Goal: Information Seeking & Learning: Learn about a topic

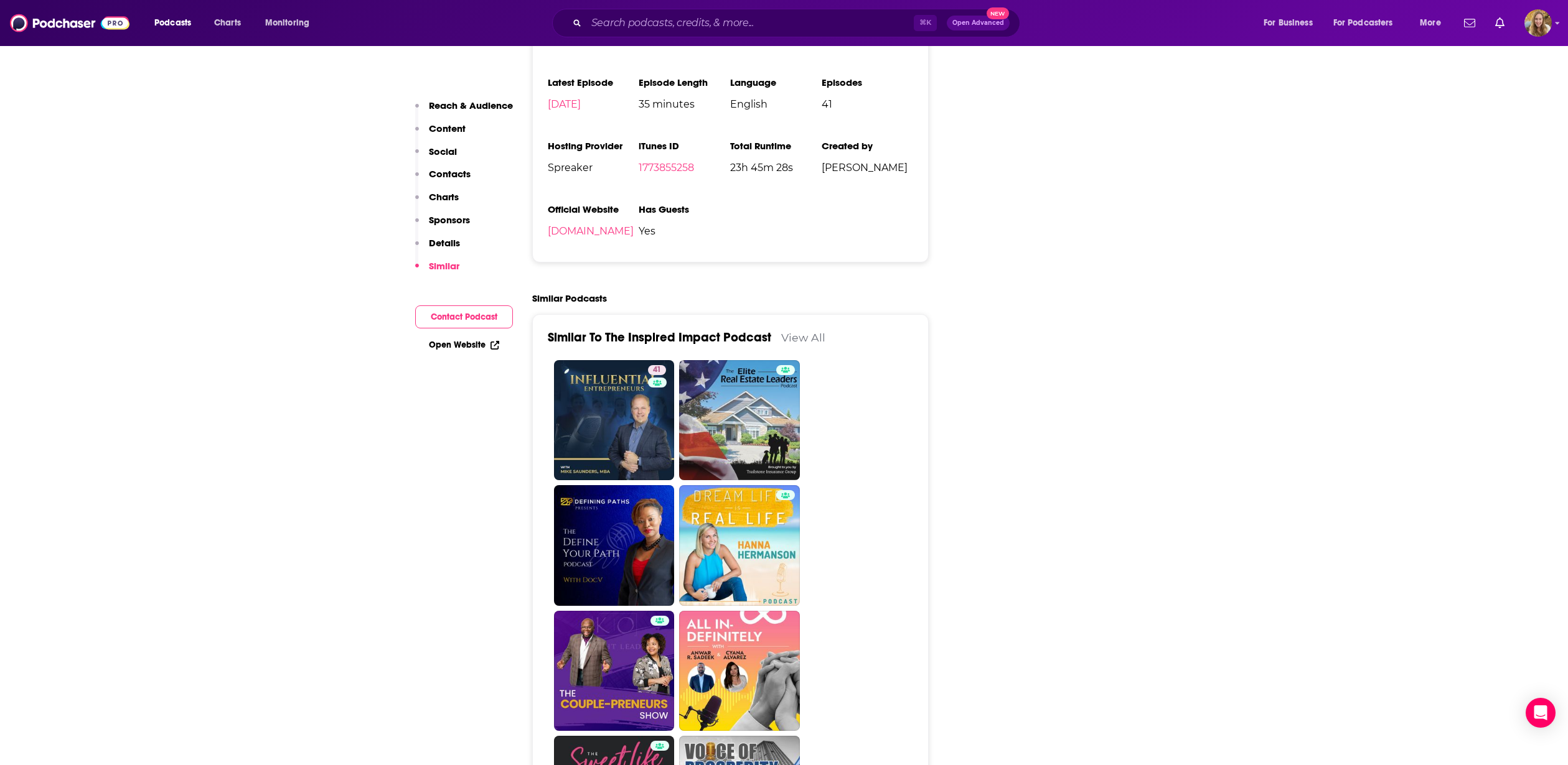
scroll to position [1442, 0]
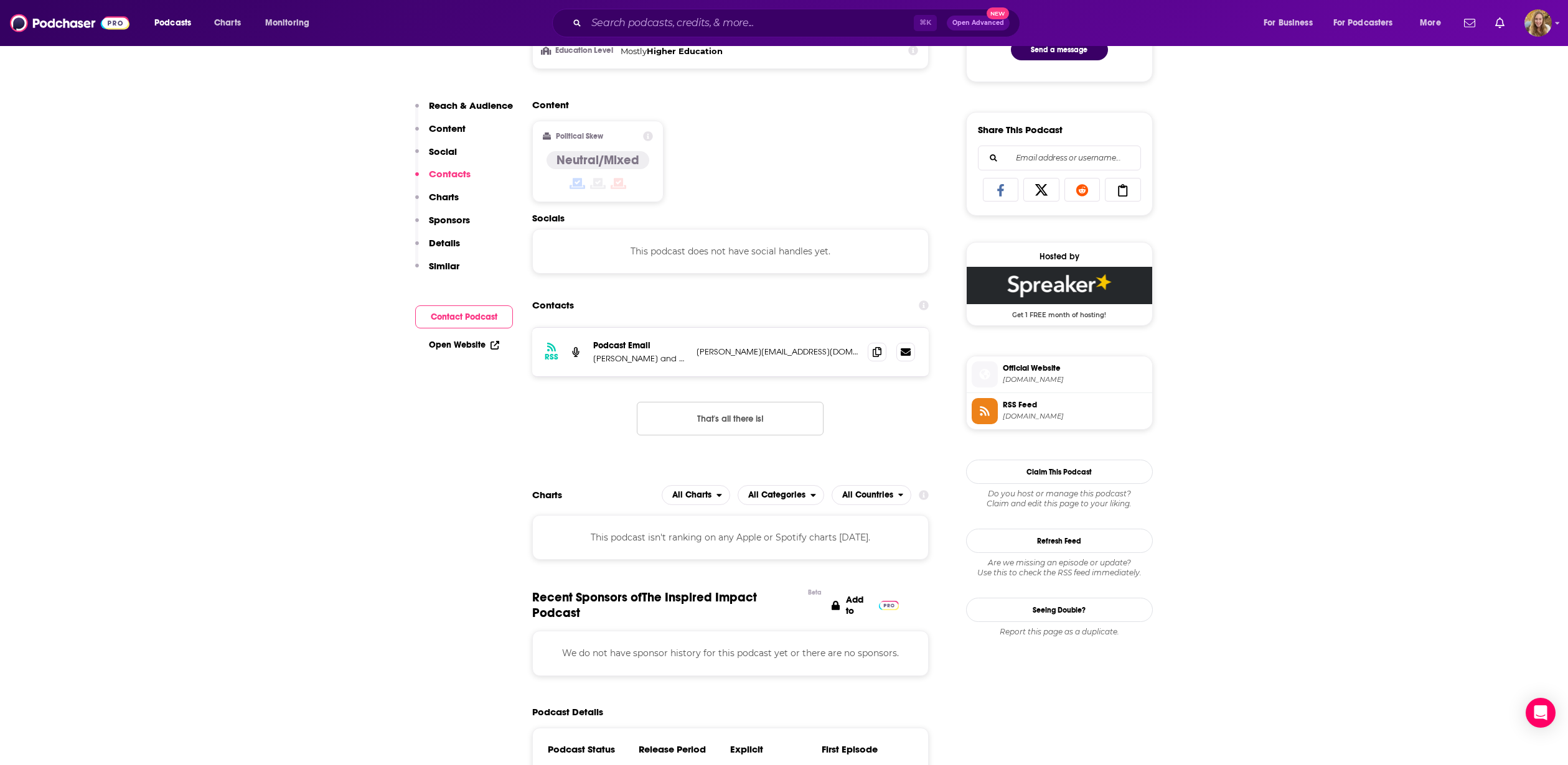
click at [466, 319] on button "Contact Podcast" at bounding box center [464, 317] width 98 height 23
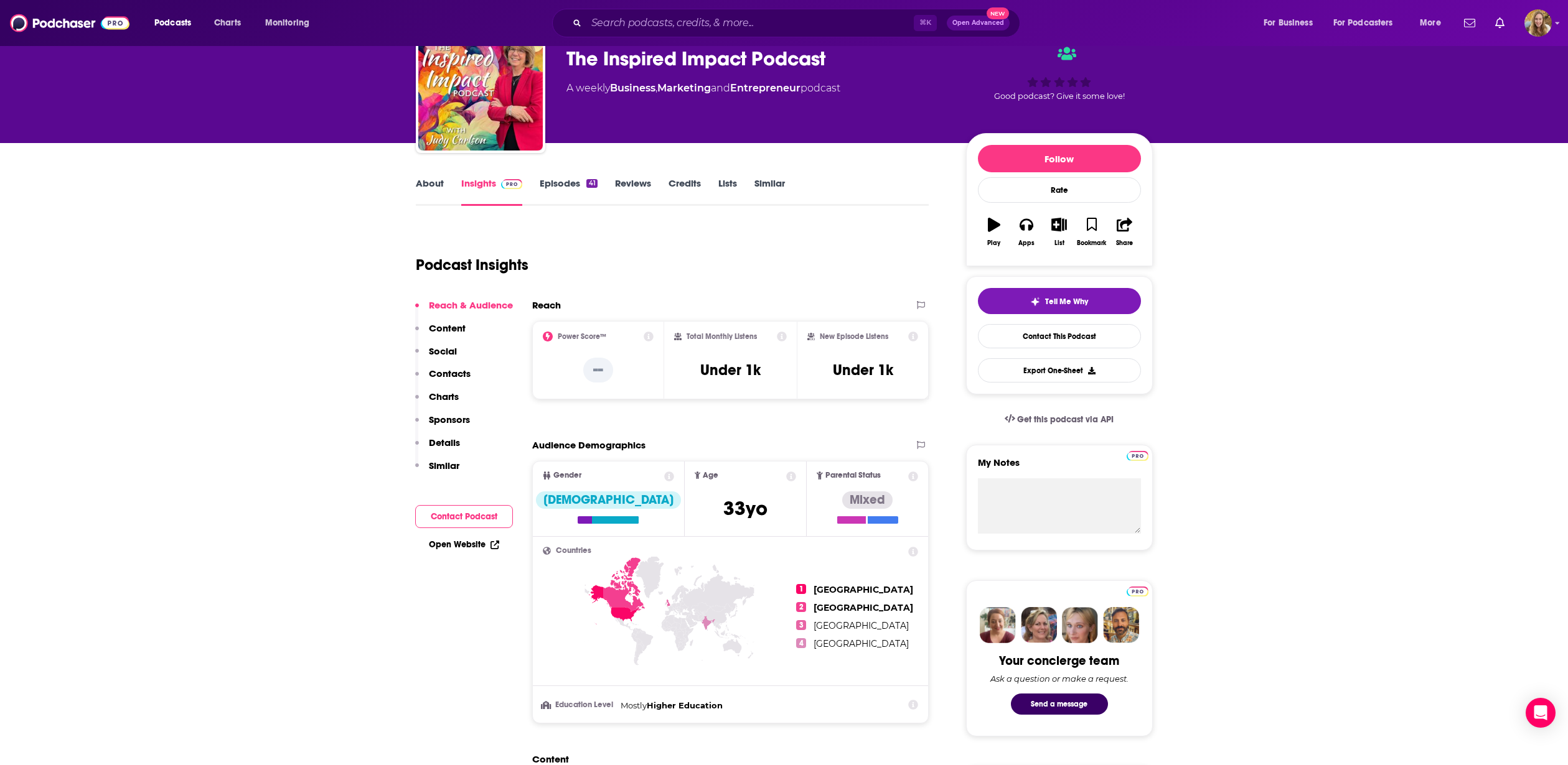
scroll to position [0, 0]
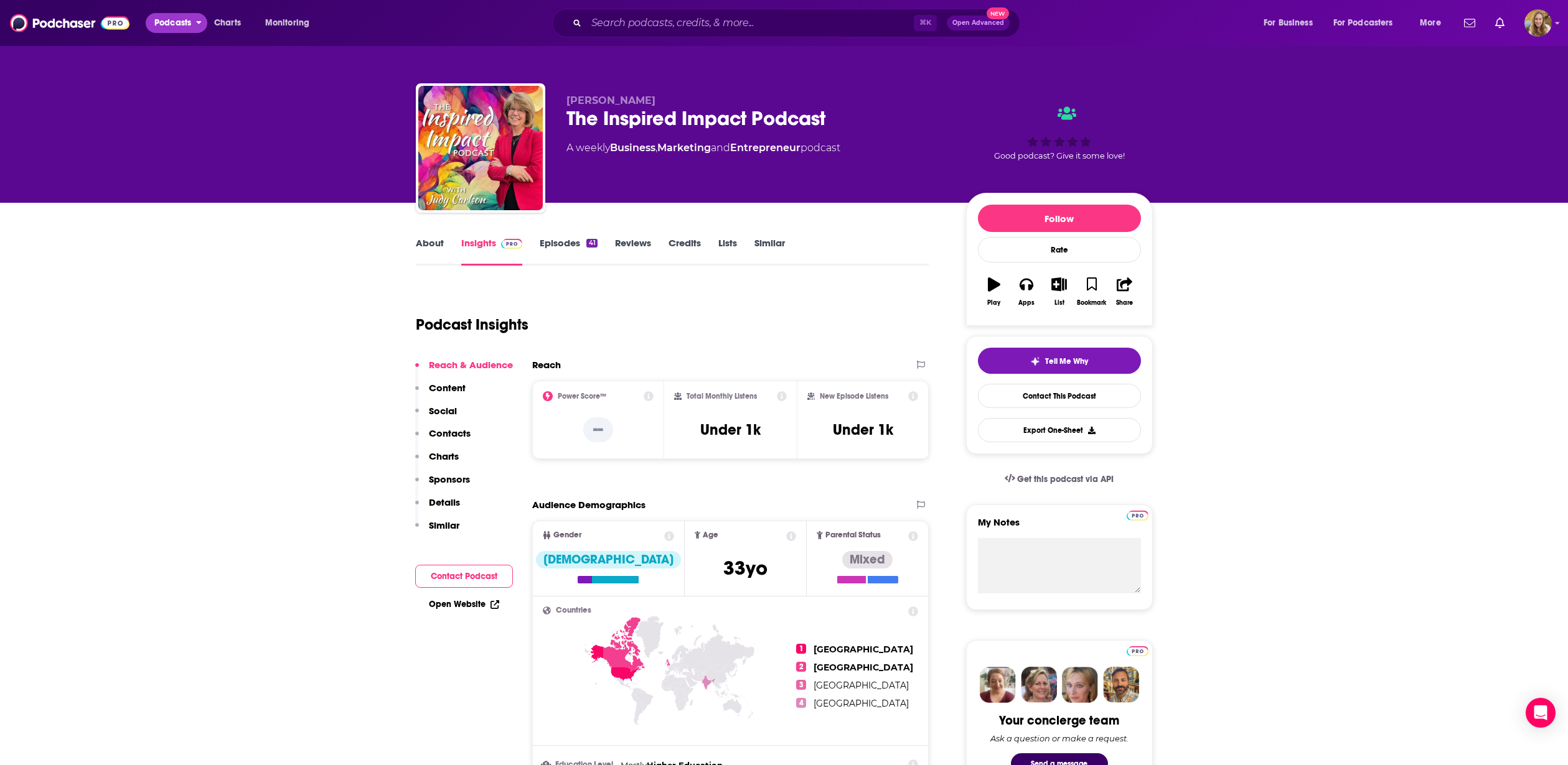
click at [167, 23] on span "Podcasts" at bounding box center [172, 23] width 36 height 17
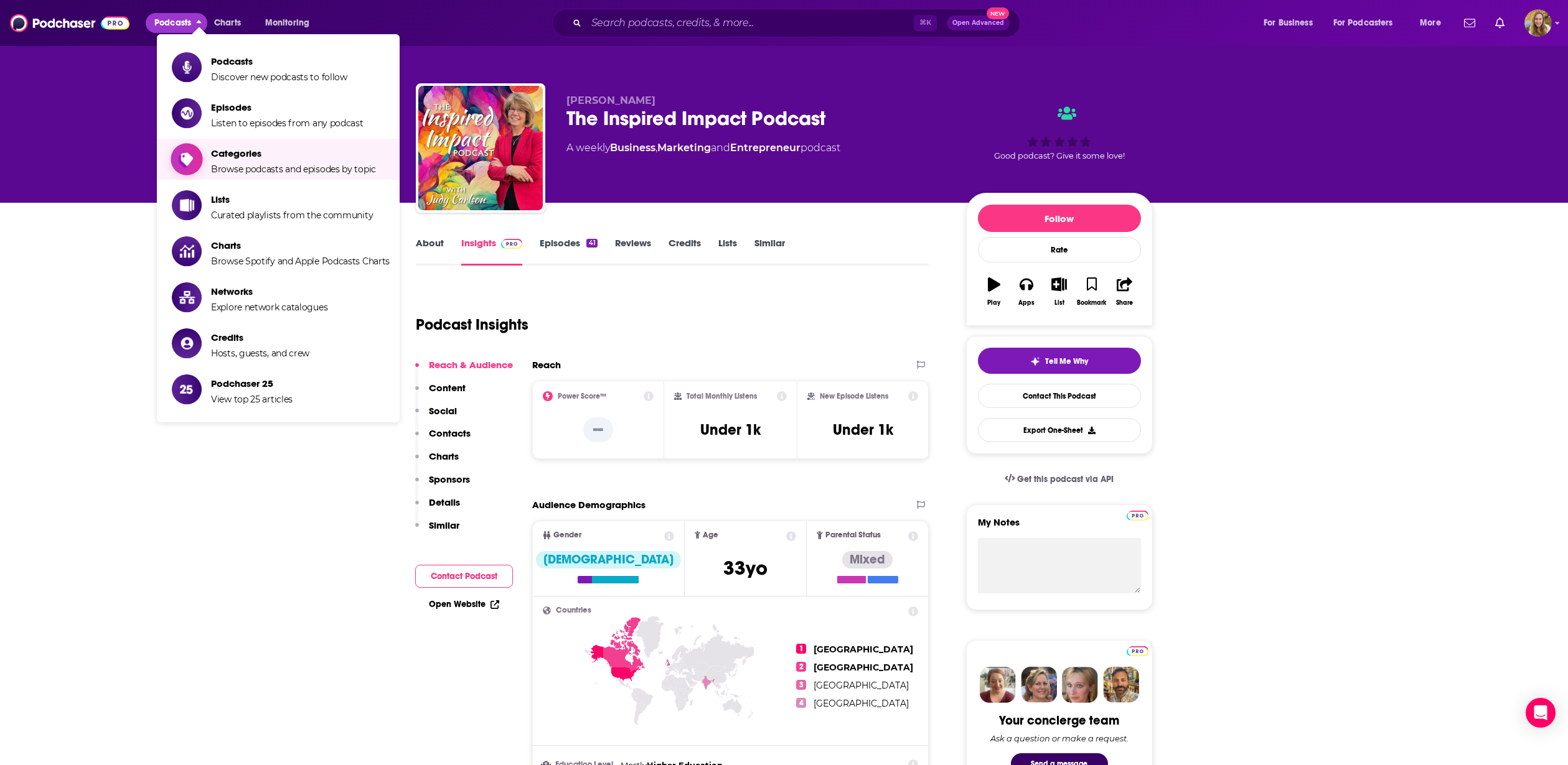
click at [259, 158] on span "Categories" at bounding box center [293, 153] width 165 height 12
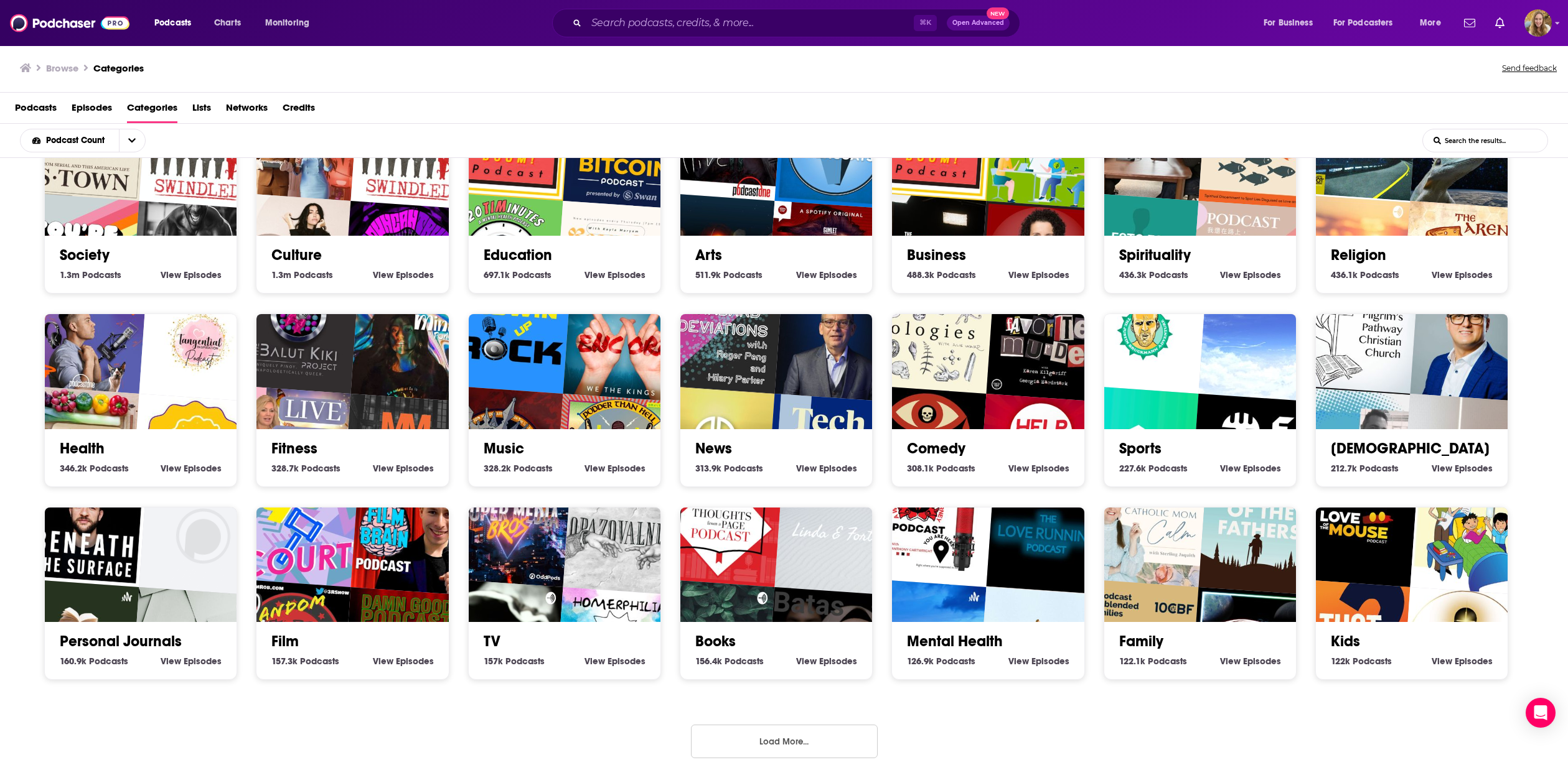
scroll to position [63, 0]
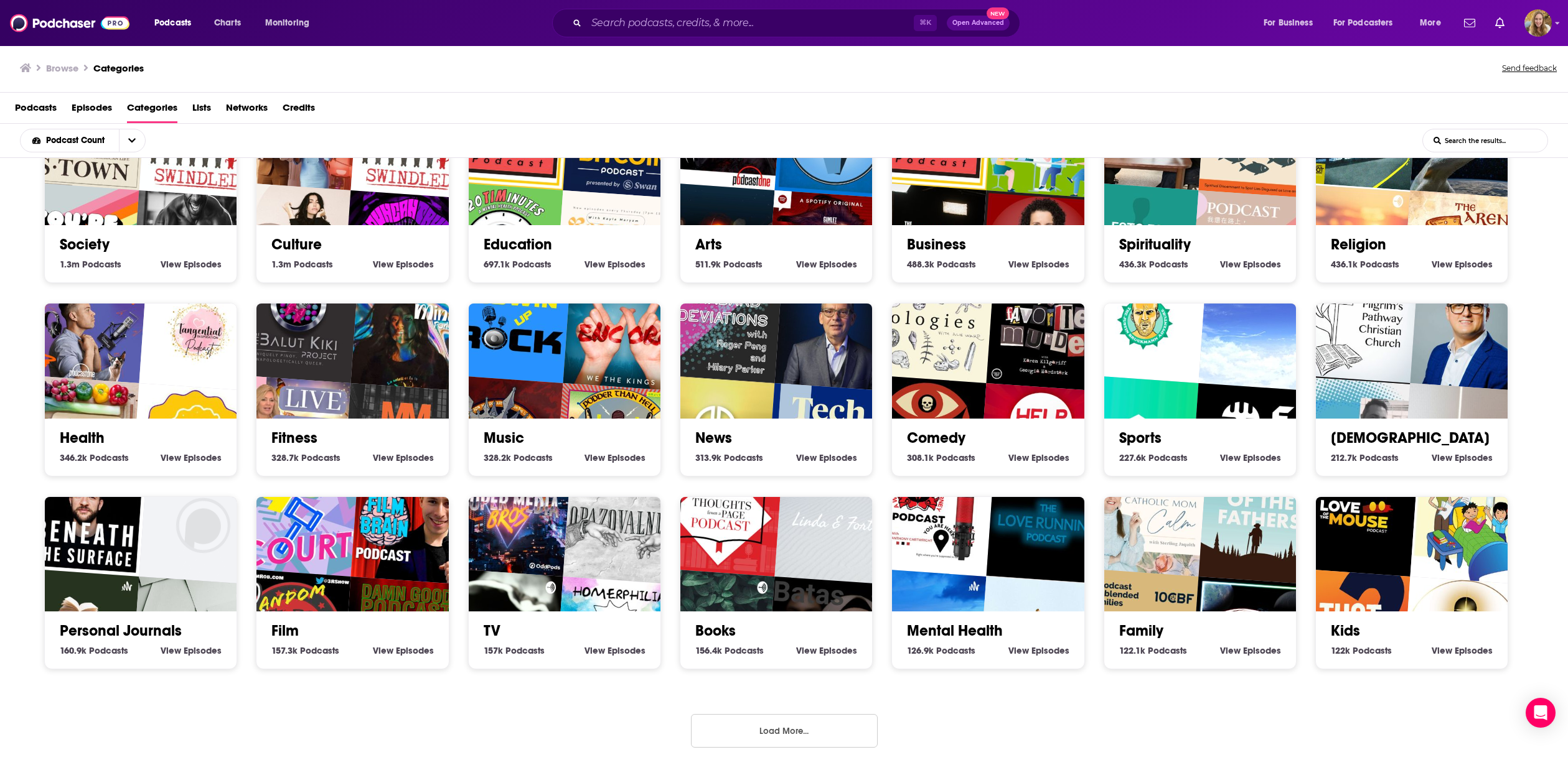
click at [734, 729] on button "Load More..." at bounding box center [785, 731] width 187 height 34
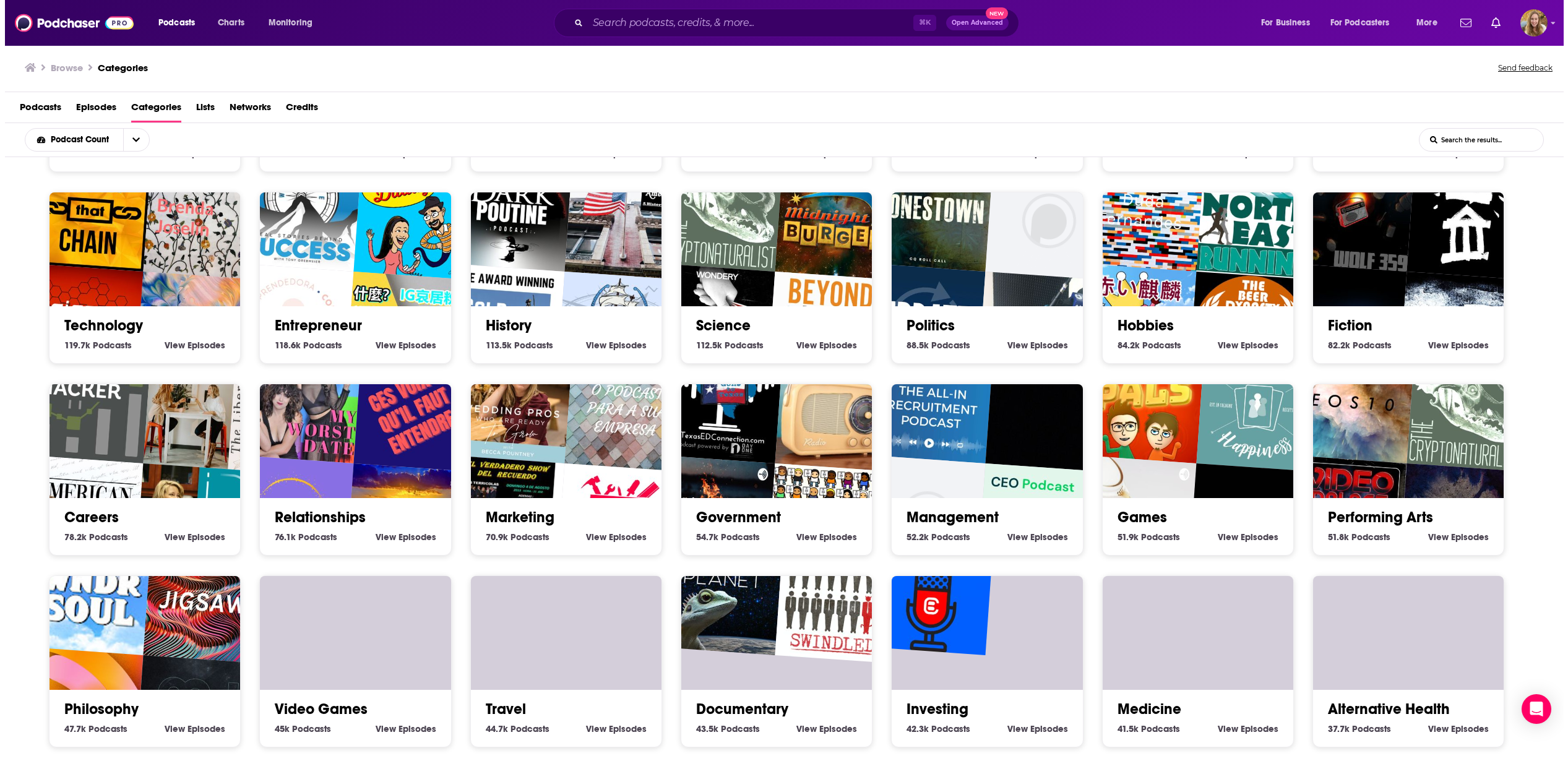
scroll to position [593, 0]
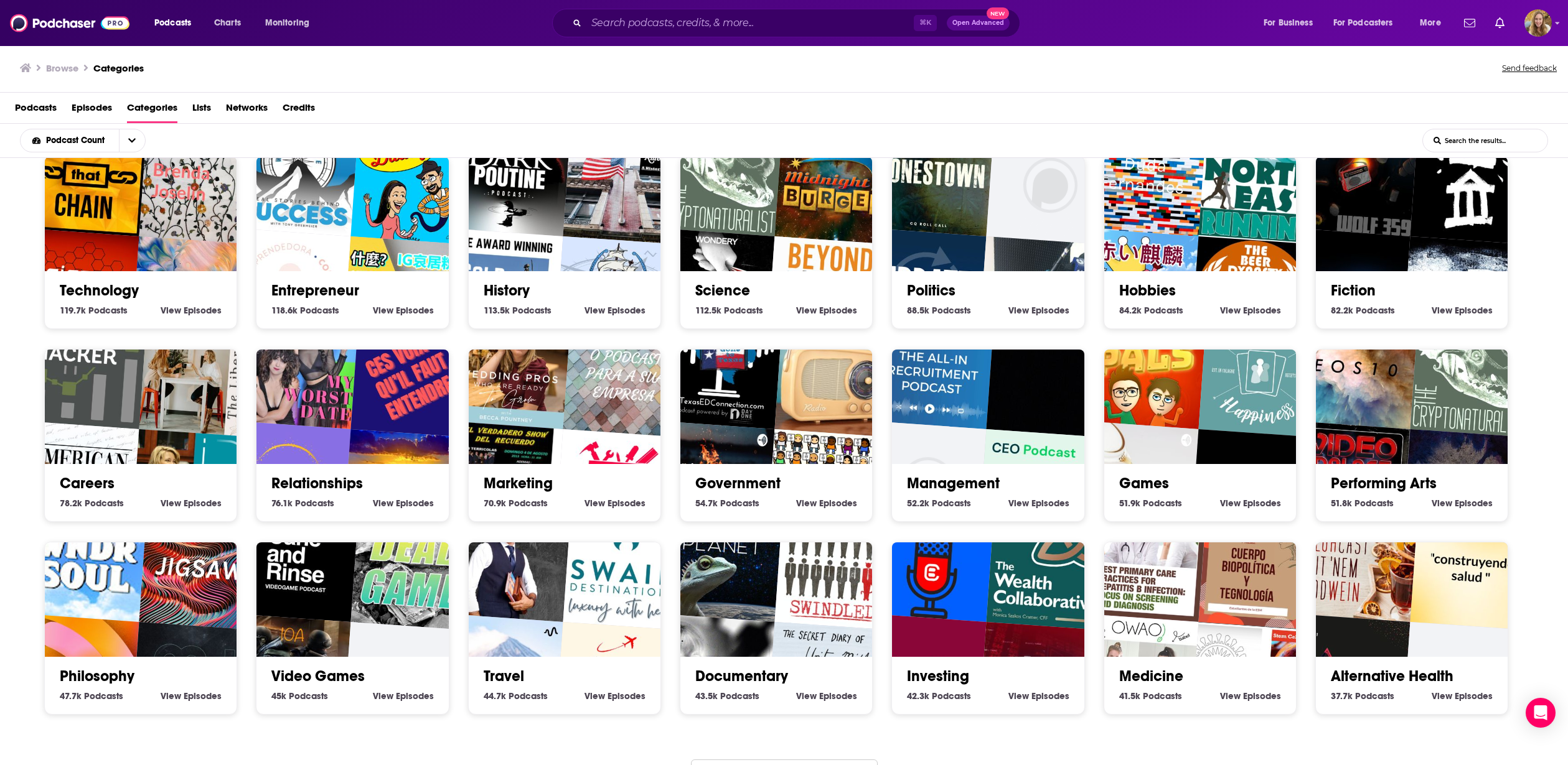
click at [190, 249] on img "Life would be boring" at bounding box center [192, 298] width 123 height 123
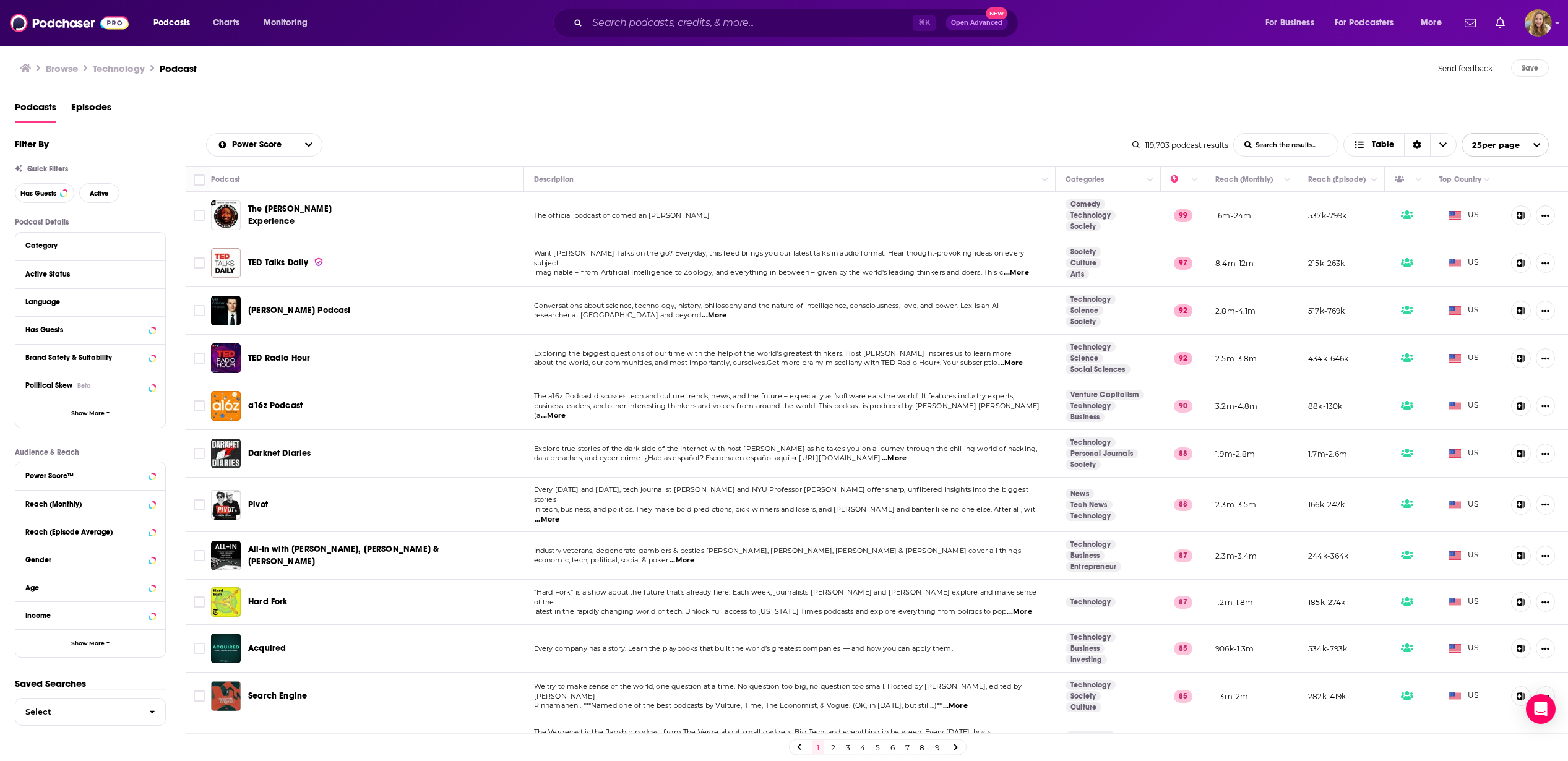
click at [1019, 270] on span "...More" at bounding box center [1016, 272] width 25 height 10
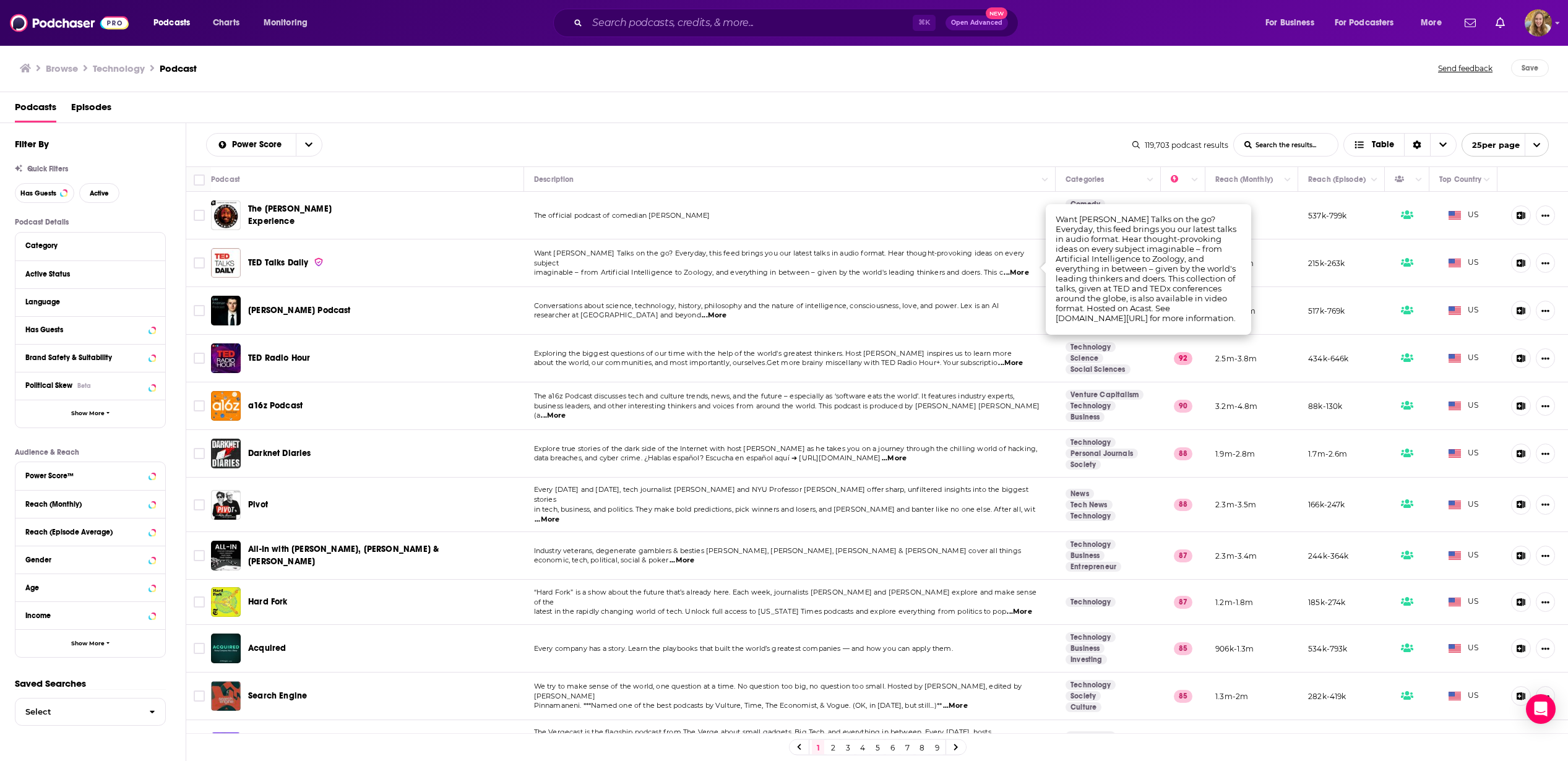
click at [1014, 268] on span "...More" at bounding box center [1016, 272] width 25 height 10
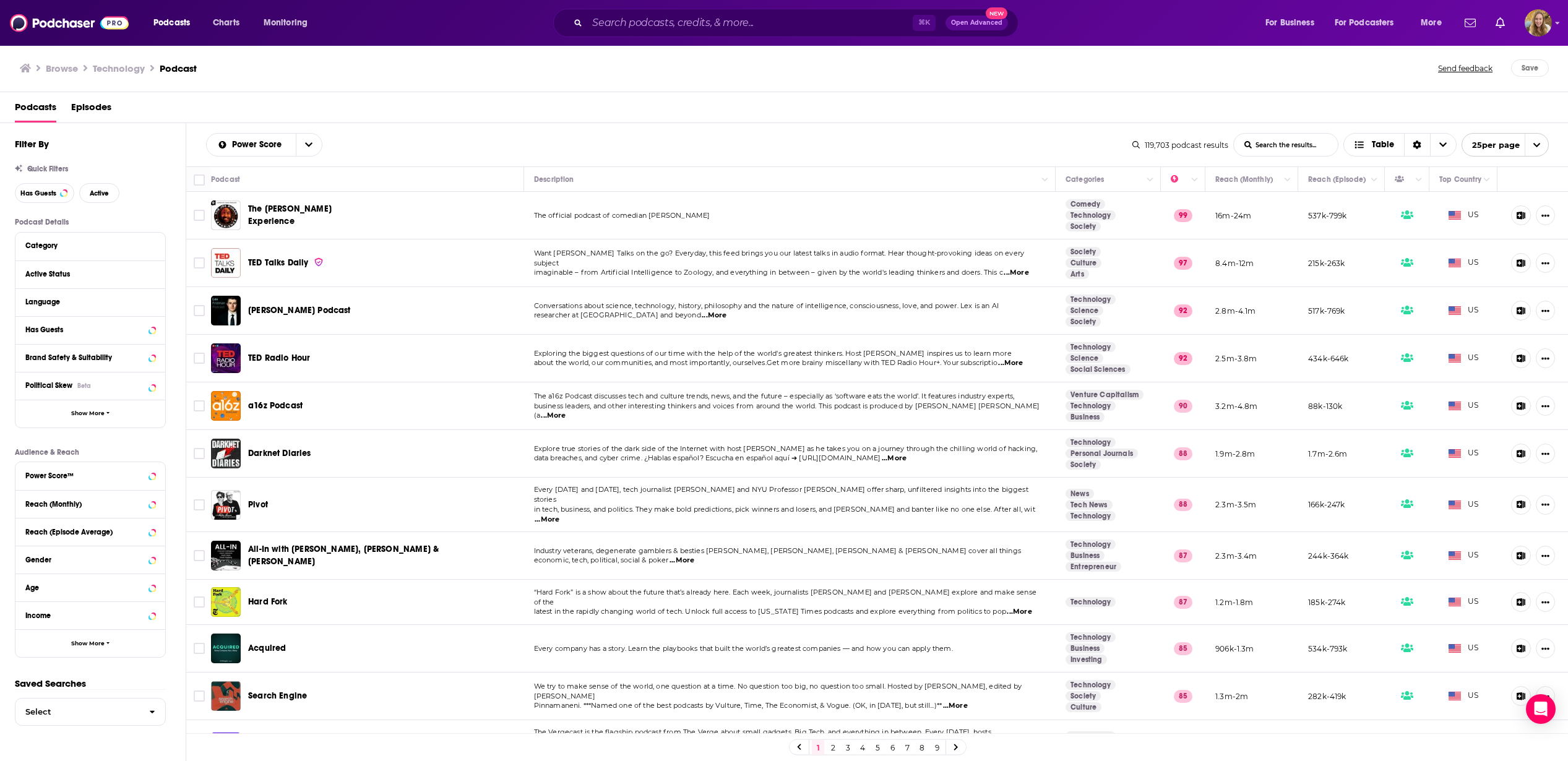
click at [1014, 268] on span "...More" at bounding box center [1016, 272] width 25 height 10
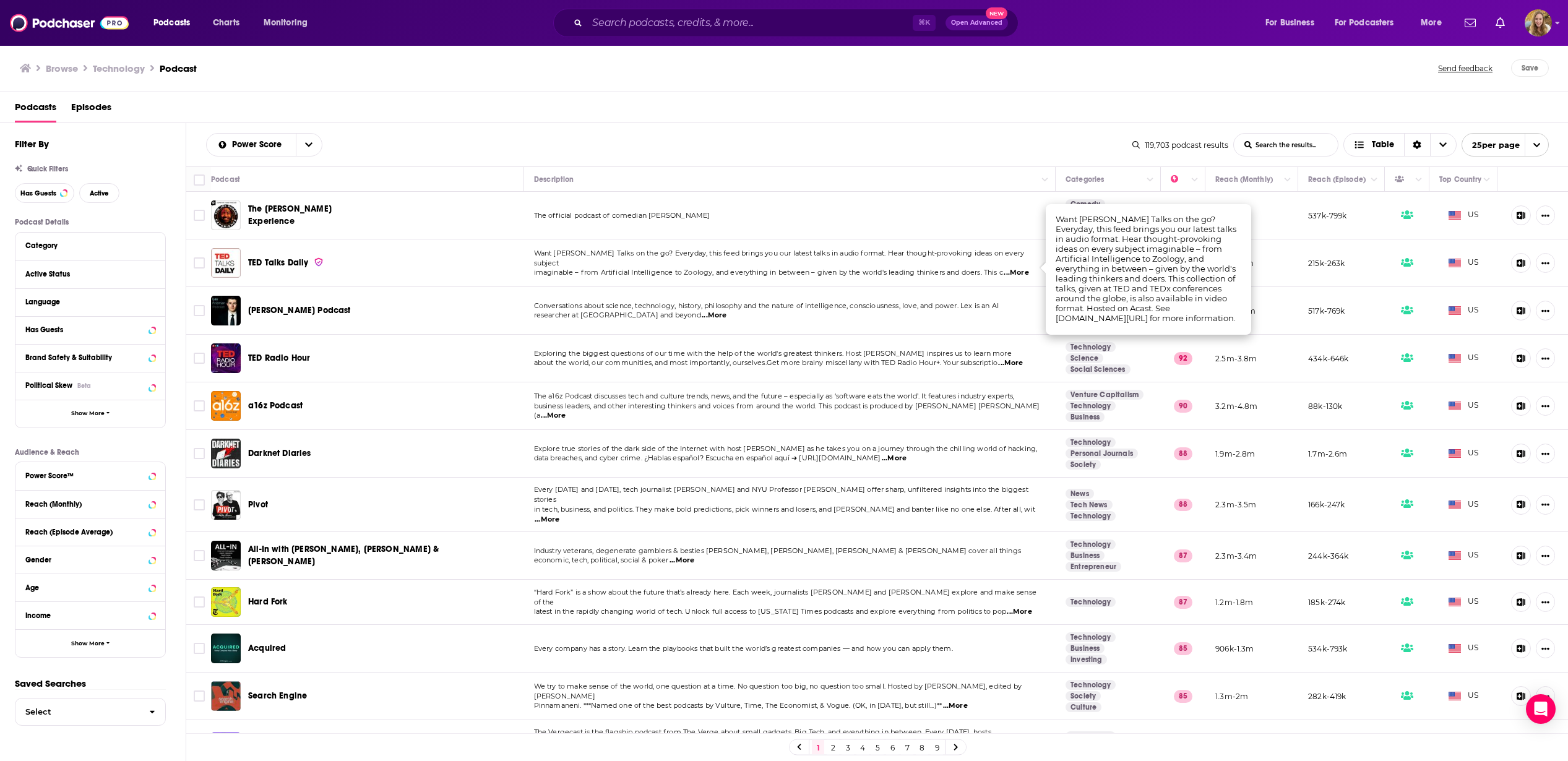
click at [959, 268] on span "imaginable – from Artificial Intelligence to Zoology, and everything in between…" at bounding box center [768, 272] width 469 height 9
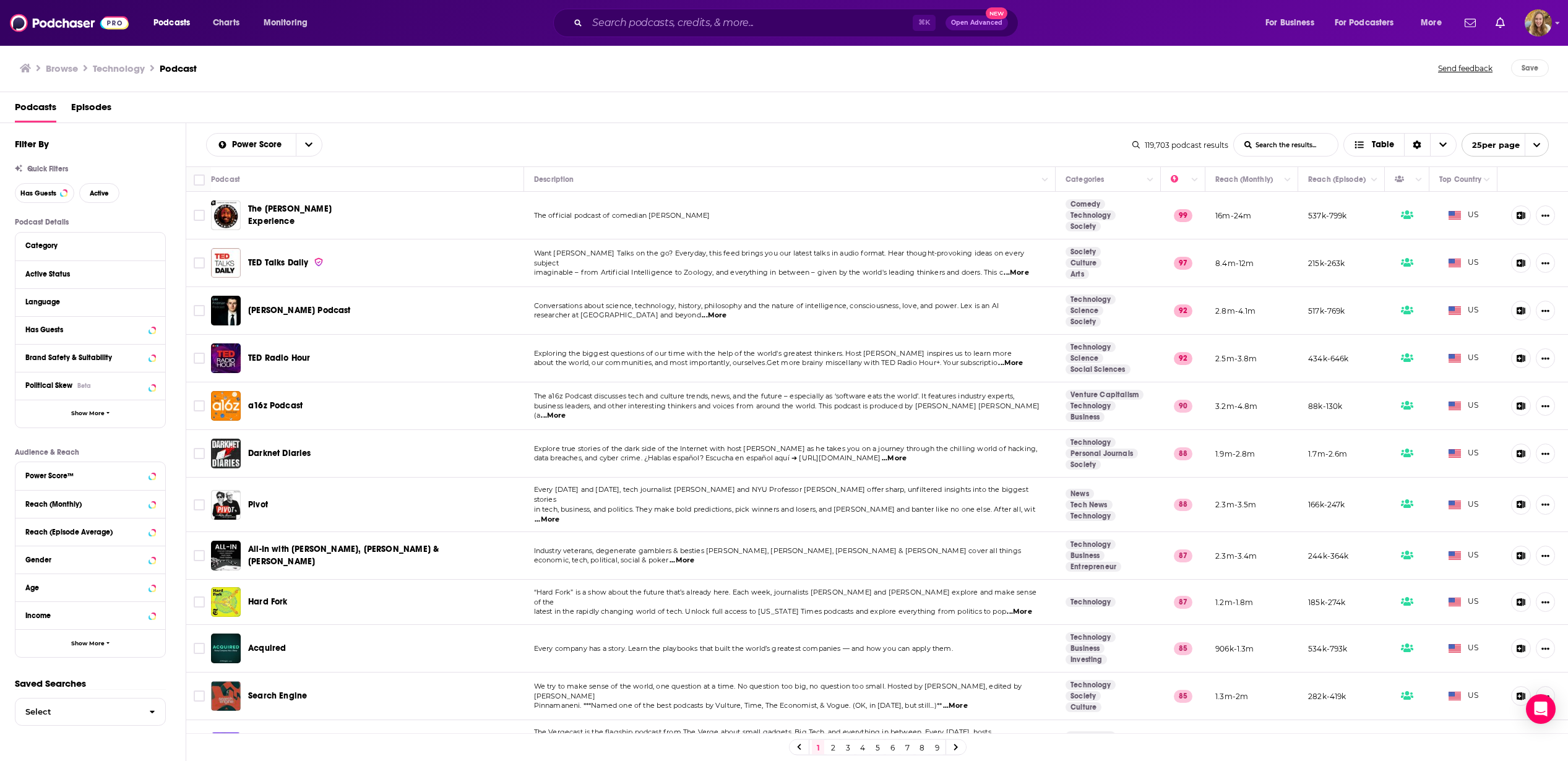
click at [1025, 268] on span "...More" at bounding box center [1016, 272] width 25 height 10
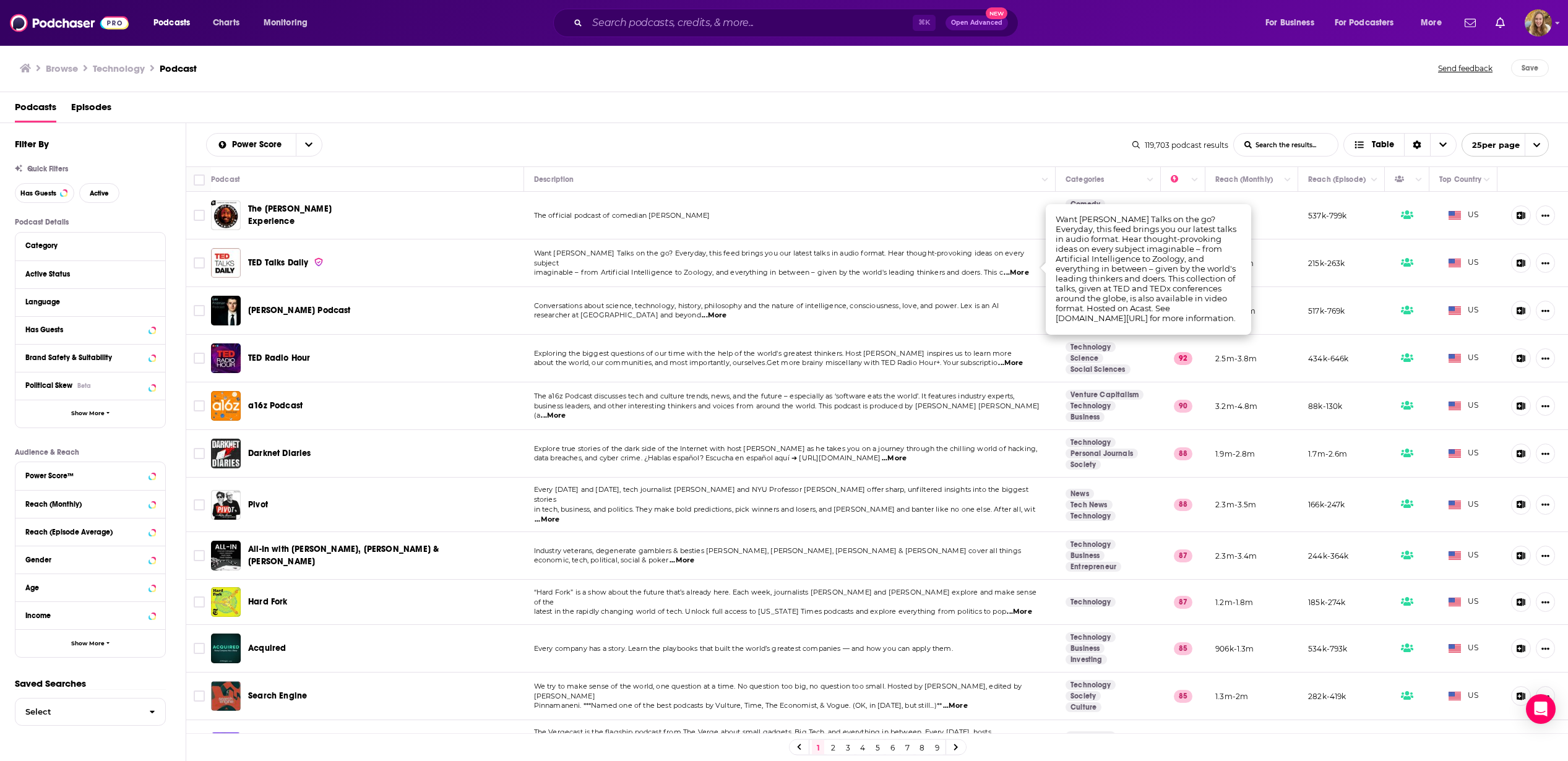
click at [824, 270] on span "imaginable – from Artificial Intelligence to Zoology, and everything in between…" at bounding box center [768, 272] width 469 height 9
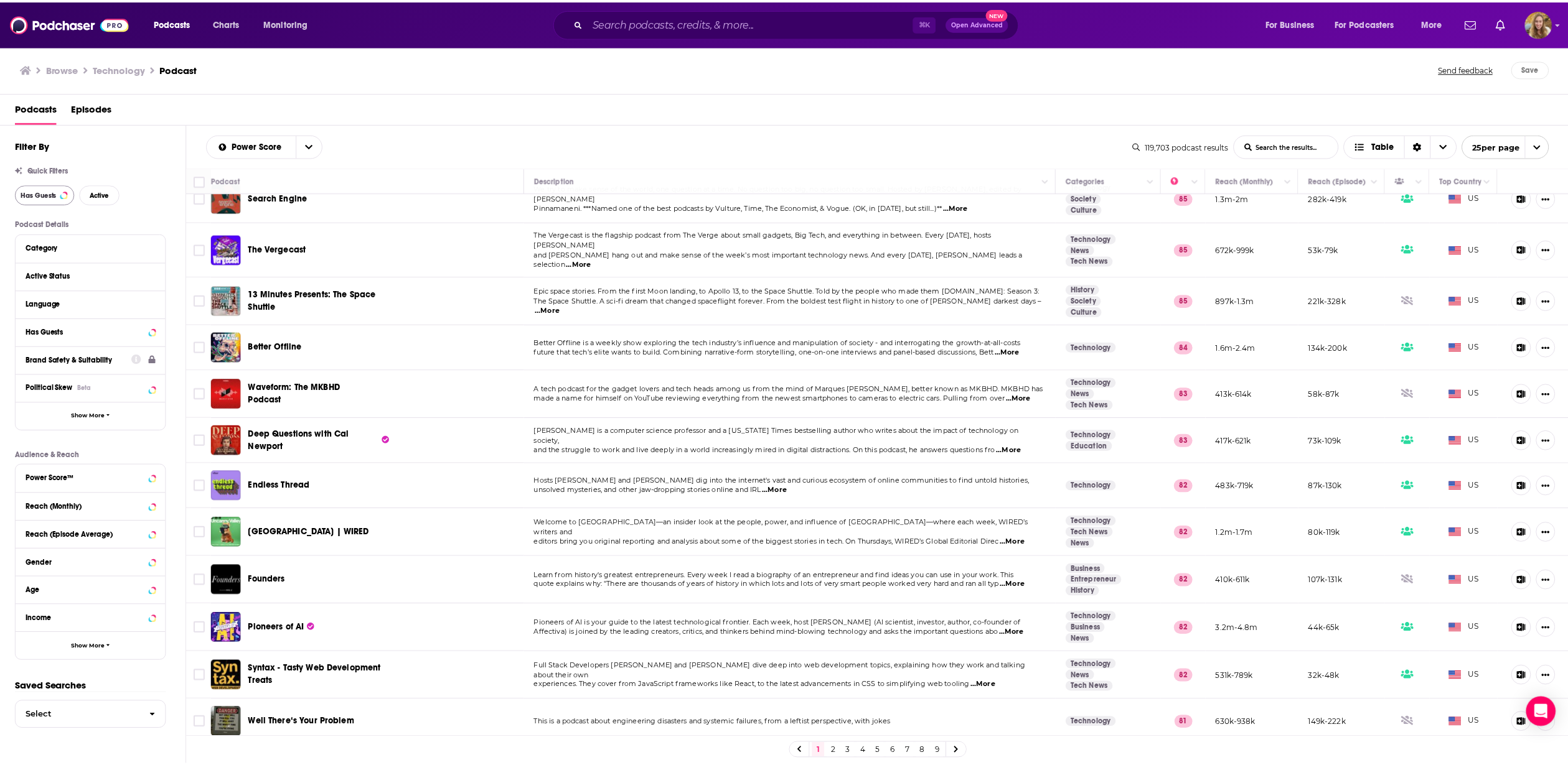
scroll to position [502, 0]
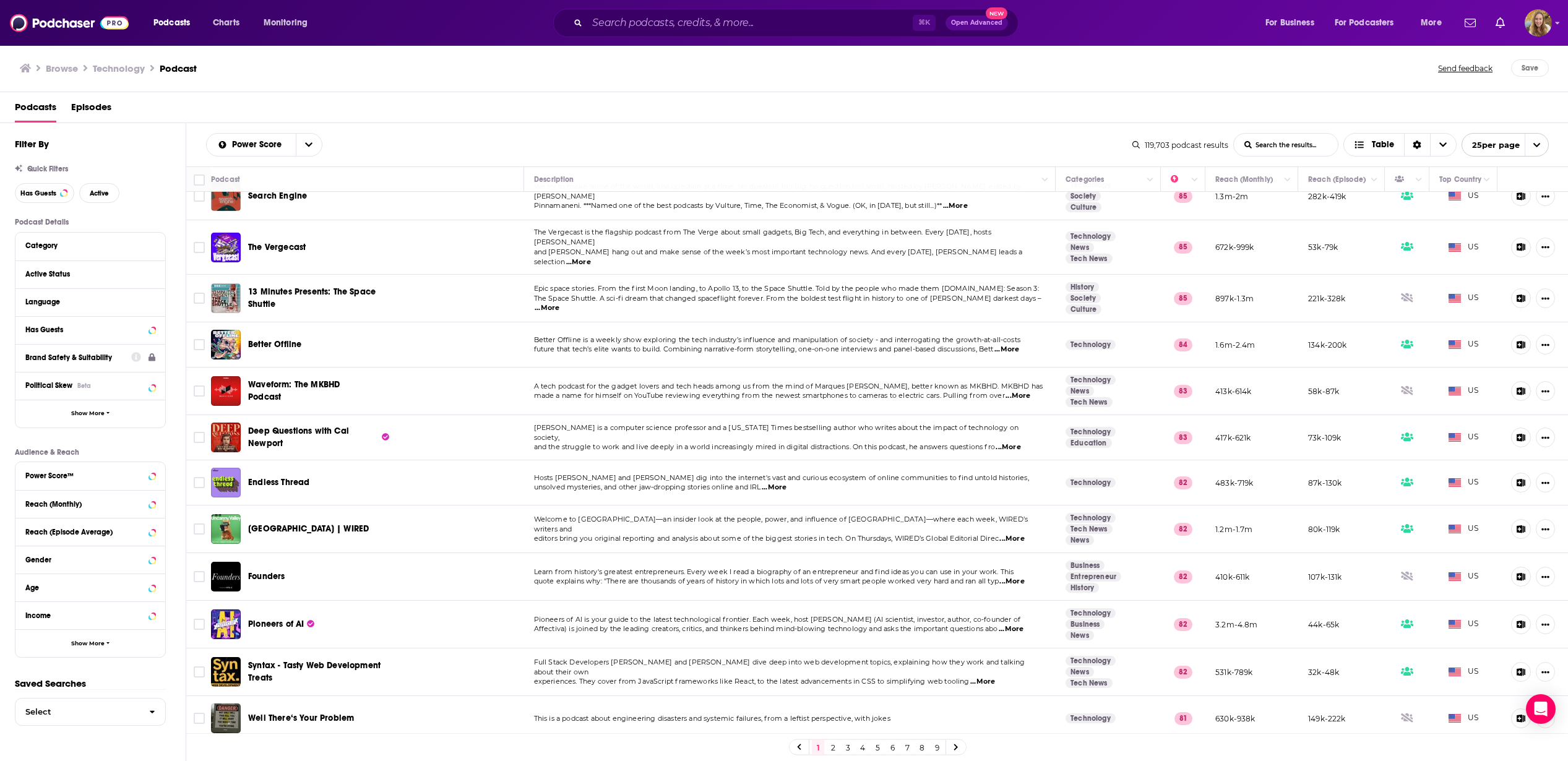
click at [1022, 624] on span "...More" at bounding box center [1011, 629] width 25 height 10
click at [430, 617] on td "Pioneers of AI" at bounding box center [367, 624] width 313 height 47
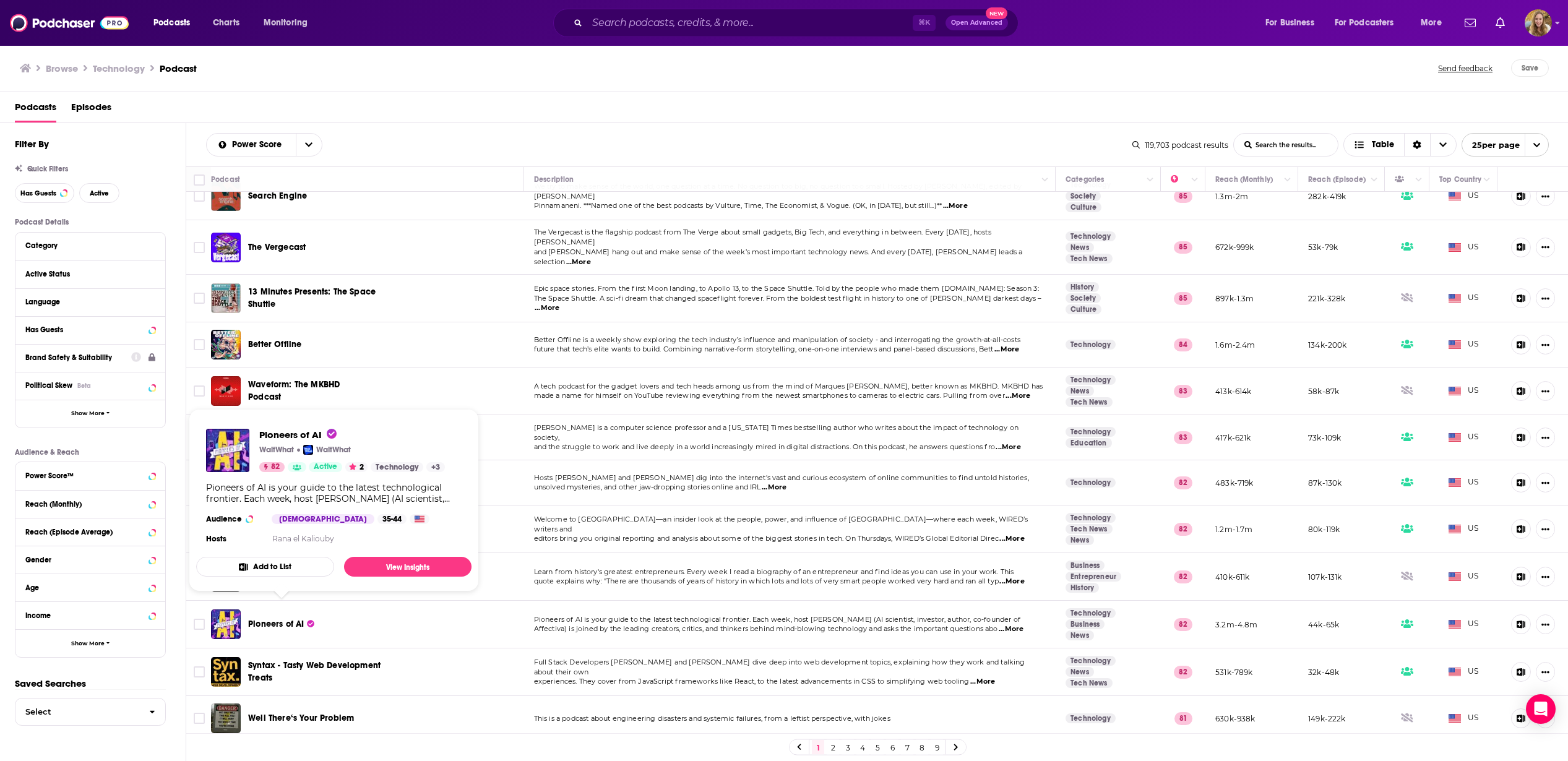
click at [264, 619] on span "Pioneers of AI" at bounding box center [276, 624] width 55 height 11
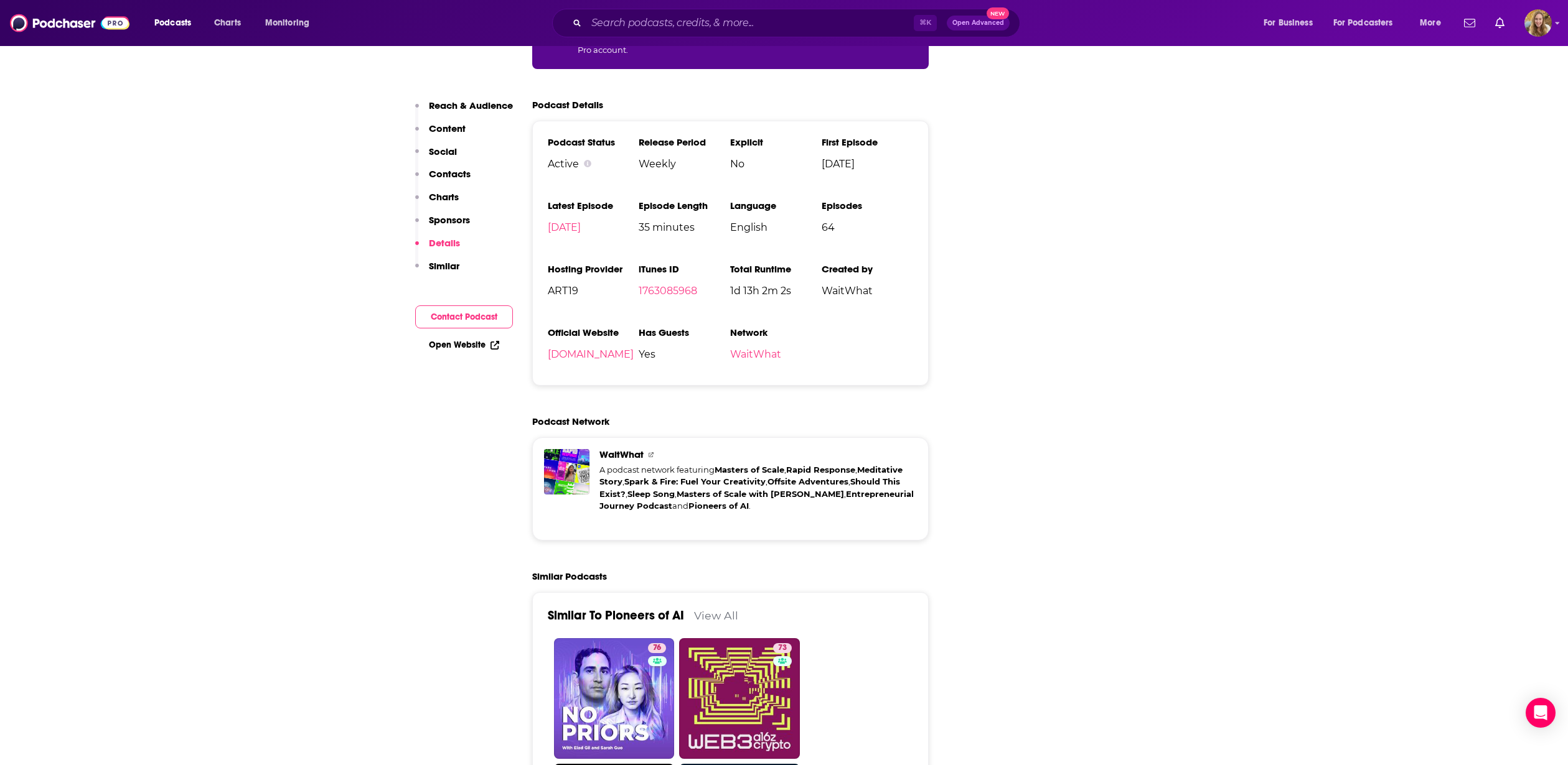
scroll to position [1898, 0]
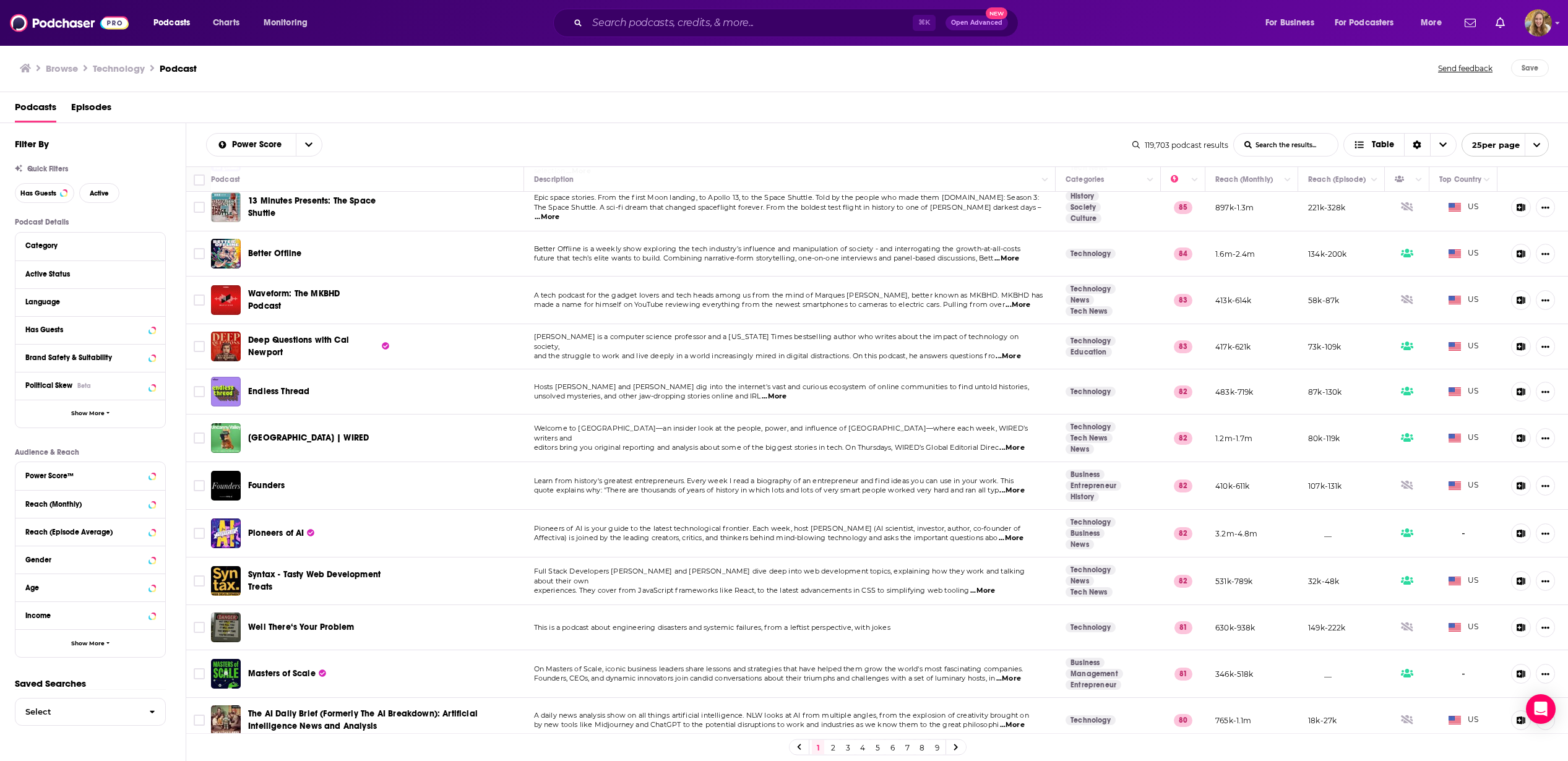
scroll to position [632, 0]
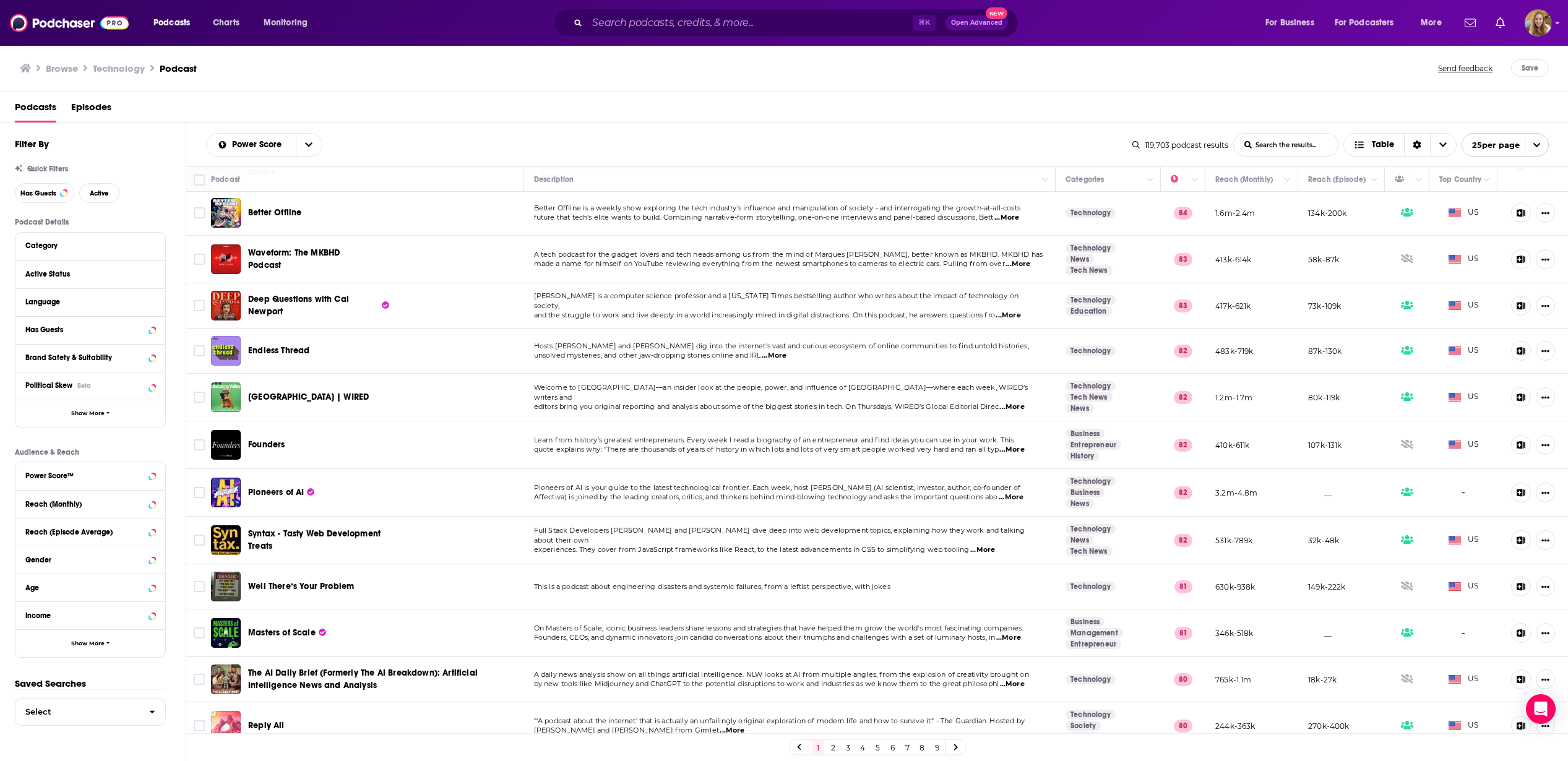
click at [786, 633] on p "Founders, CEOs, and dynamic innovators join candid conversations about their tr…" at bounding box center [790, 638] width 512 height 10
click at [1013, 633] on span "...More" at bounding box center [1009, 638] width 25 height 10
click at [996, 633] on span "Founders, CEOs, and dynamic innovators join candid conversations about their tr…" at bounding box center [765, 637] width 462 height 9
click at [270, 628] on span "Masters of Scale" at bounding box center [282, 633] width 67 height 11
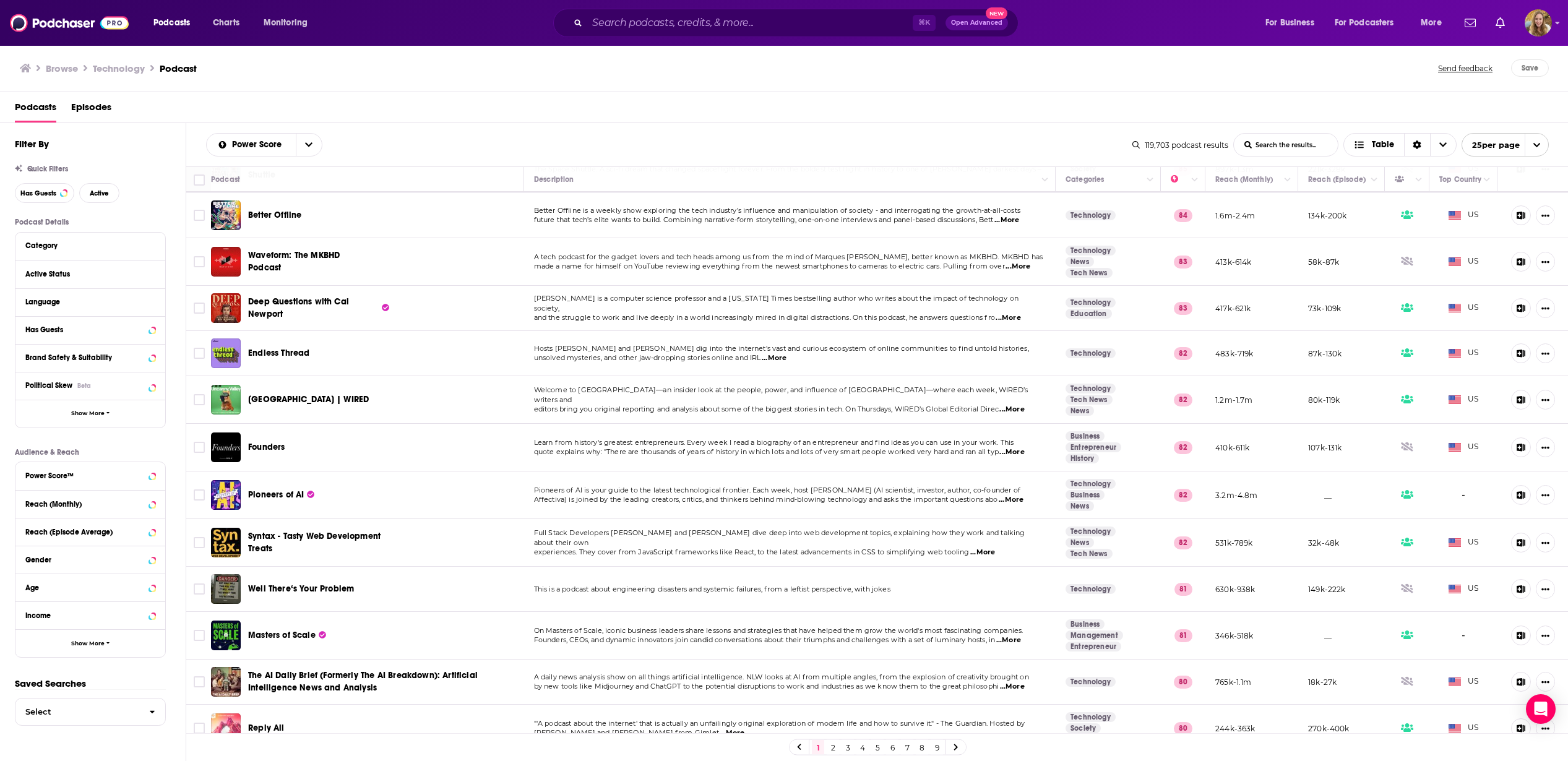
scroll to position [632, 0]
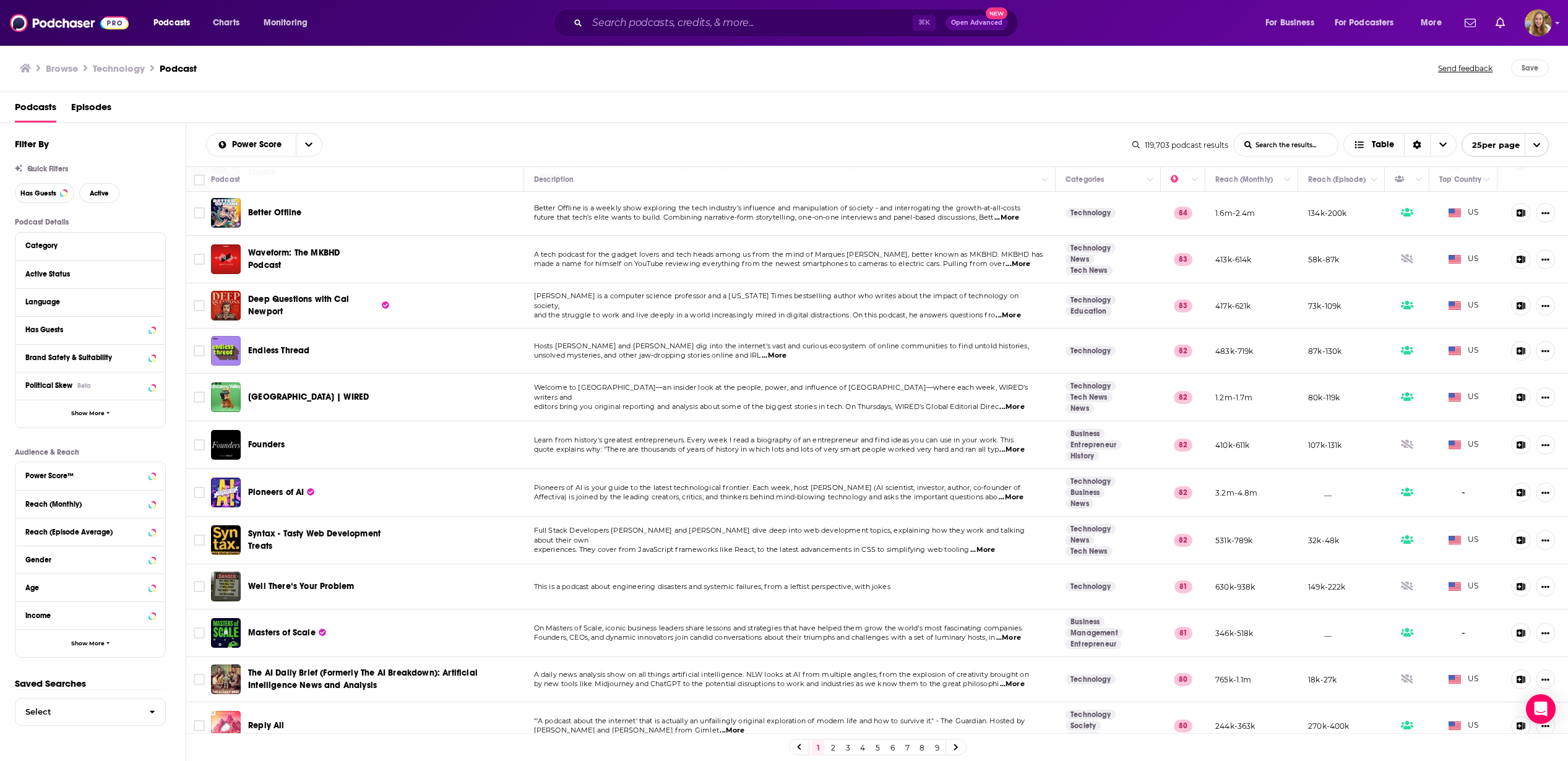
click at [1017, 680] on span "...More" at bounding box center [1013, 685] width 25 height 10
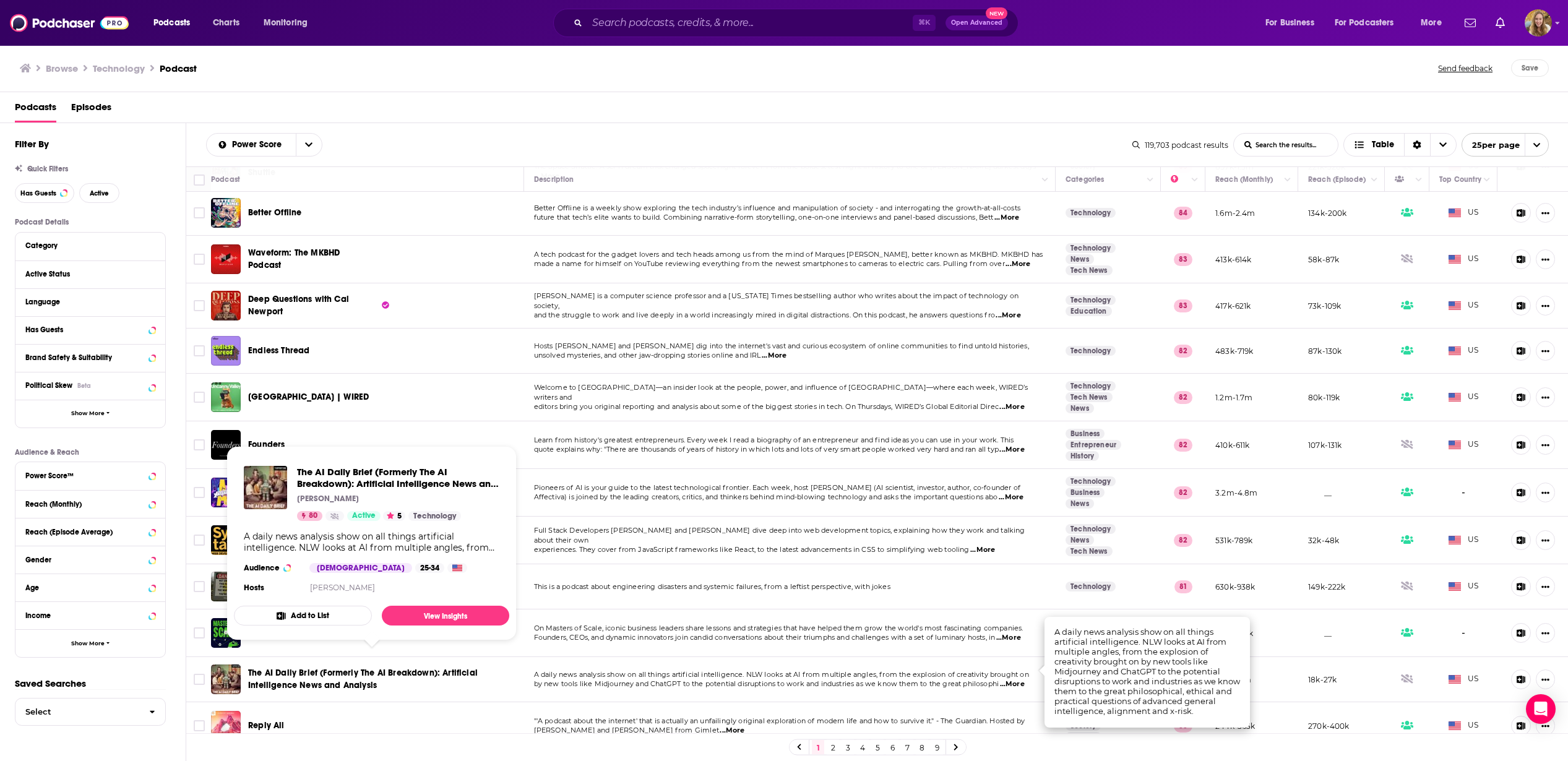
click at [460, 674] on span "The AI Daily Brief (Formerly The AI Breakdown): Artificial Intelligence News an…" at bounding box center [374, 680] width 253 height 25
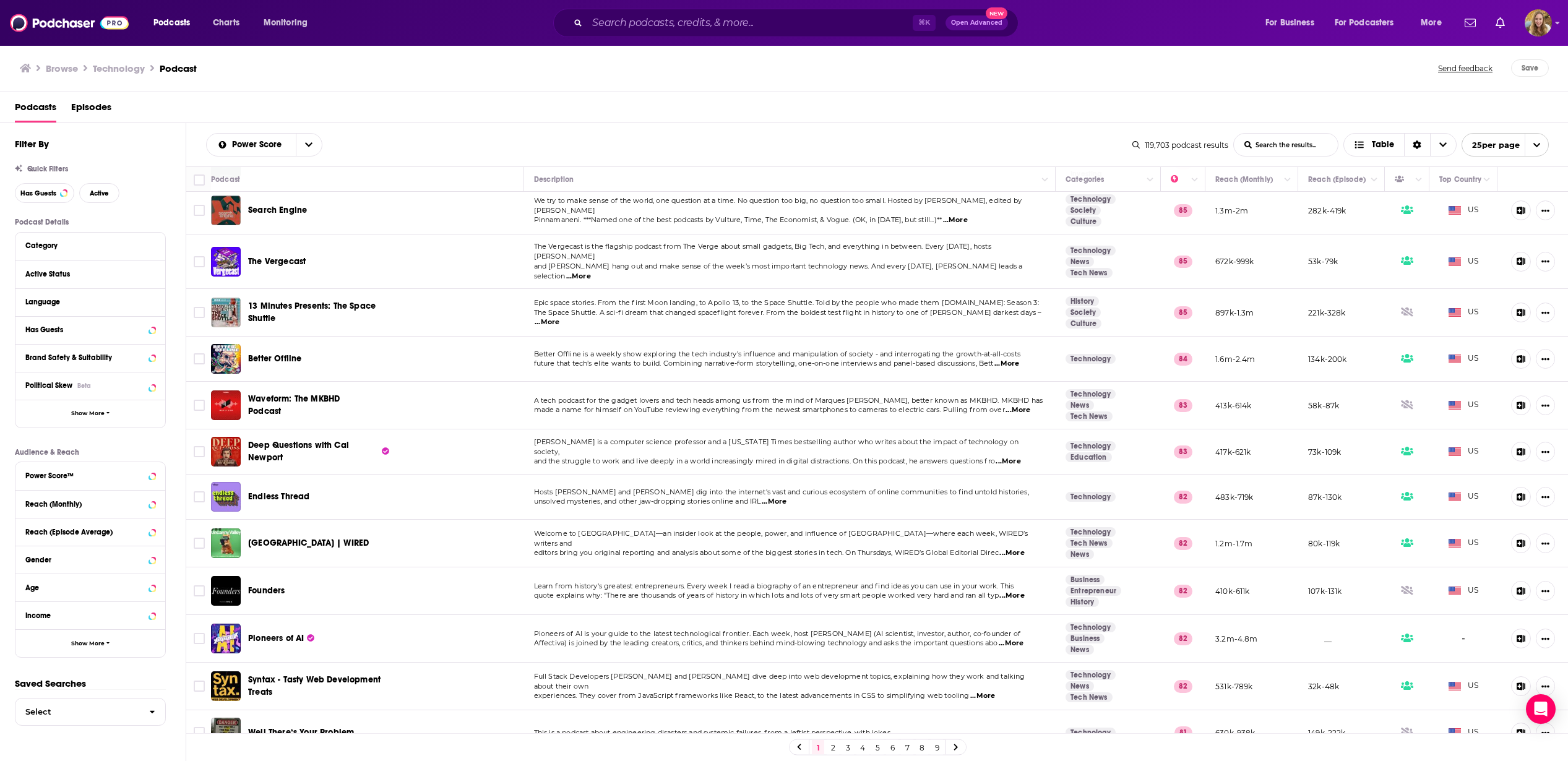
scroll to position [632, 0]
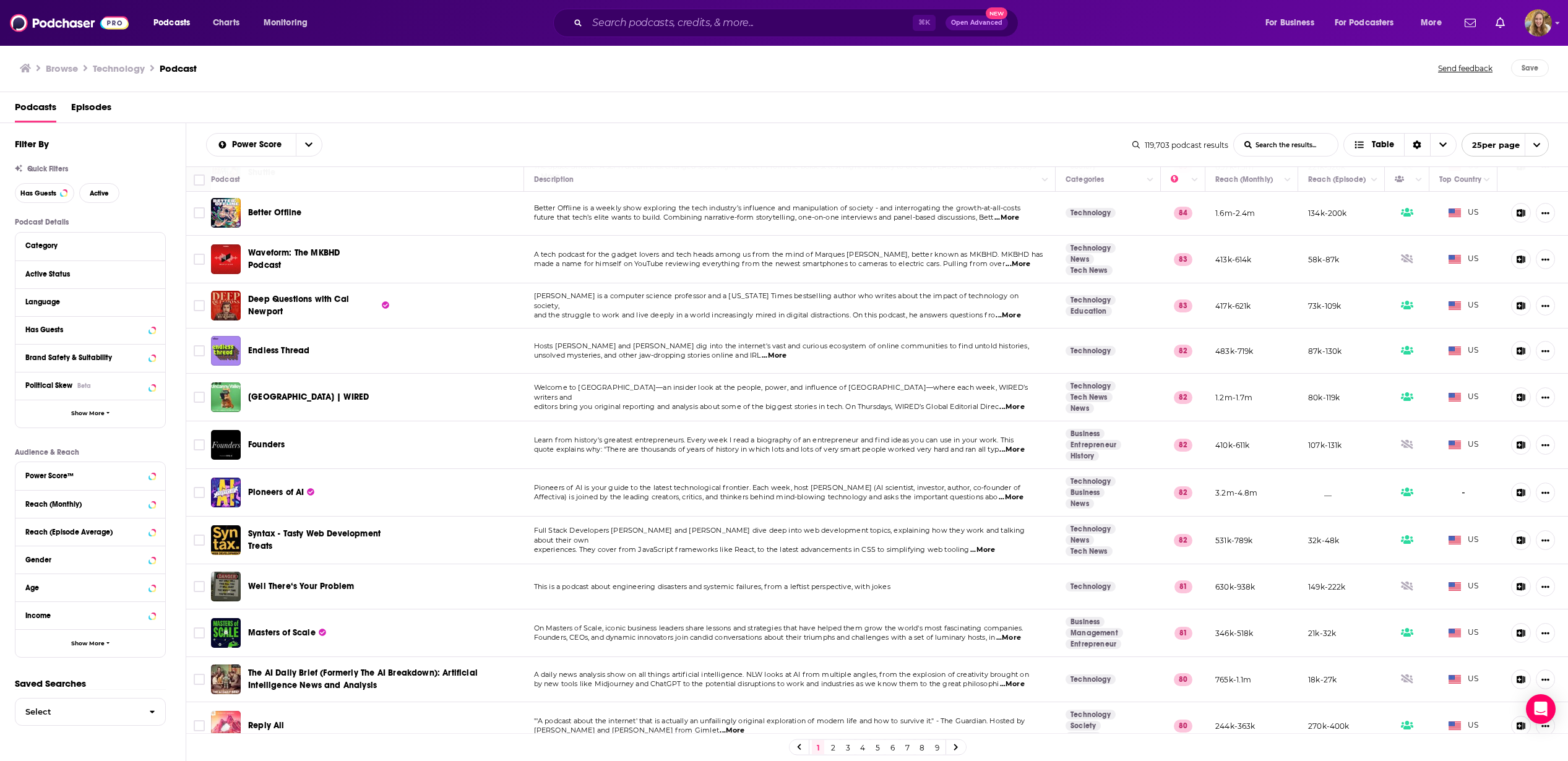
click at [832, 749] on link "2" at bounding box center [833, 747] width 13 height 15
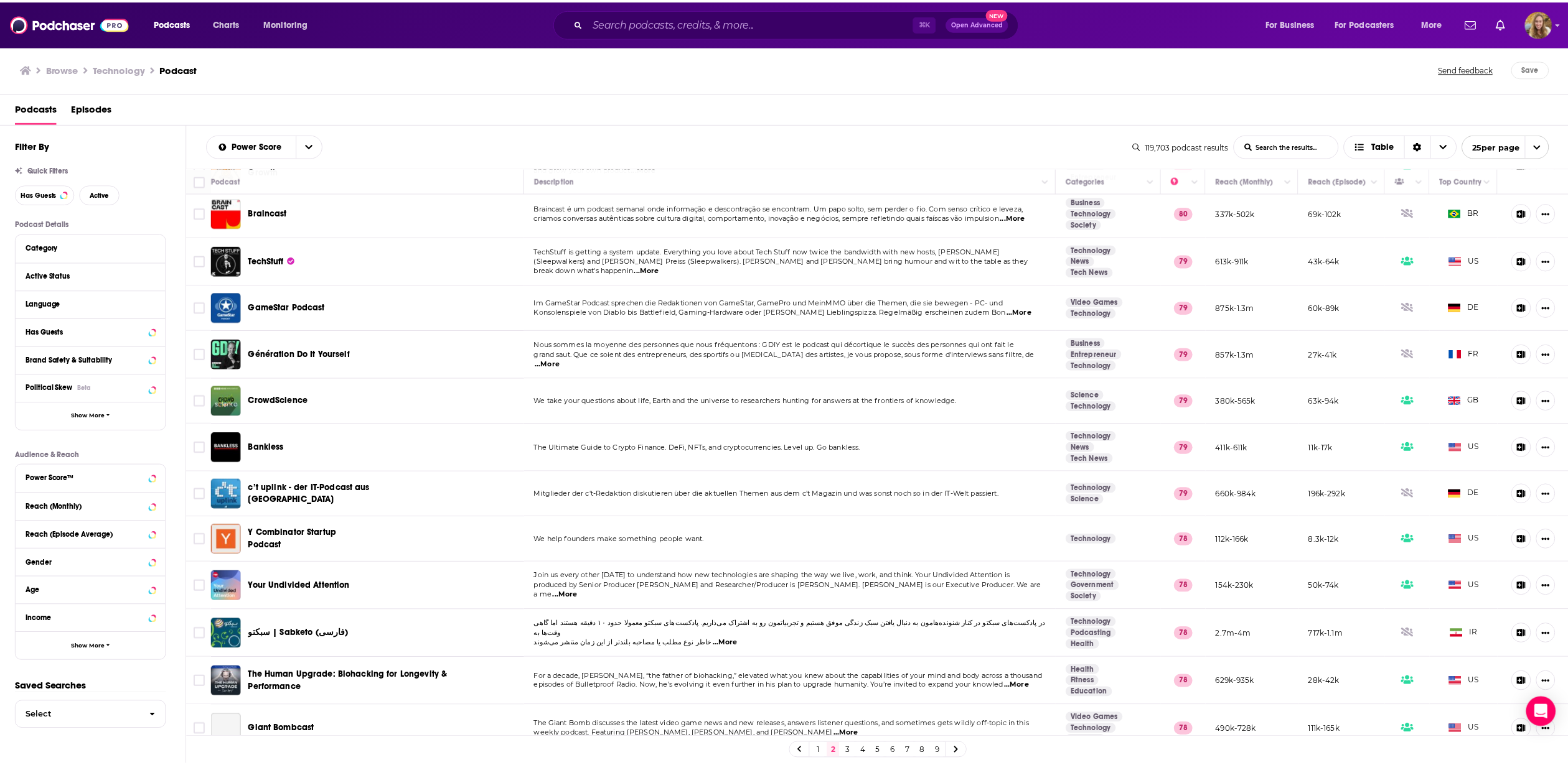
scroll to position [148, 0]
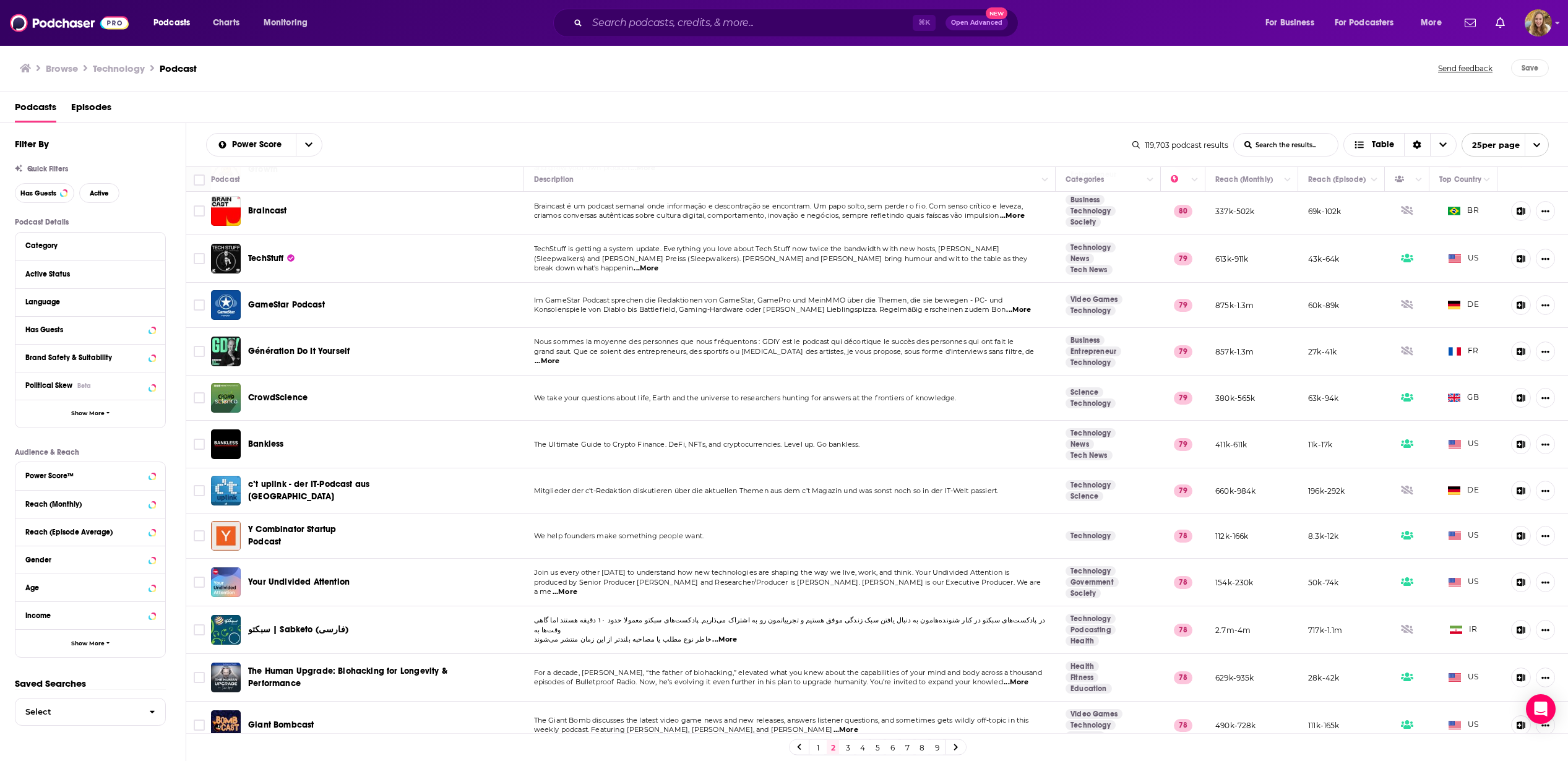
click at [578, 588] on span "...More" at bounding box center [565, 592] width 25 height 10
click at [408, 580] on td "Your Undivided Attention" at bounding box center [367, 582] width 313 height 47
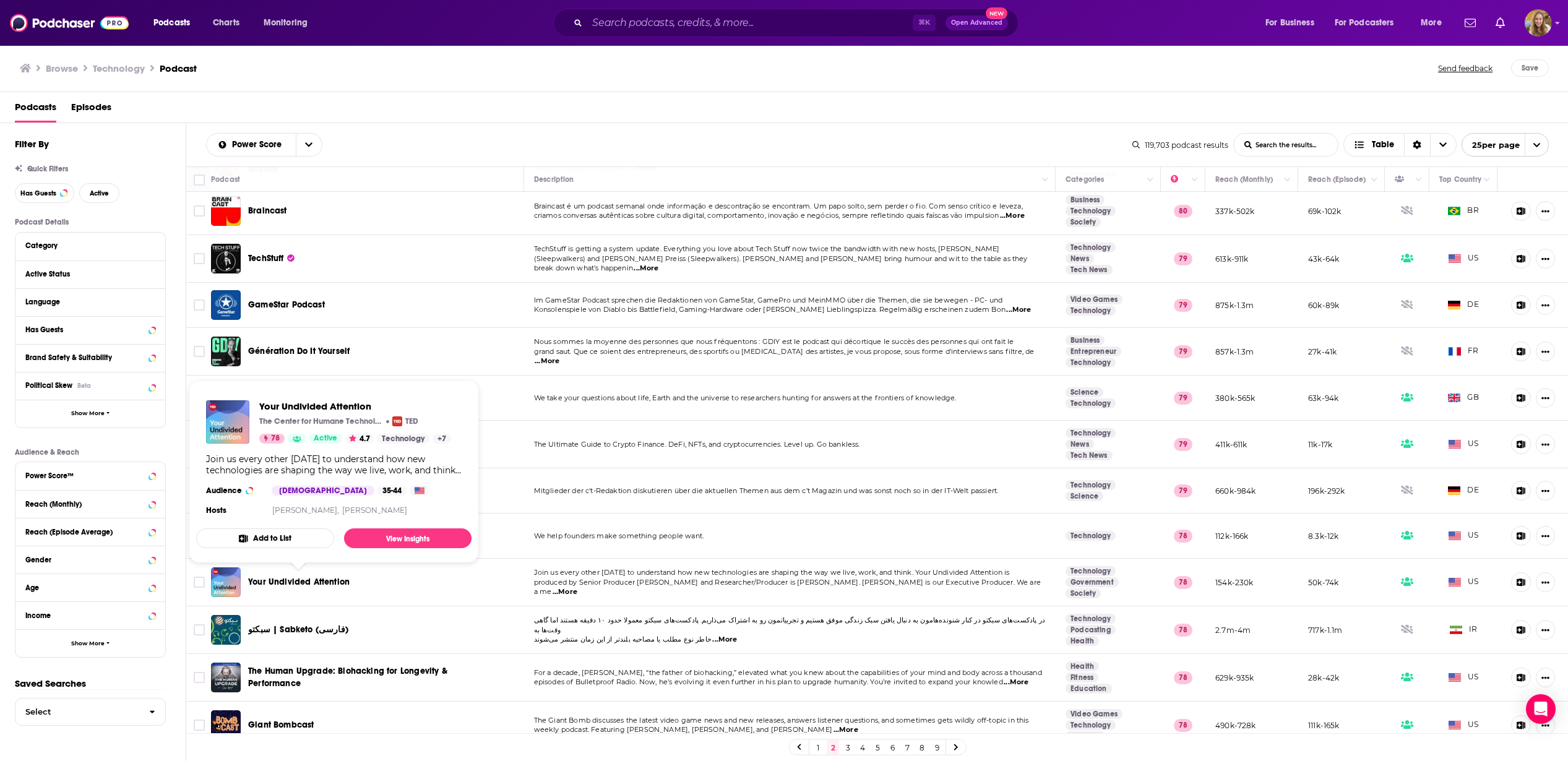
click at [332, 580] on span "Your Undivided Attention" at bounding box center [299, 582] width 102 height 11
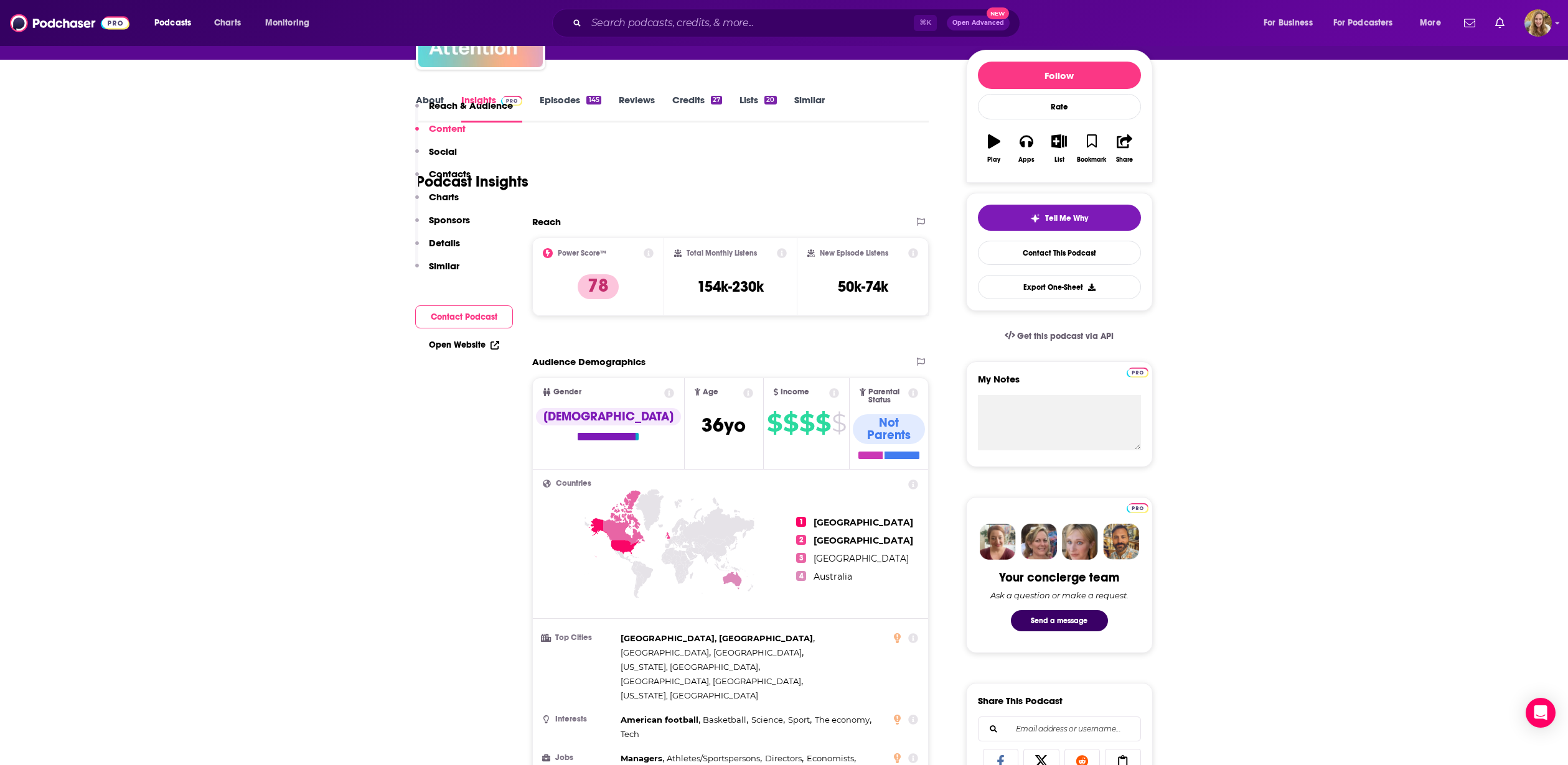
scroll to position [99, 0]
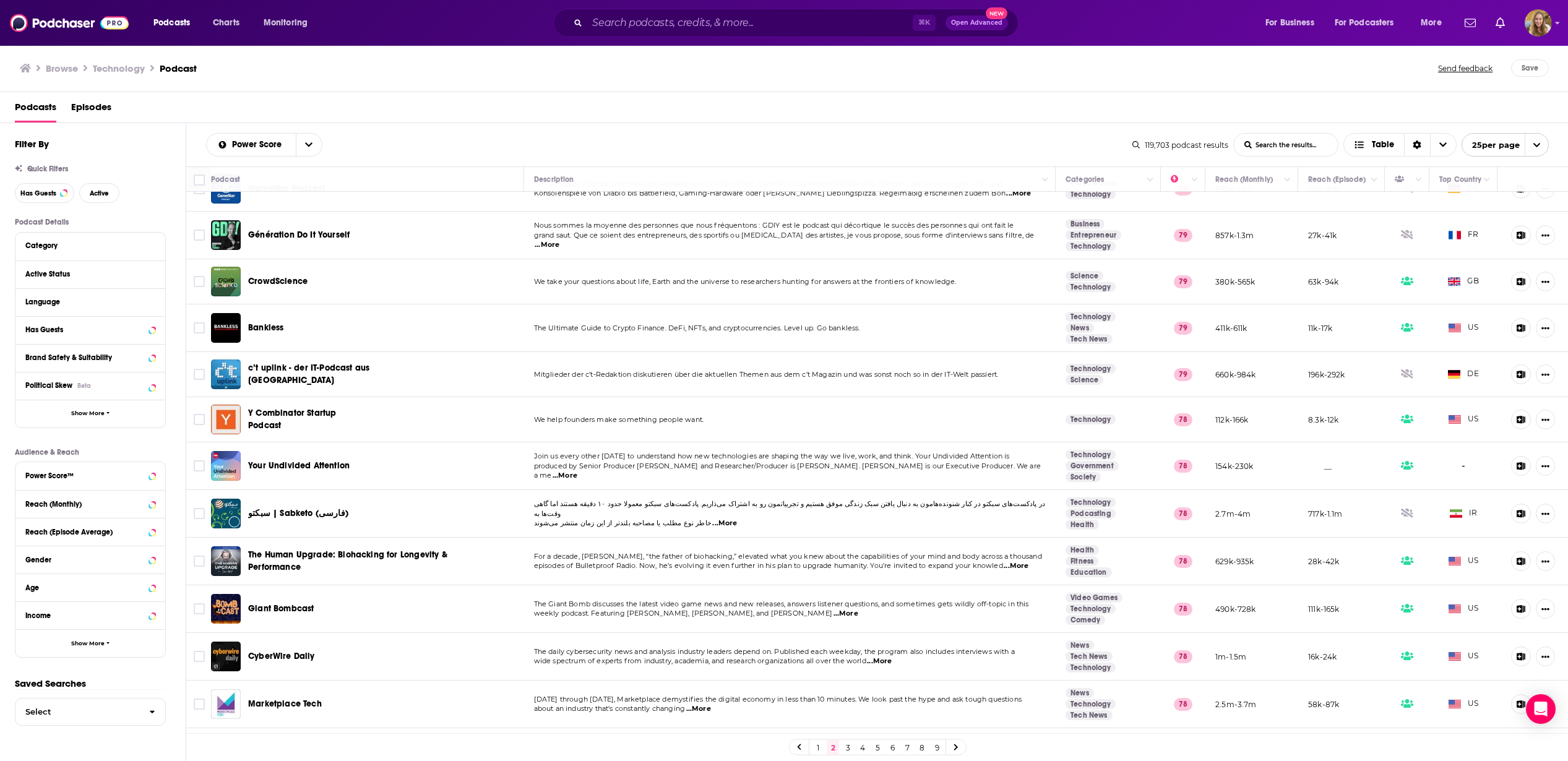
scroll to position [311, 0]
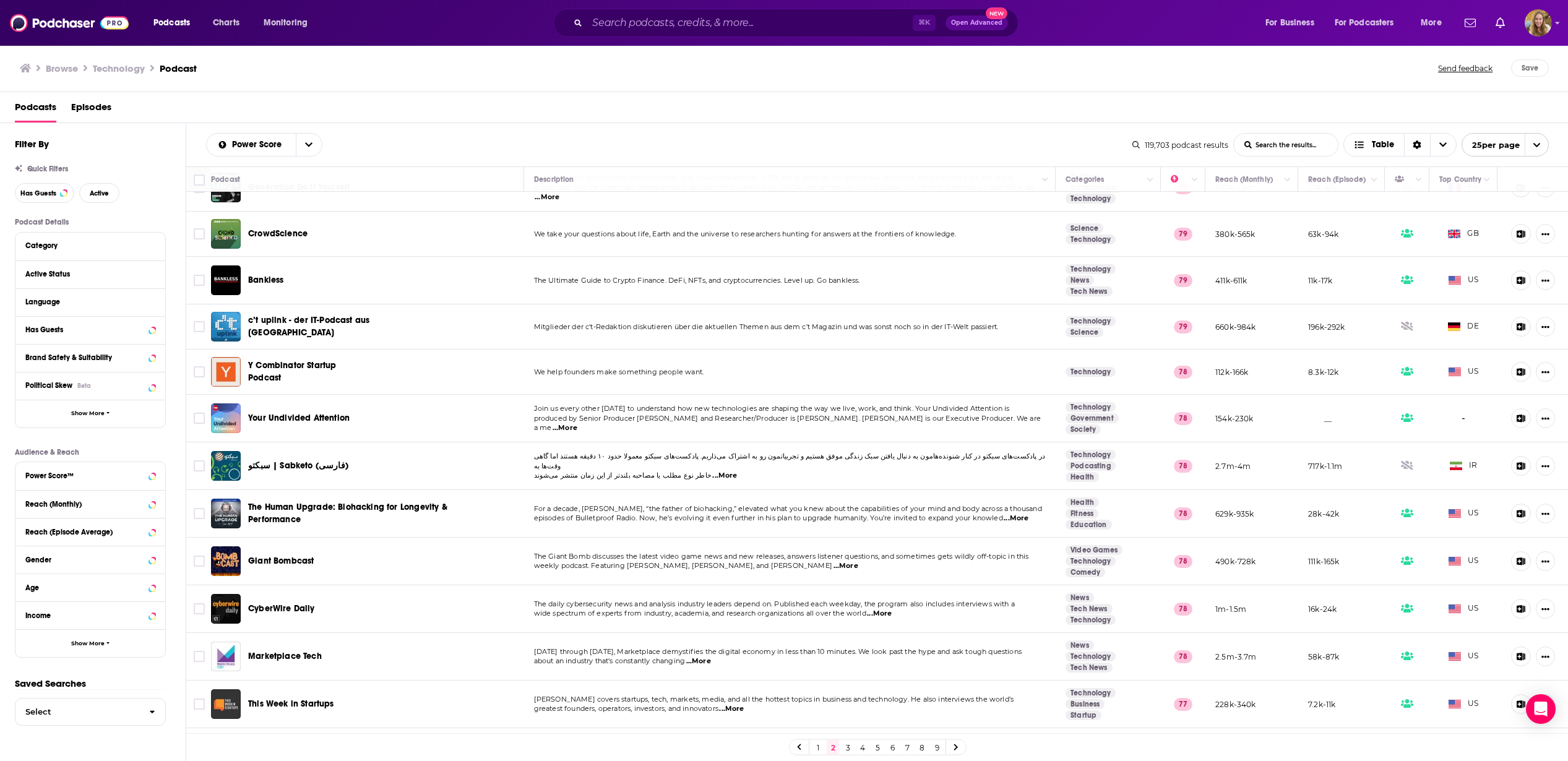
click at [882, 613] on span "...More" at bounding box center [880, 614] width 25 height 10
click at [429, 609] on td "CyberWire Daily" at bounding box center [367, 609] width 313 height 47
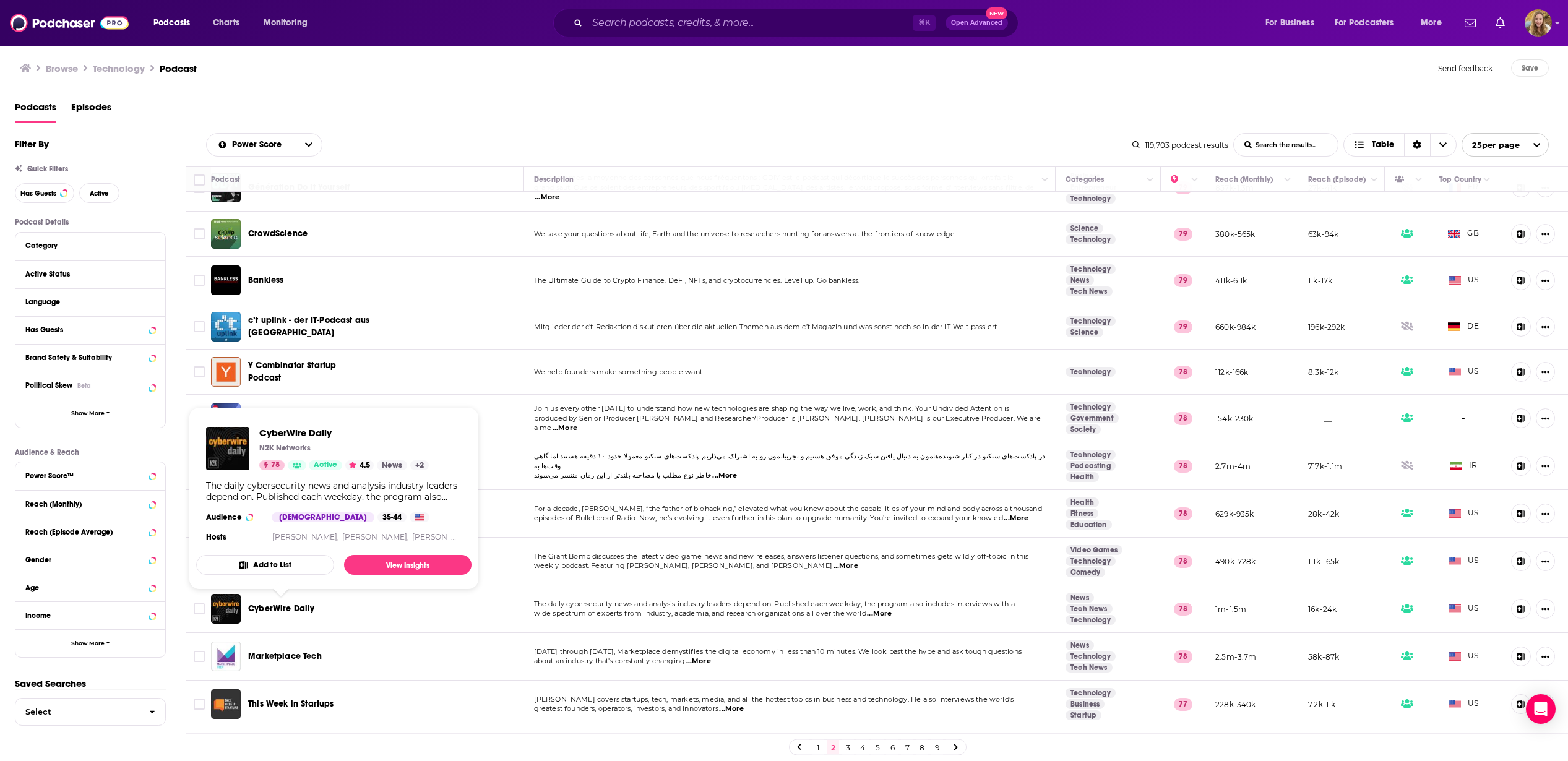
click at [266, 607] on span "CyberWire Daily" at bounding box center [281, 609] width 67 height 11
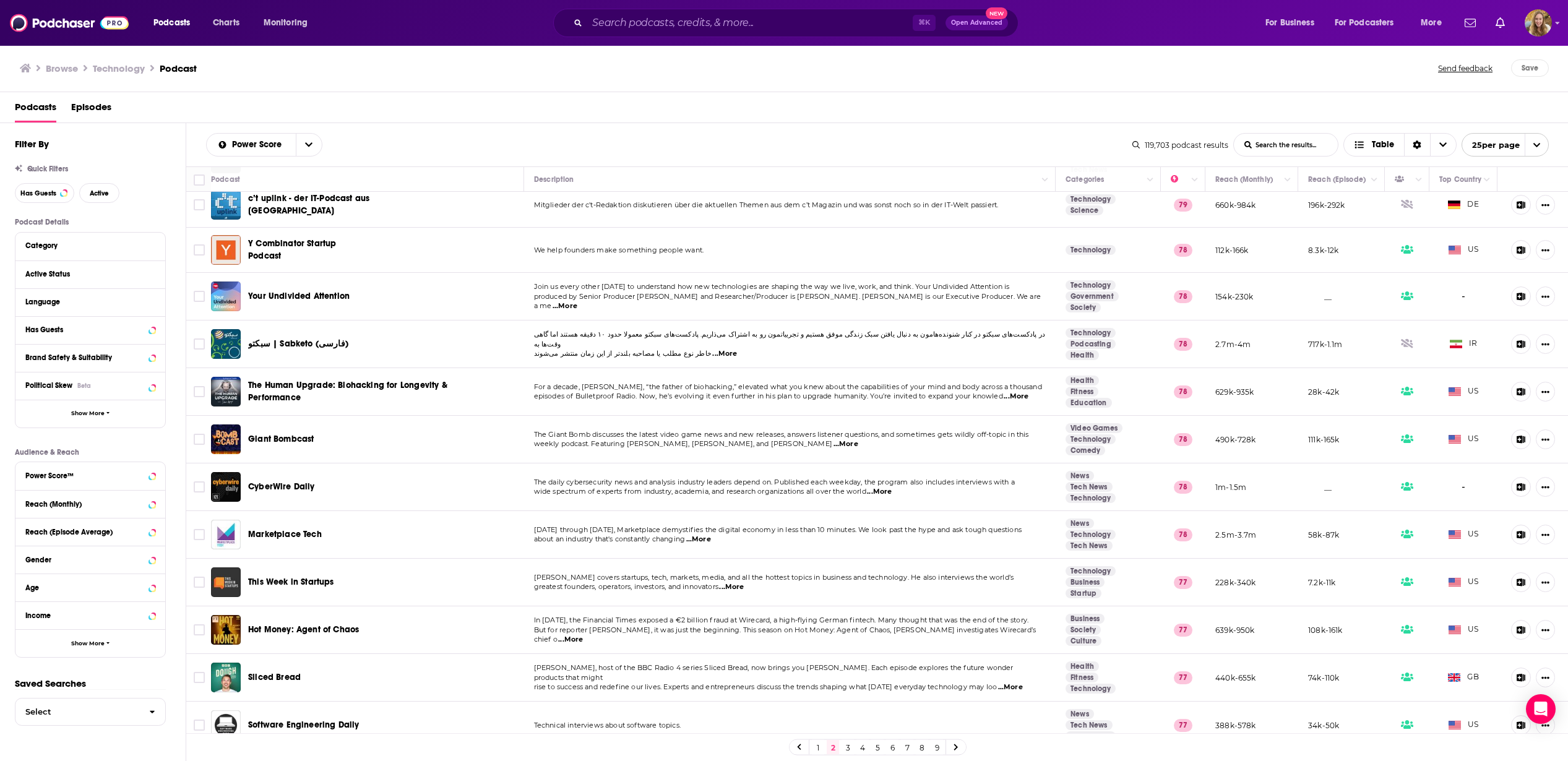
scroll to position [435, 0]
click at [706, 541] on span "...More" at bounding box center [699, 538] width 25 height 10
click at [437, 533] on td "Marketplace Tech" at bounding box center [367, 533] width 313 height 47
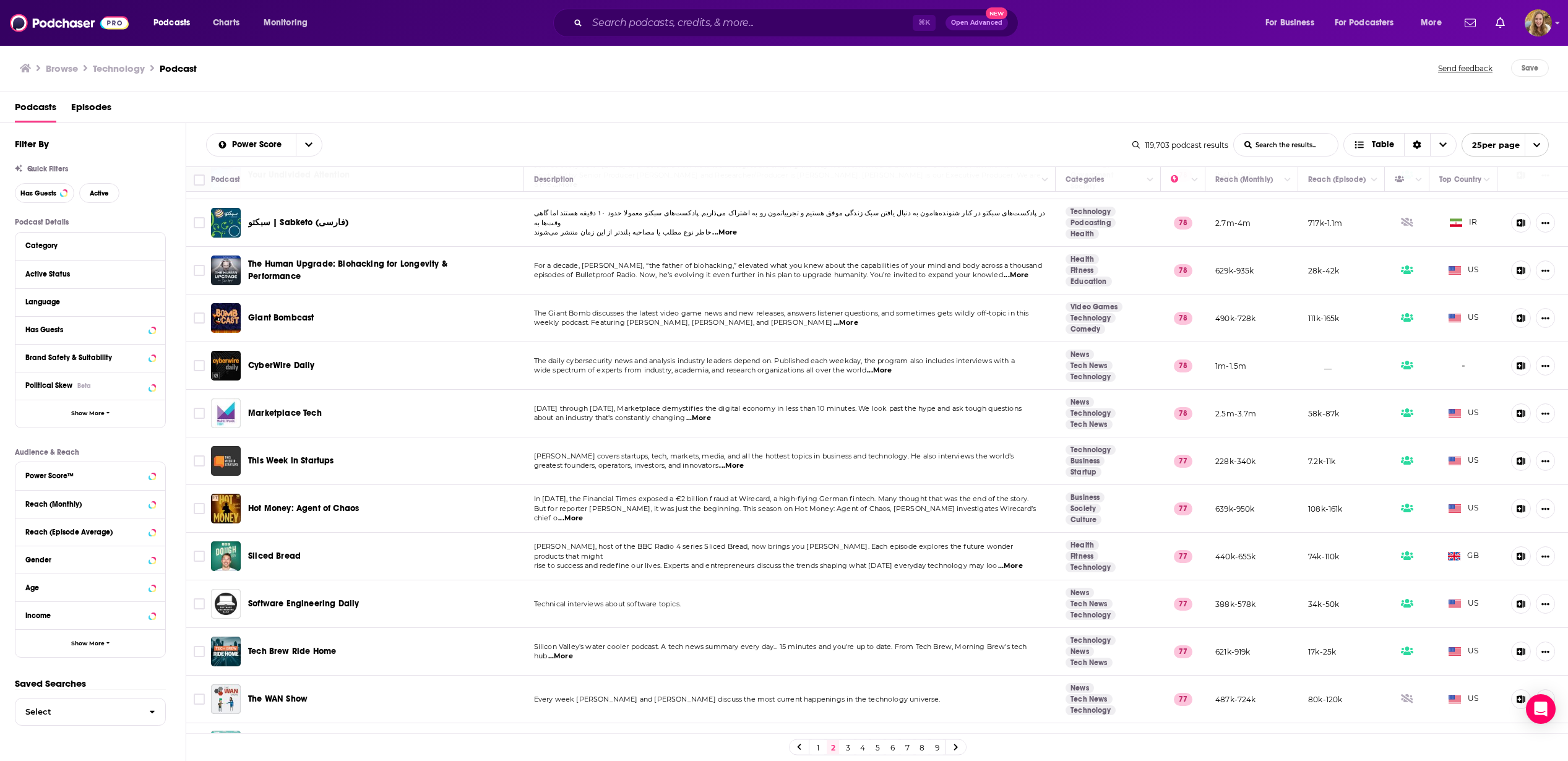
scroll to position [613, 0]
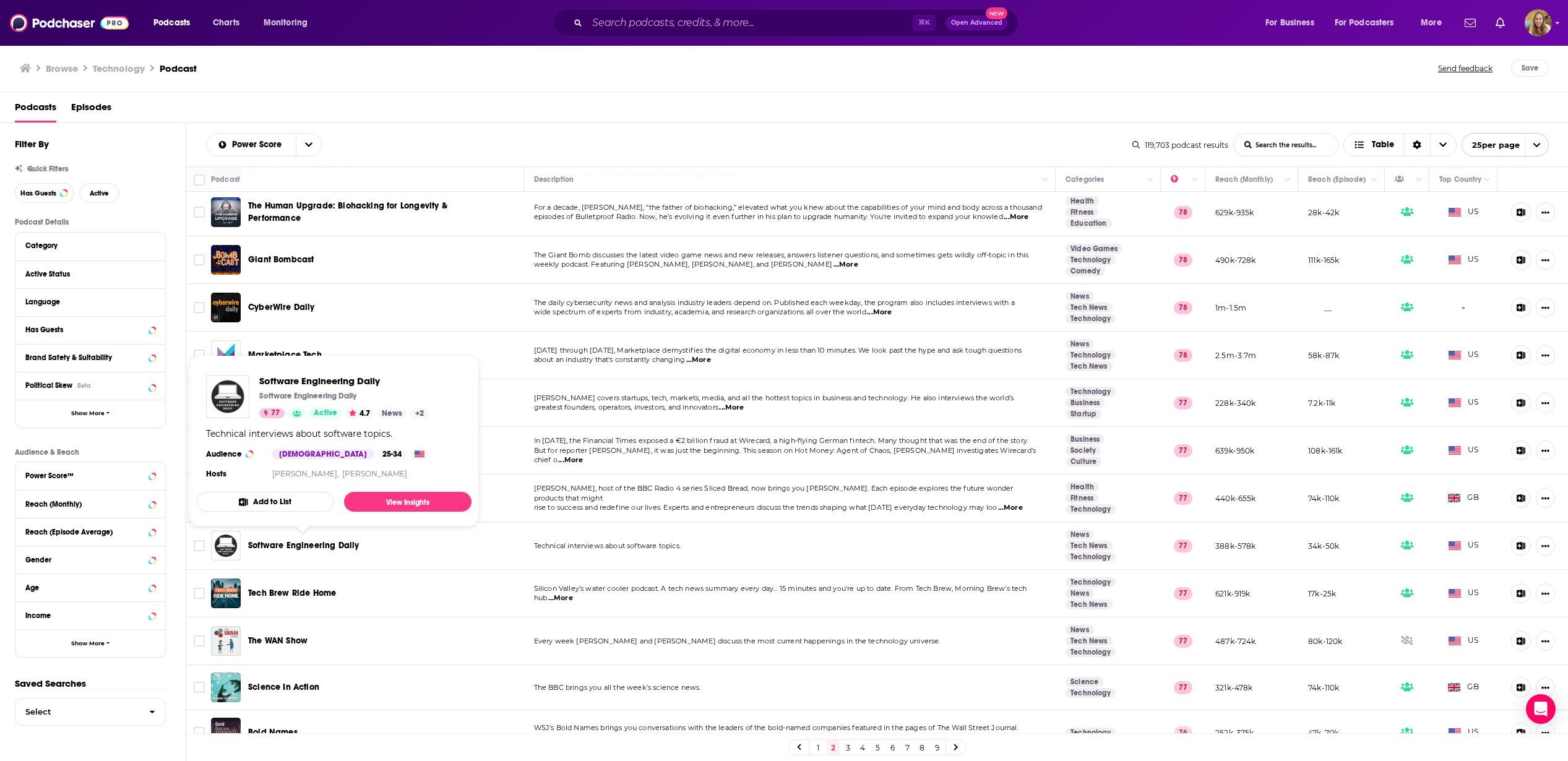
click at [303, 548] on span "Software Engineering Daily" at bounding box center [303, 545] width 111 height 11
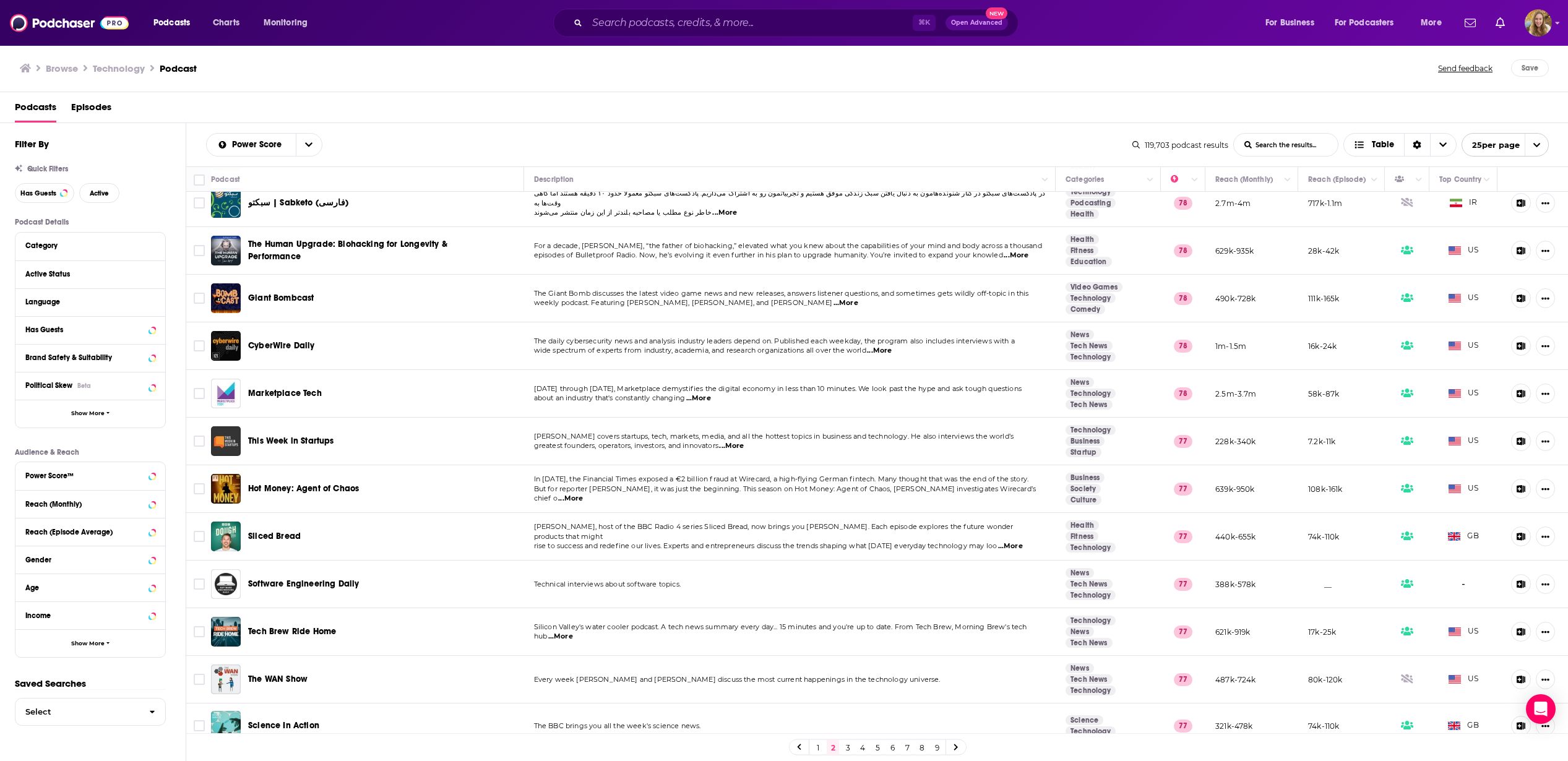
scroll to position [632, 0]
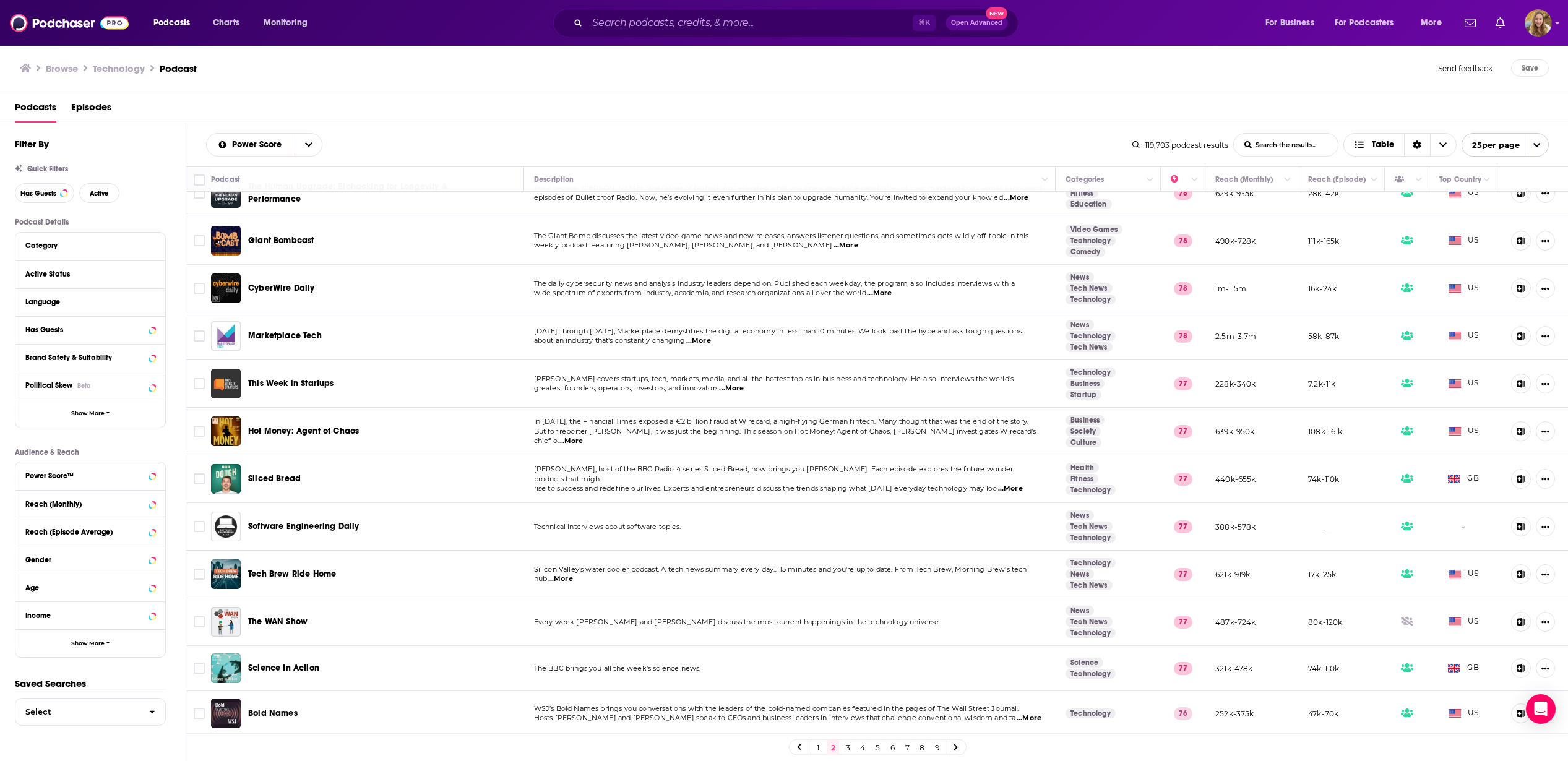
click at [847, 746] on link "3" at bounding box center [847, 747] width 13 height 15
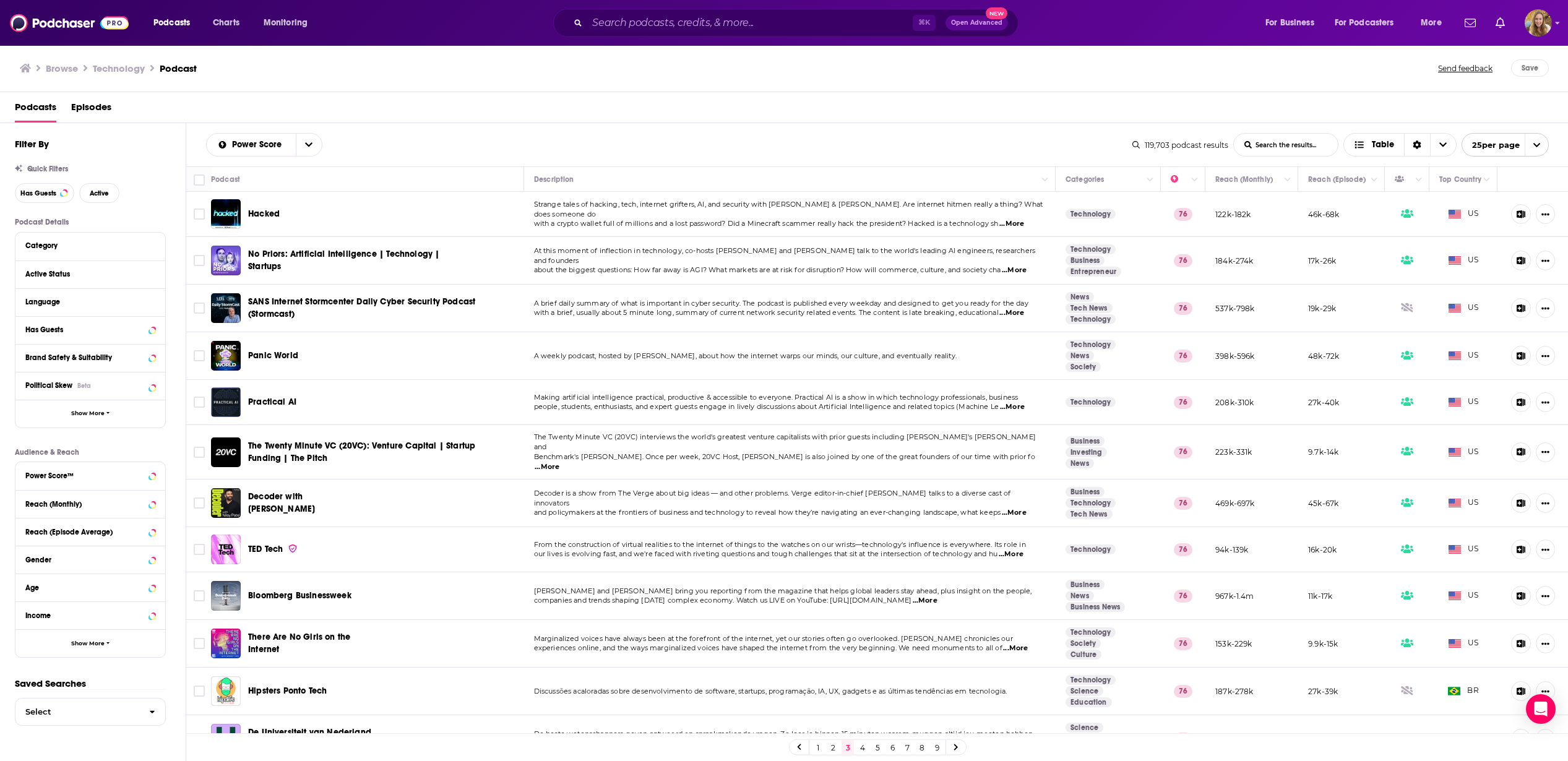
click at [1017, 266] on span "...More" at bounding box center [1014, 270] width 25 height 10
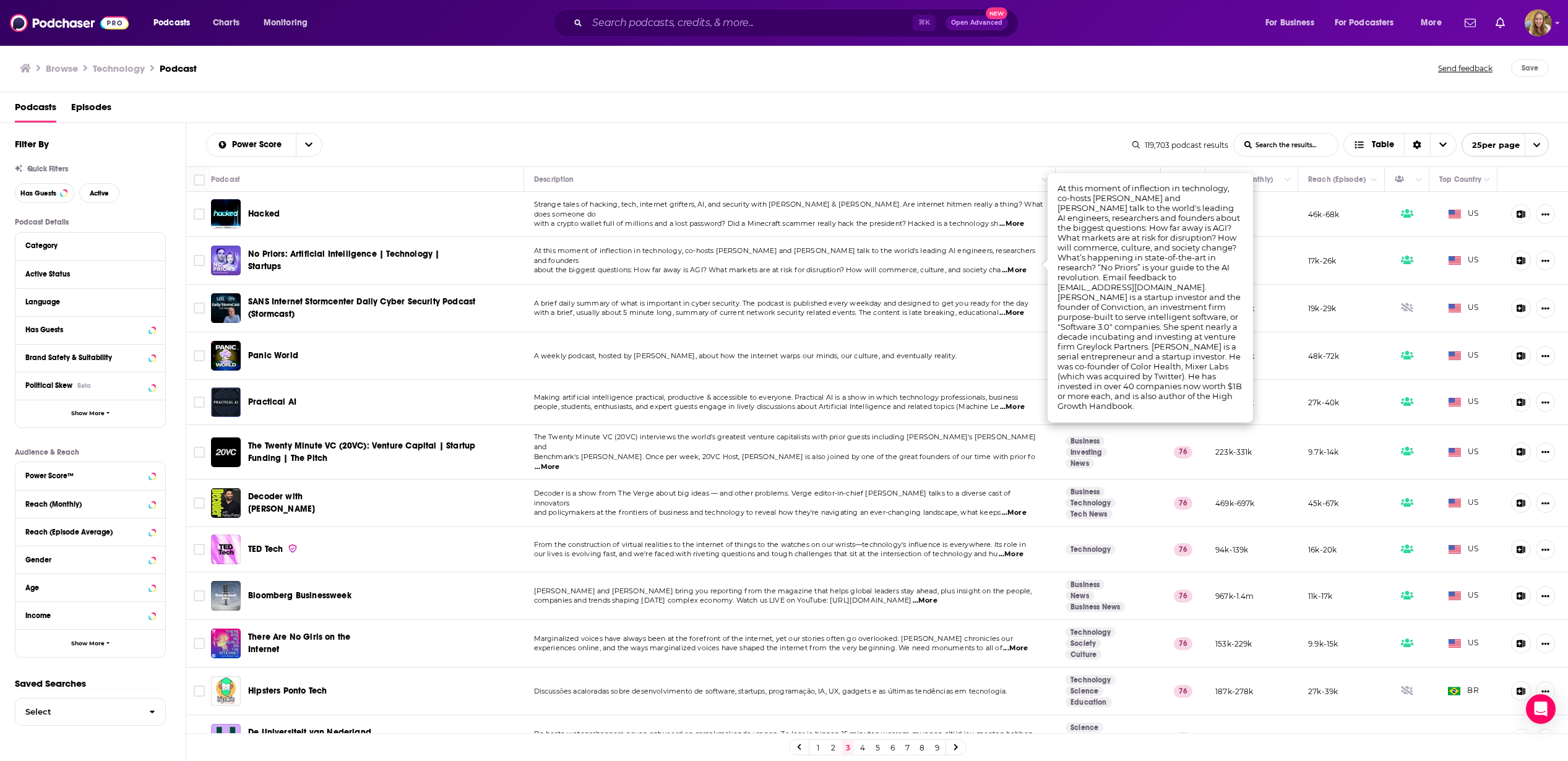
click at [475, 260] on td "No Priors: Artificial Intelligence | Technology | Startups" at bounding box center [367, 260] width 313 height 47
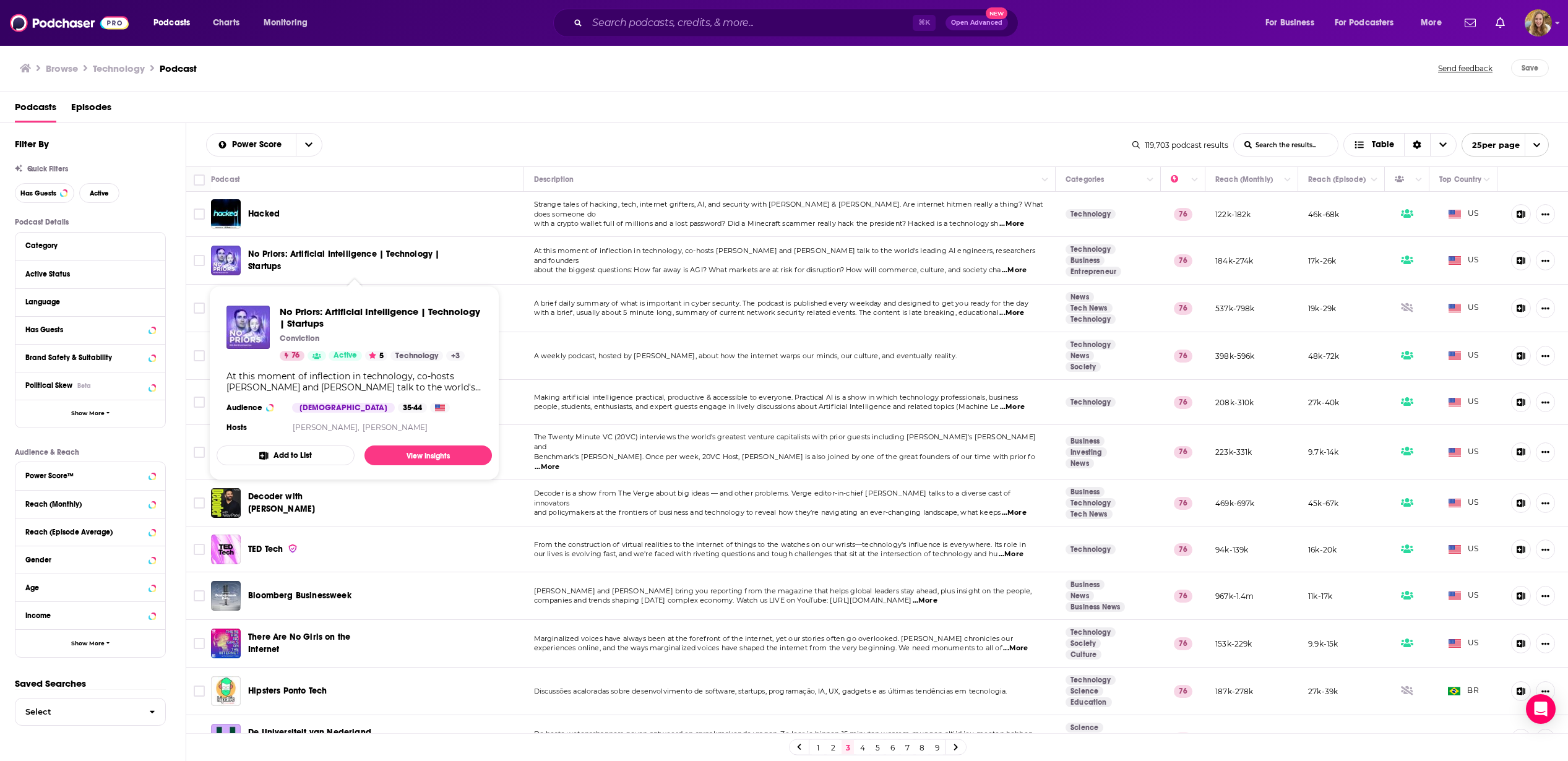
click at [408, 249] on span "No Priors: Artificial Intelligence | Technology | Startups" at bounding box center [344, 260] width 191 height 23
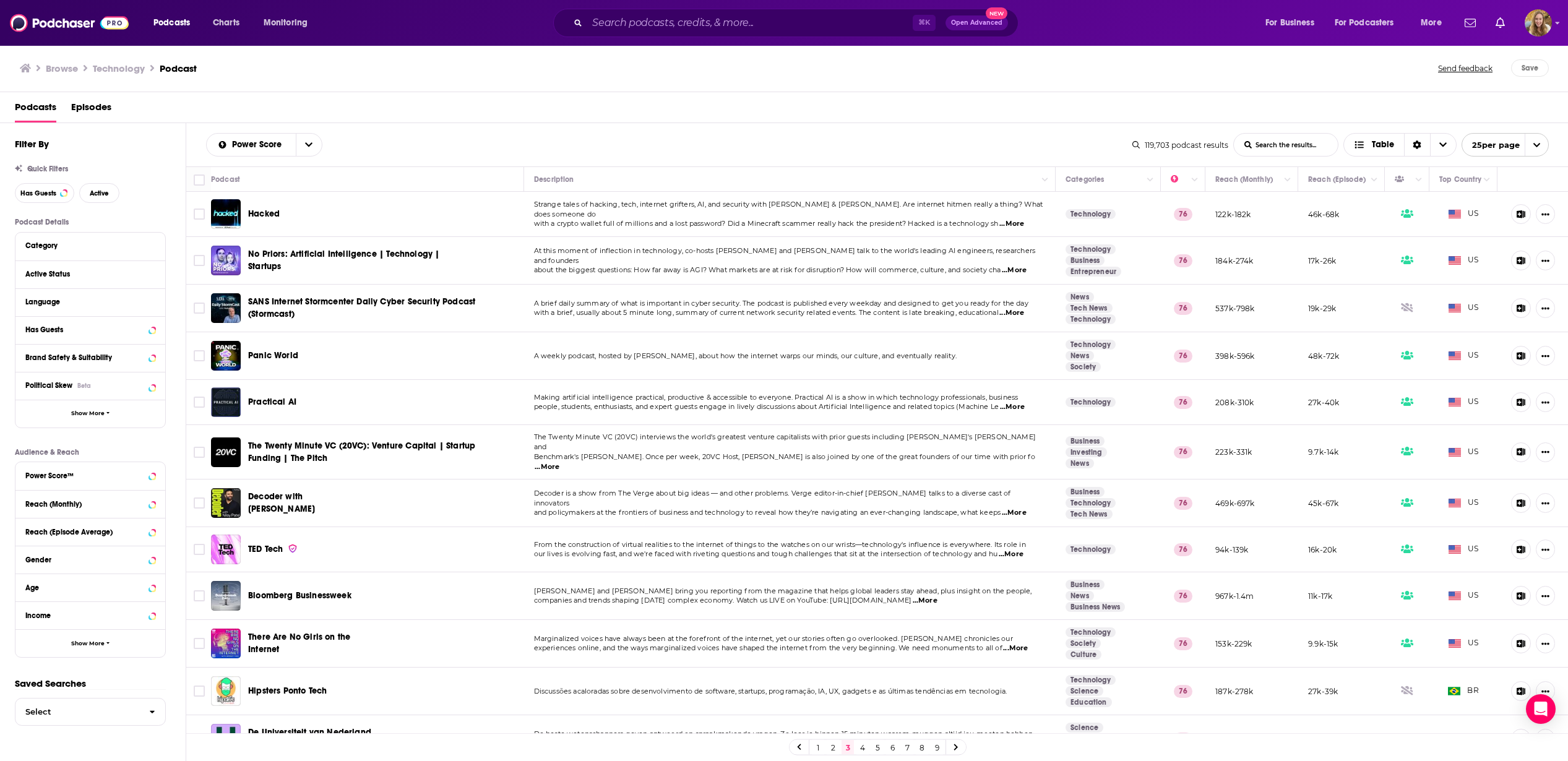
click at [1015, 406] on span "...More" at bounding box center [1013, 407] width 25 height 10
click at [450, 417] on td "Practical AI" at bounding box center [367, 402] width 313 height 46
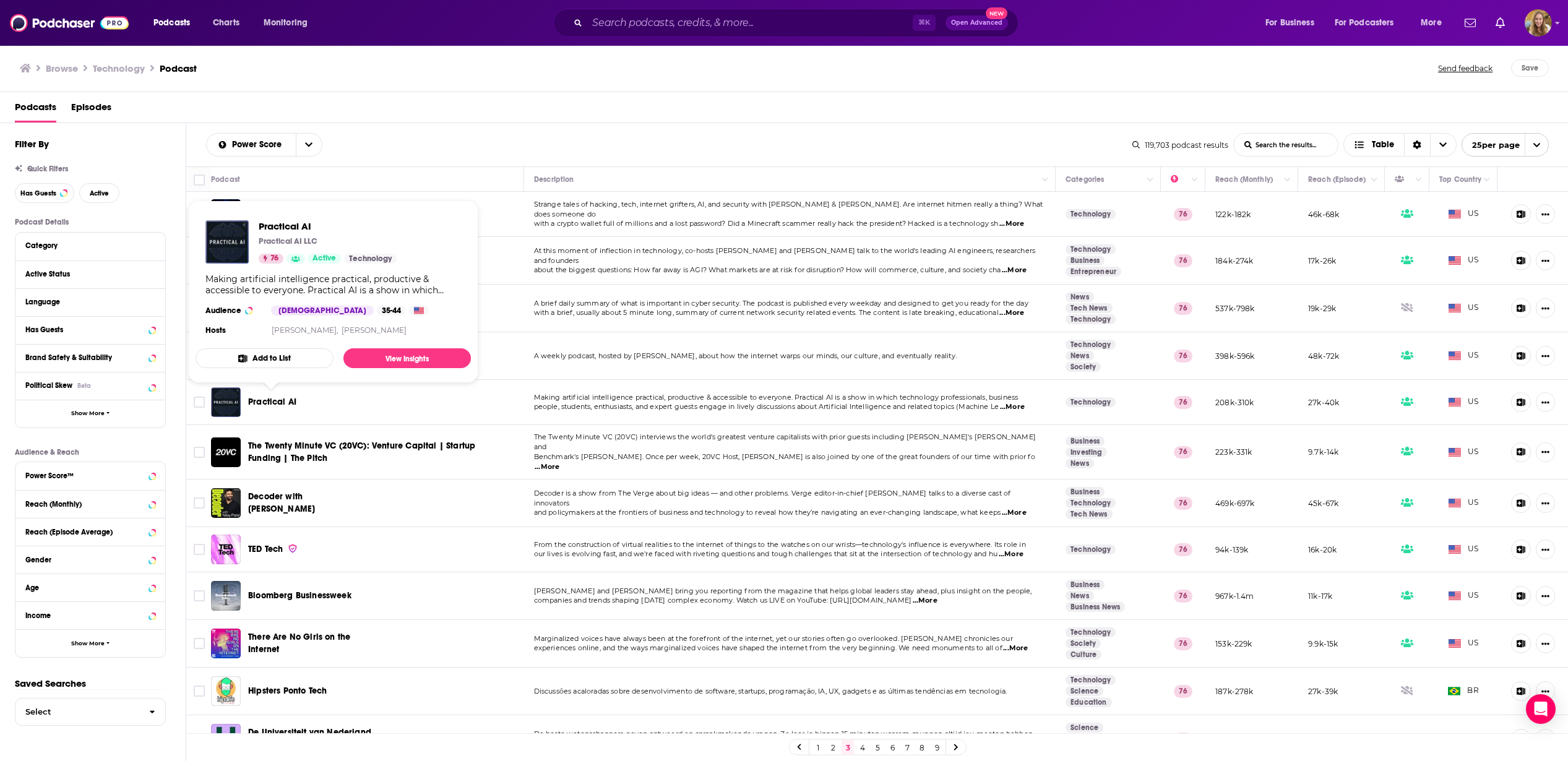
click at [282, 400] on span "Practical AI" at bounding box center [272, 402] width 48 height 11
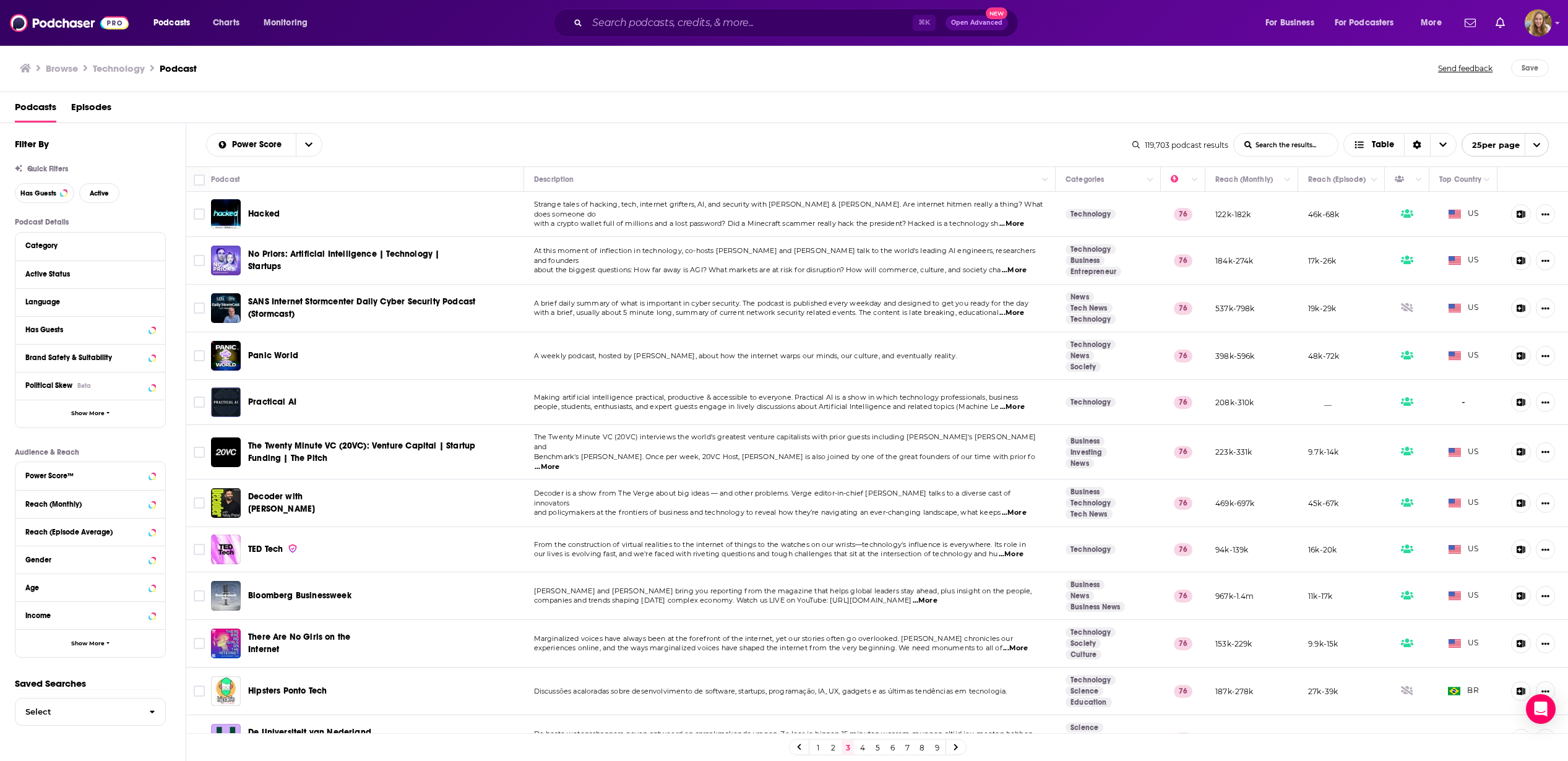
click at [1017, 508] on span "...More" at bounding box center [1014, 513] width 25 height 10
click at [315, 497] on span "Decoder with [PERSON_NAME]" at bounding box center [281, 502] width 67 height 23
click at [1021, 644] on span "...More" at bounding box center [1015, 648] width 25 height 10
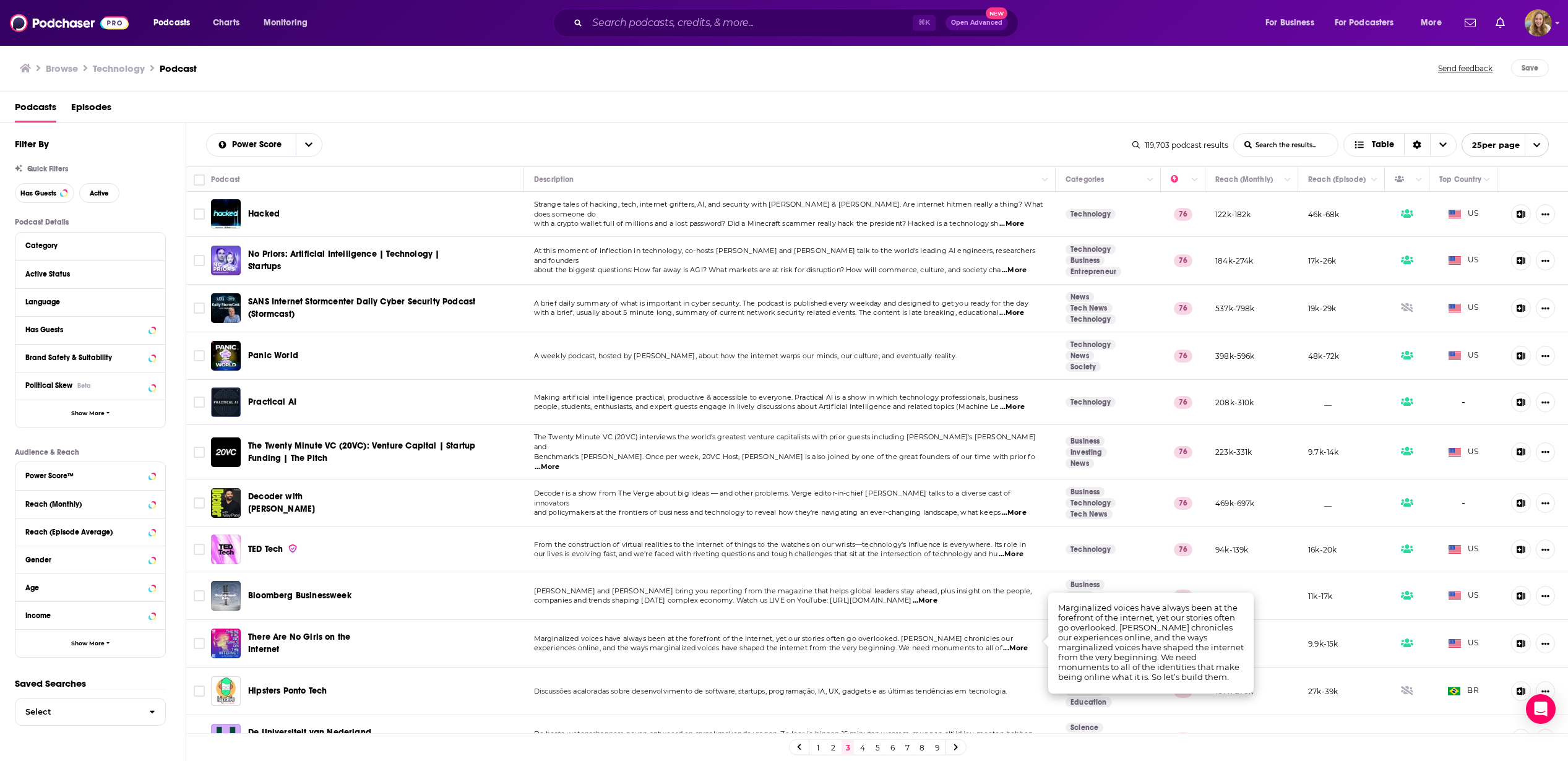
drag, startPoint x: 369, startPoint y: 652, endPoint x: 335, endPoint y: 639, distance: 36.4
click at [369, 652] on div "There Are No Girls on the Internet" at bounding box center [316, 644] width 136 height 30
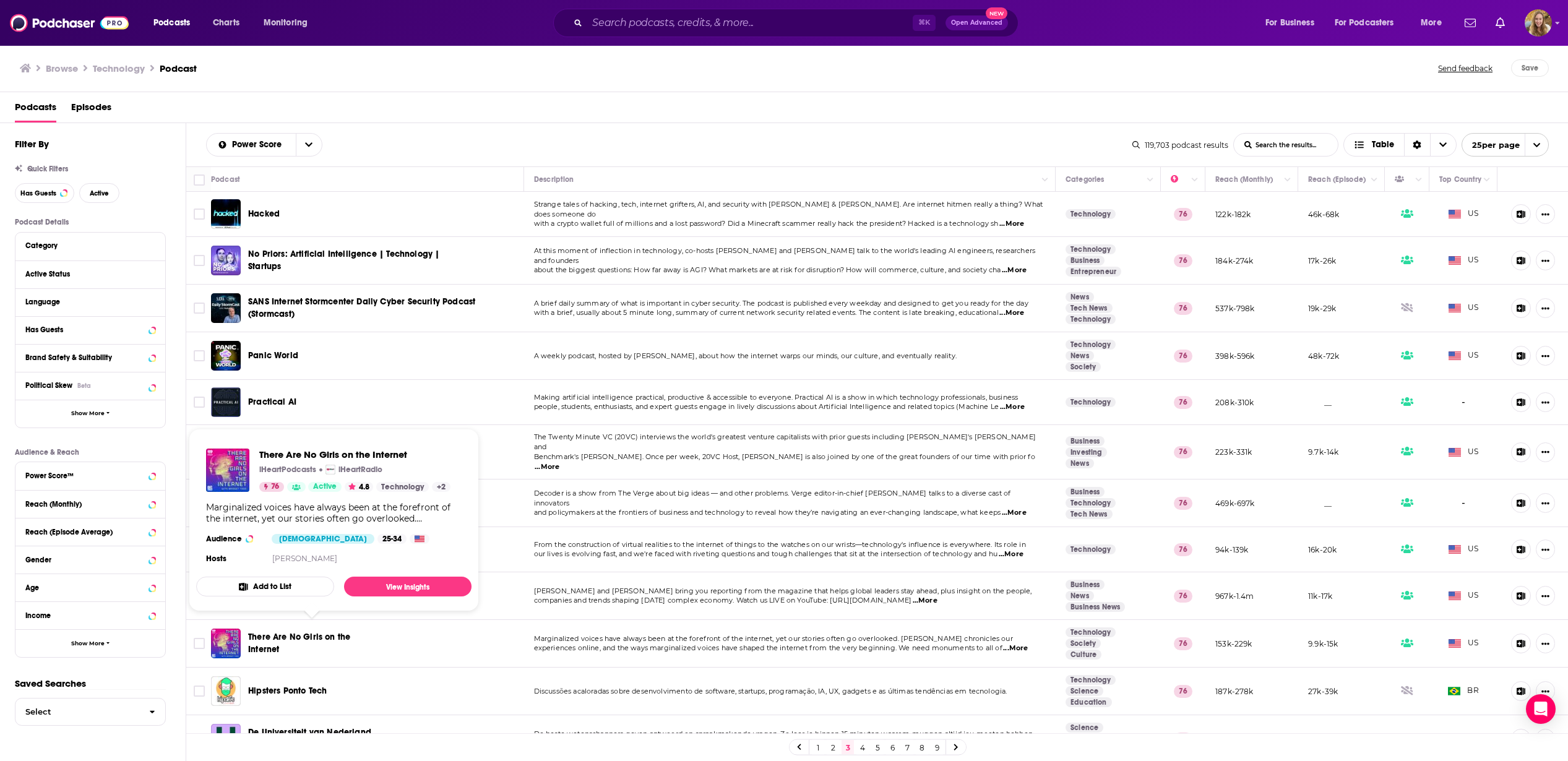
click at [315, 632] on span "There Are No Girls on the Internet" at bounding box center [299, 643] width 102 height 23
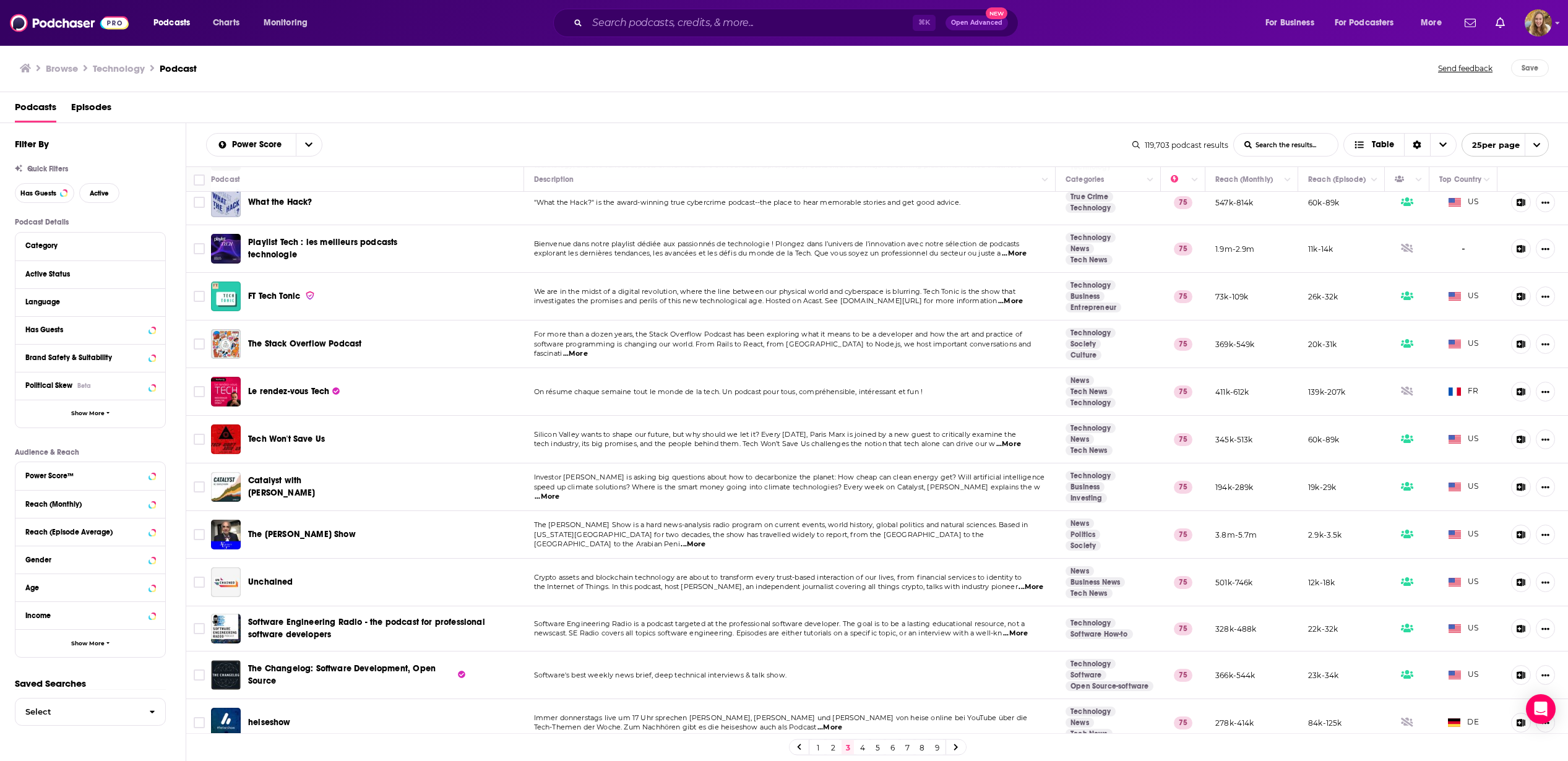
scroll to position [634, 0]
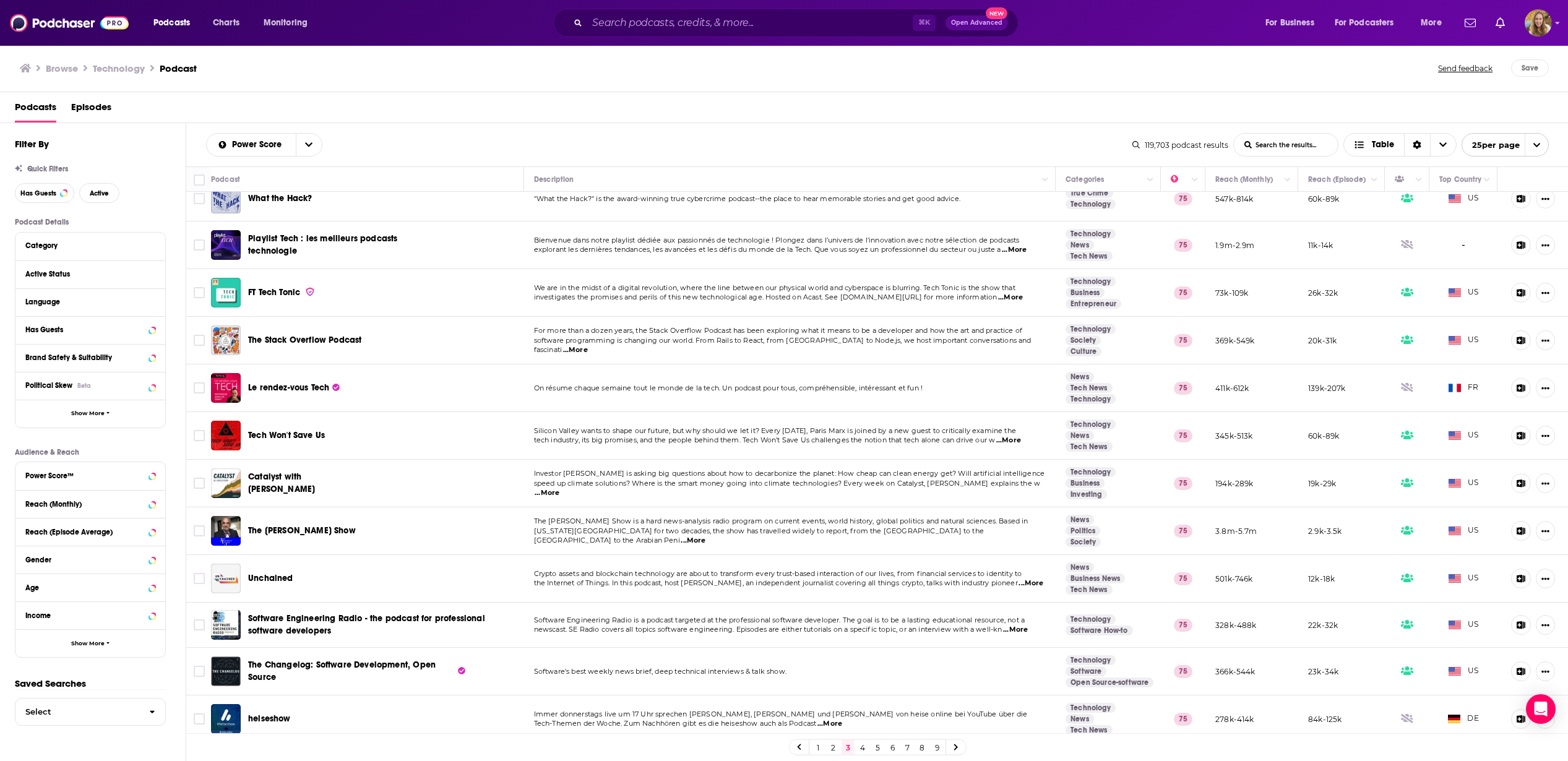
click at [862, 750] on link "4" at bounding box center [862, 747] width 13 height 15
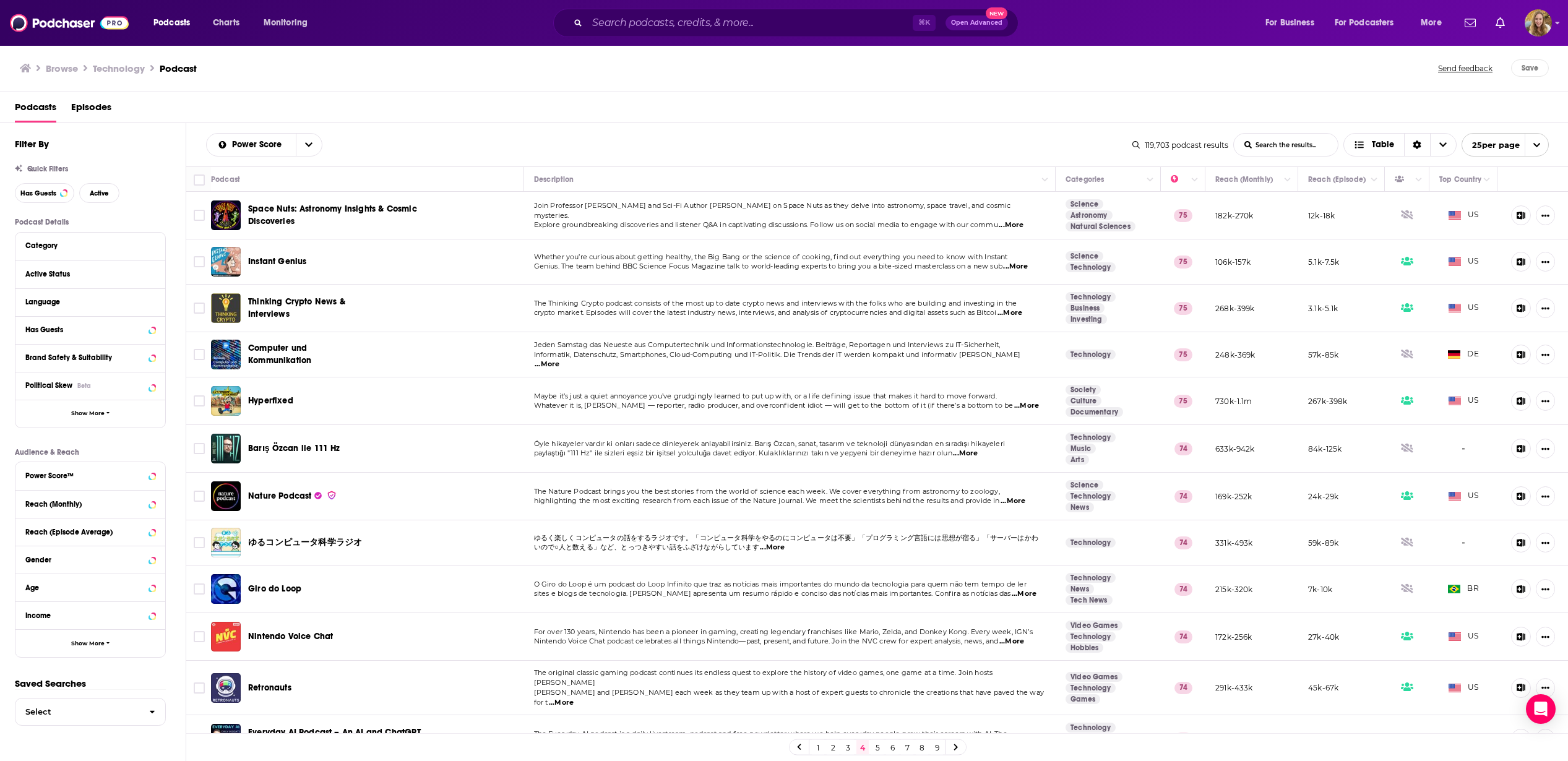
click at [1022, 265] on span "...More" at bounding box center [1015, 266] width 25 height 10
click at [471, 260] on td "Instant Genius" at bounding box center [367, 262] width 313 height 46
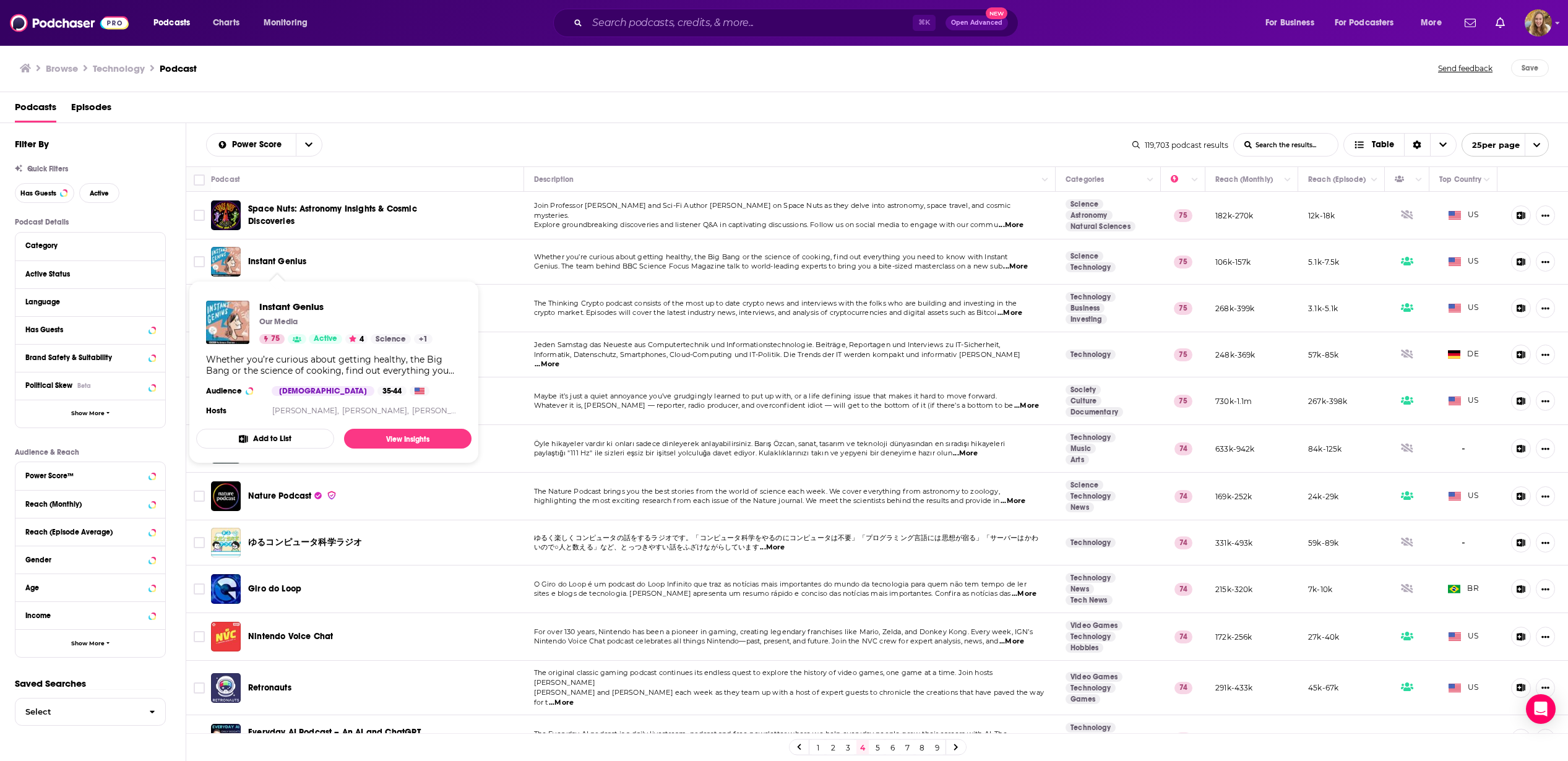
click at [299, 262] on span "Instant Genius" at bounding box center [277, 262] width 58 height 11
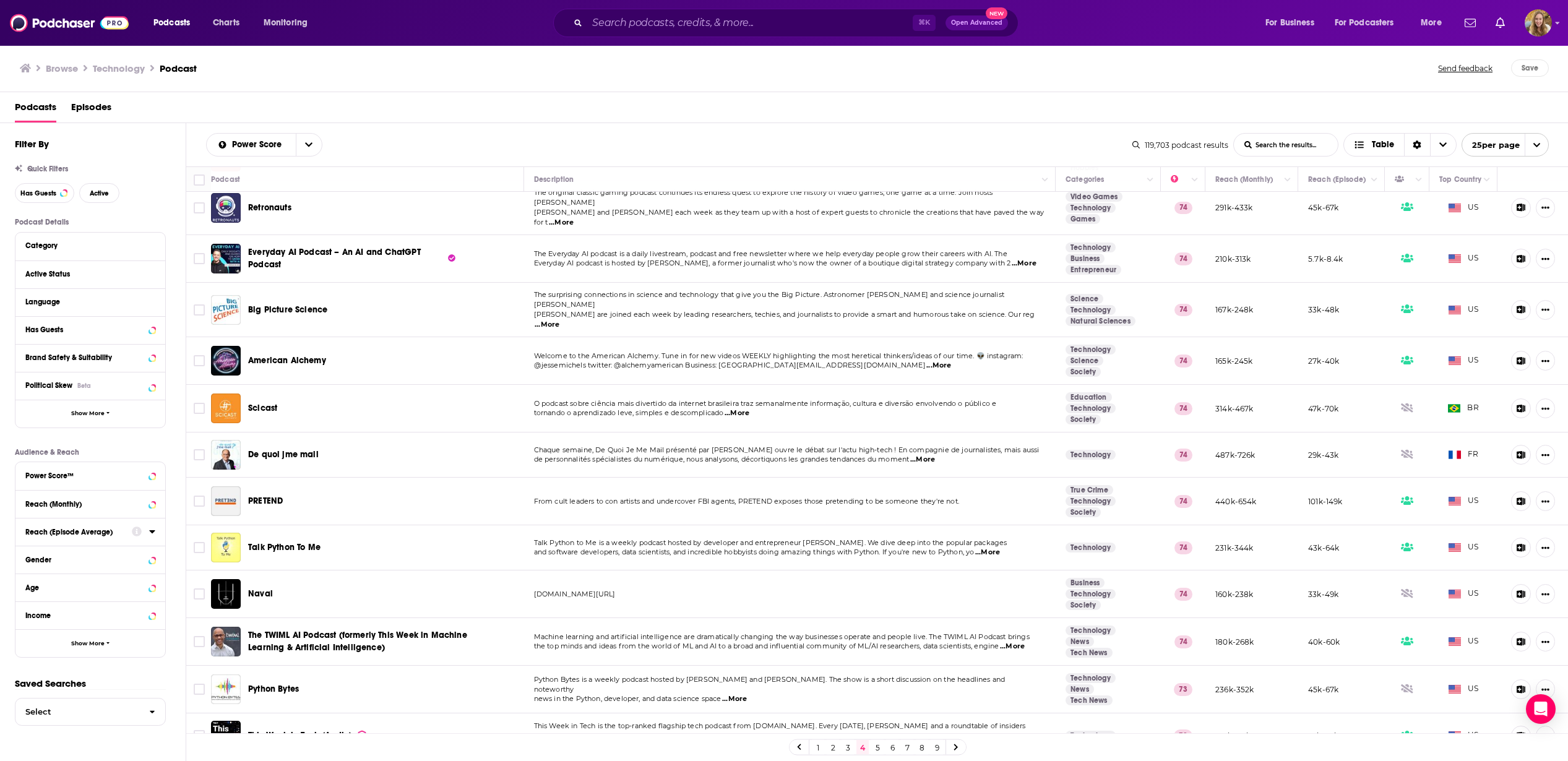
scroll to position [632, 0]
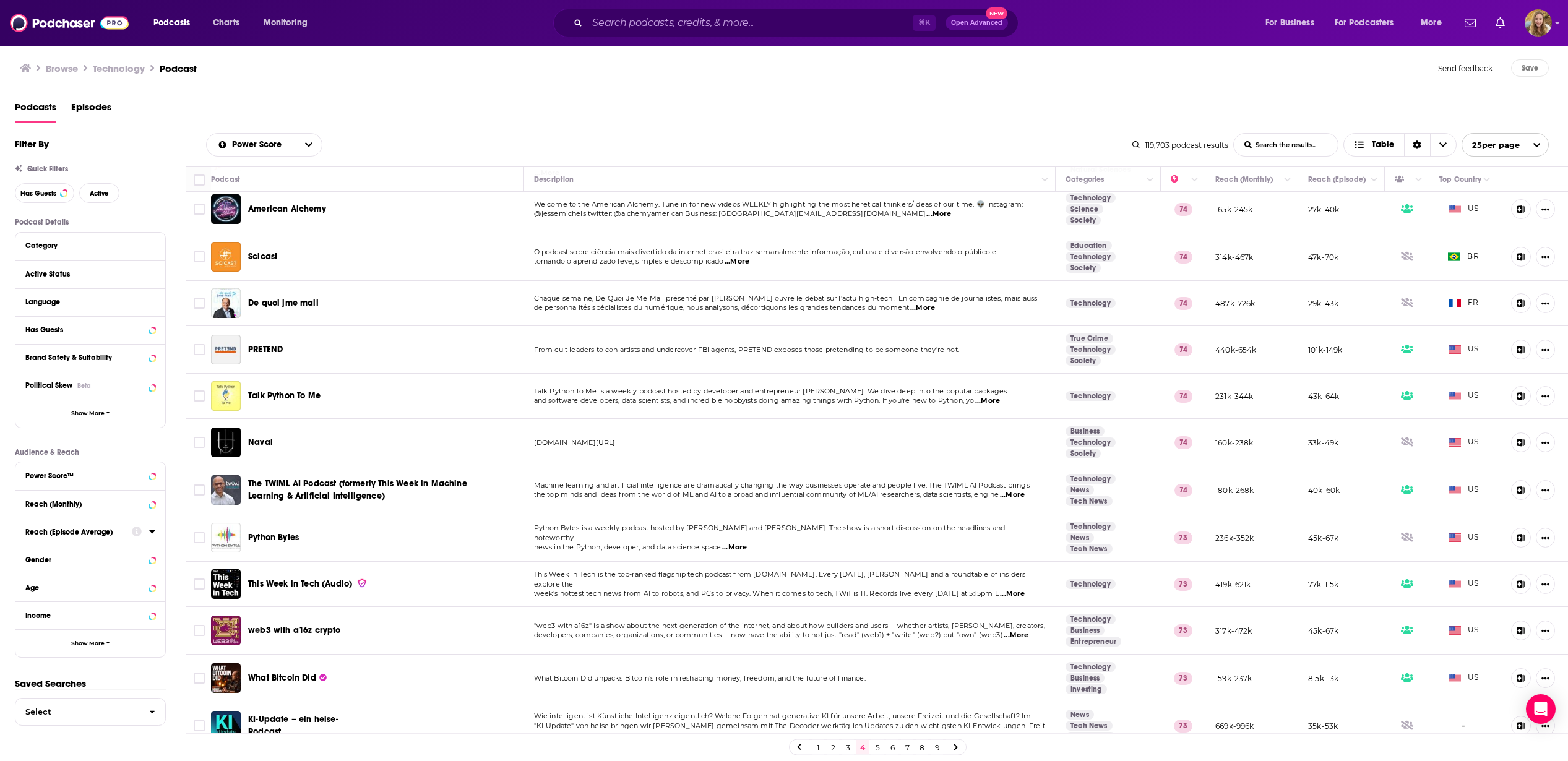
click at [878, 746] on link "5" at bounding box center [877, 747] width 13 height 15
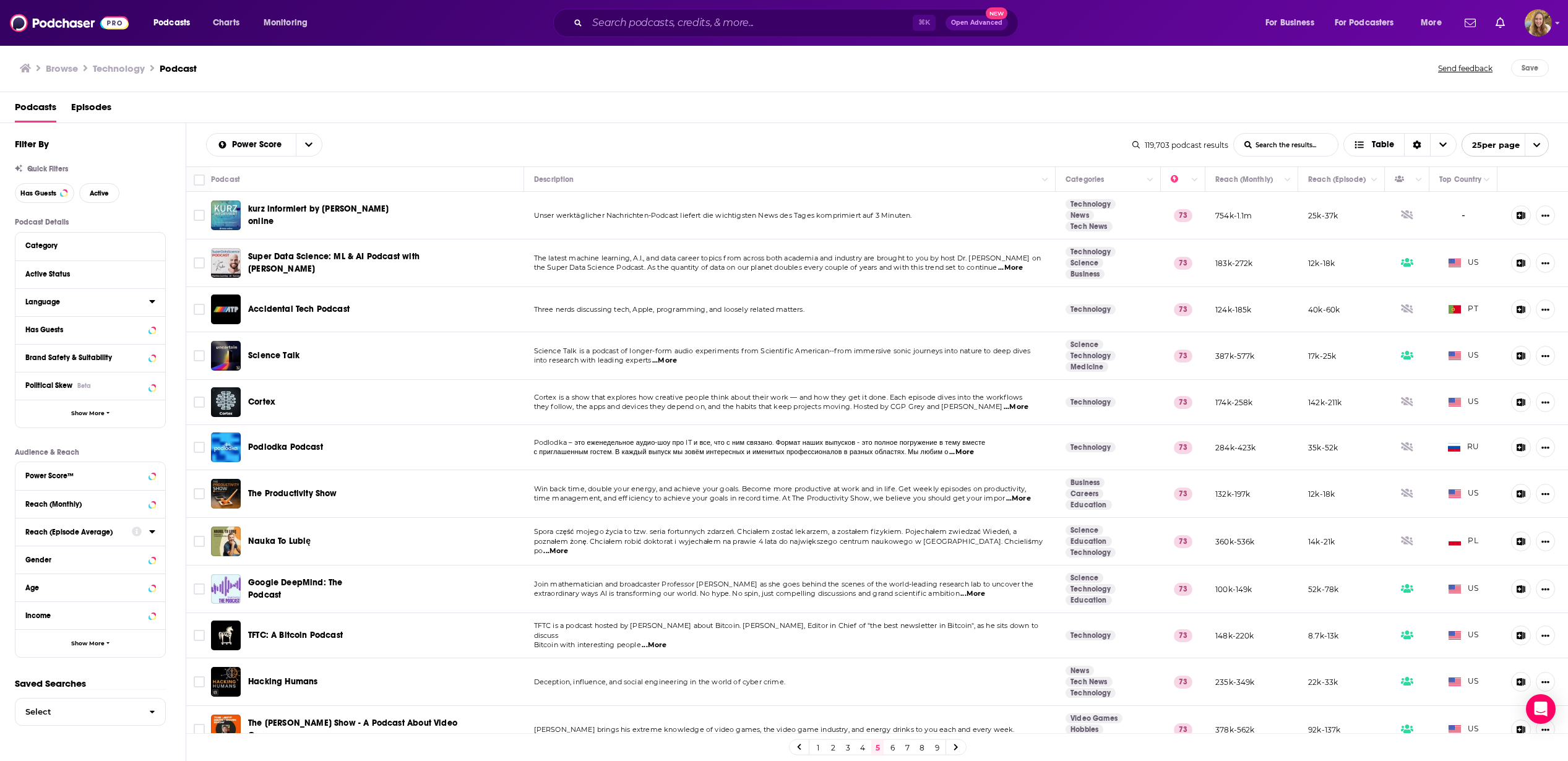
click at [153, 303] on icon at bounding box center [152, 301] width 6 height 10
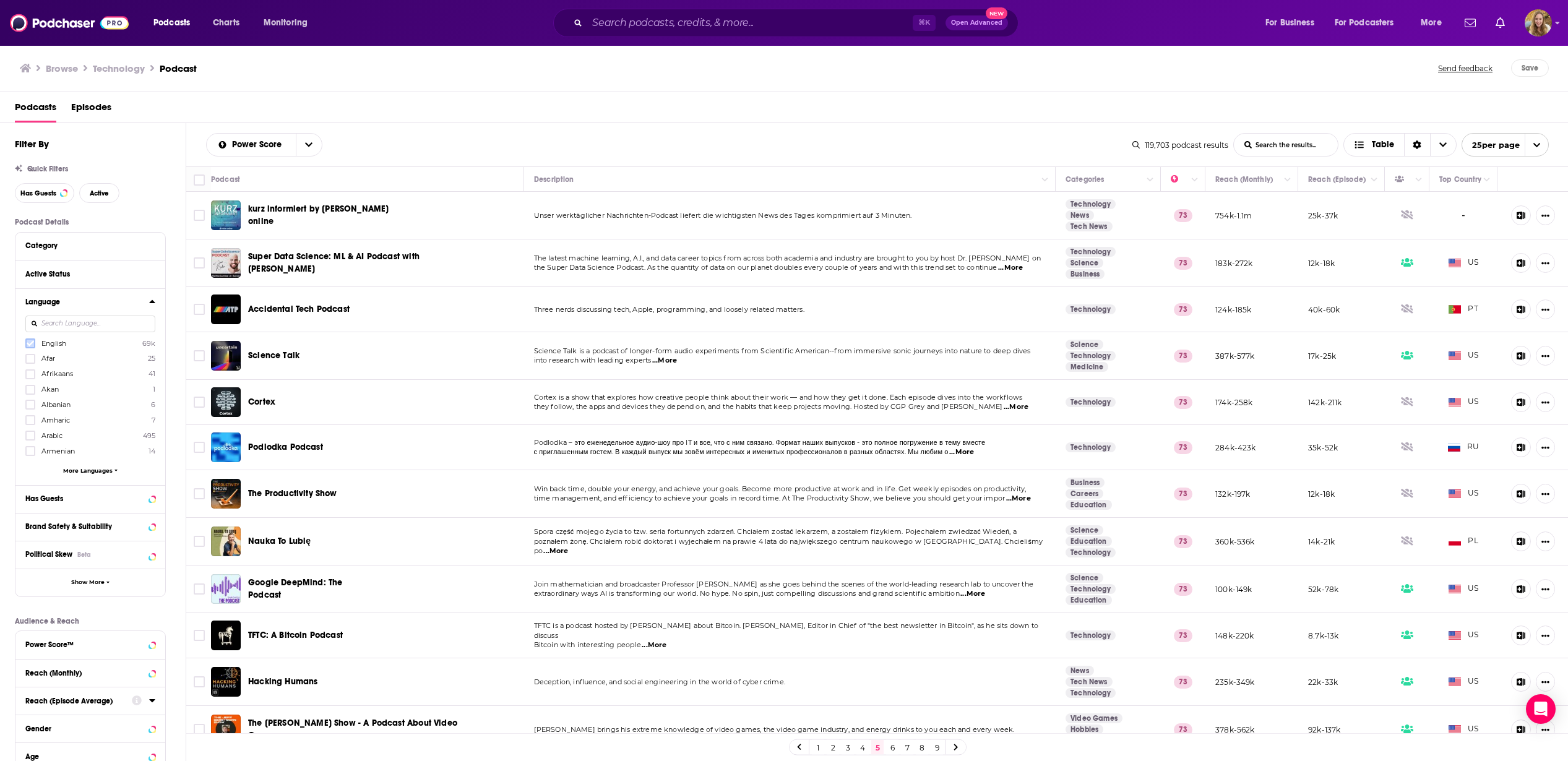
click at [32, 342] on icon at bounding box center [30, 344] width 7 height 5
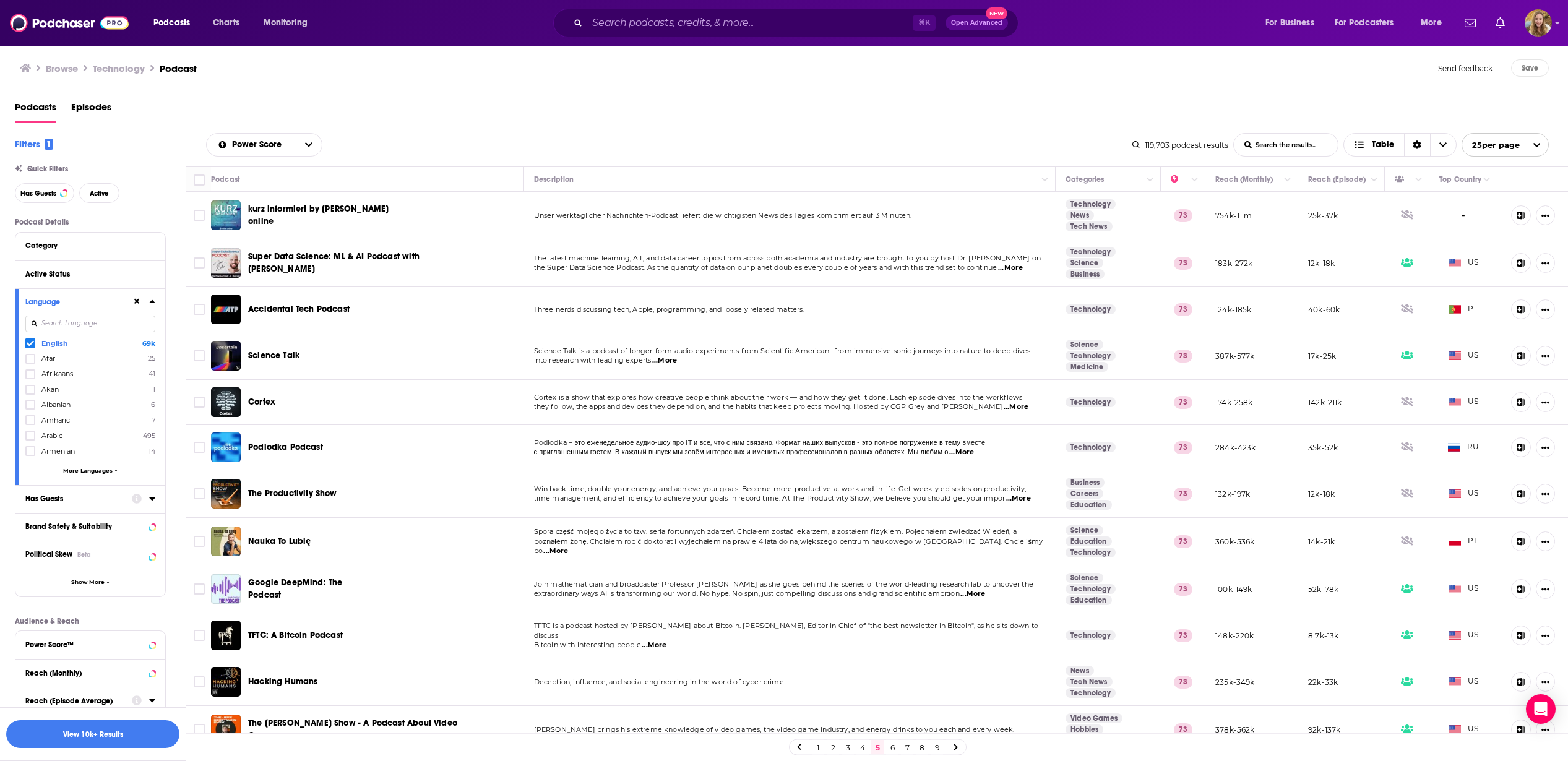
click at [151, 499] on icon at bounding box center [152, 499] width 5 height 3
click at [142, 523] on icon "open menu" at bounding box center [144, 522] width 5 height 9
click at [84, 562] on span "Has guests" at bounding box center [68, 563] width 73 height 7
click at [151, 274] on icon at bounding box center [152, 274] width 5 height 3
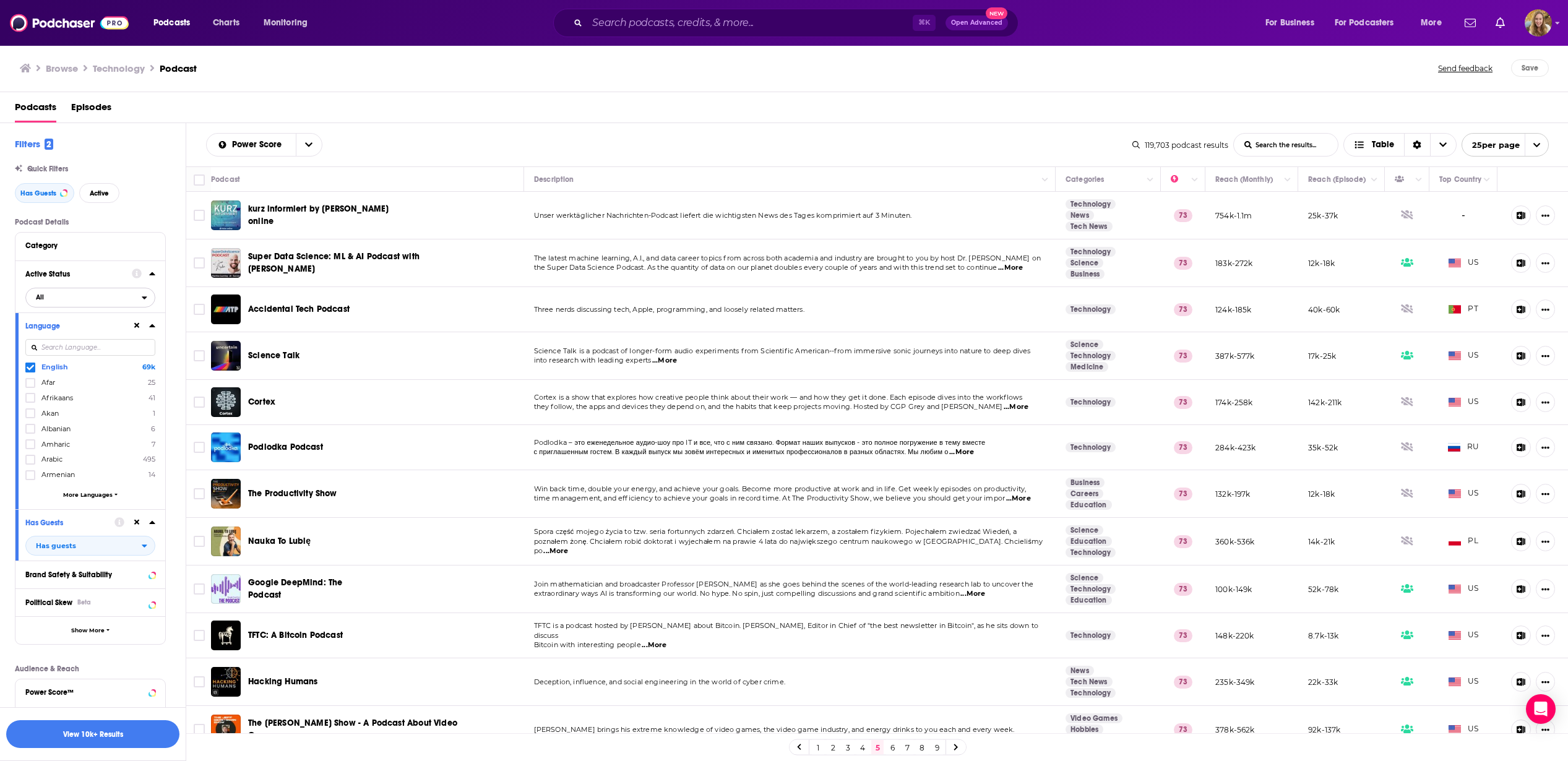
click at [142, 297] on icon "open menu" at bounding box center [145, 298] width 5 height 3
click at [86, 338] on span "Active" at bounding box center [64, 338] width 65 height 7
click at [152, 243] on icon at bounding box center [152, 245] width 6 height 10
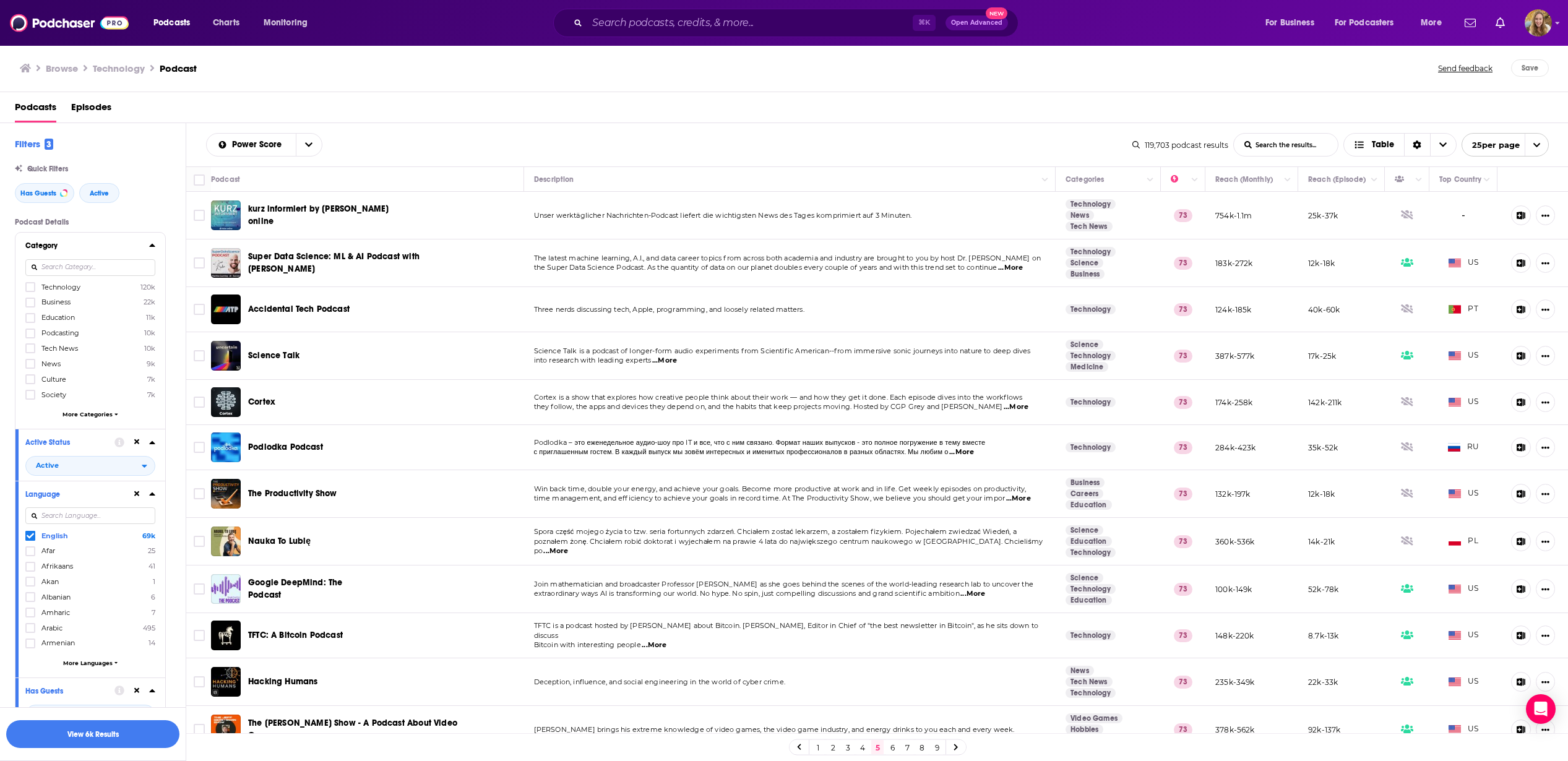
click at [129, 215] on div "Filters 3 Quick Filters Has Guests Active Podcast Details Category Technology 1…" at bounding box center [100, 600] width 171 height 925
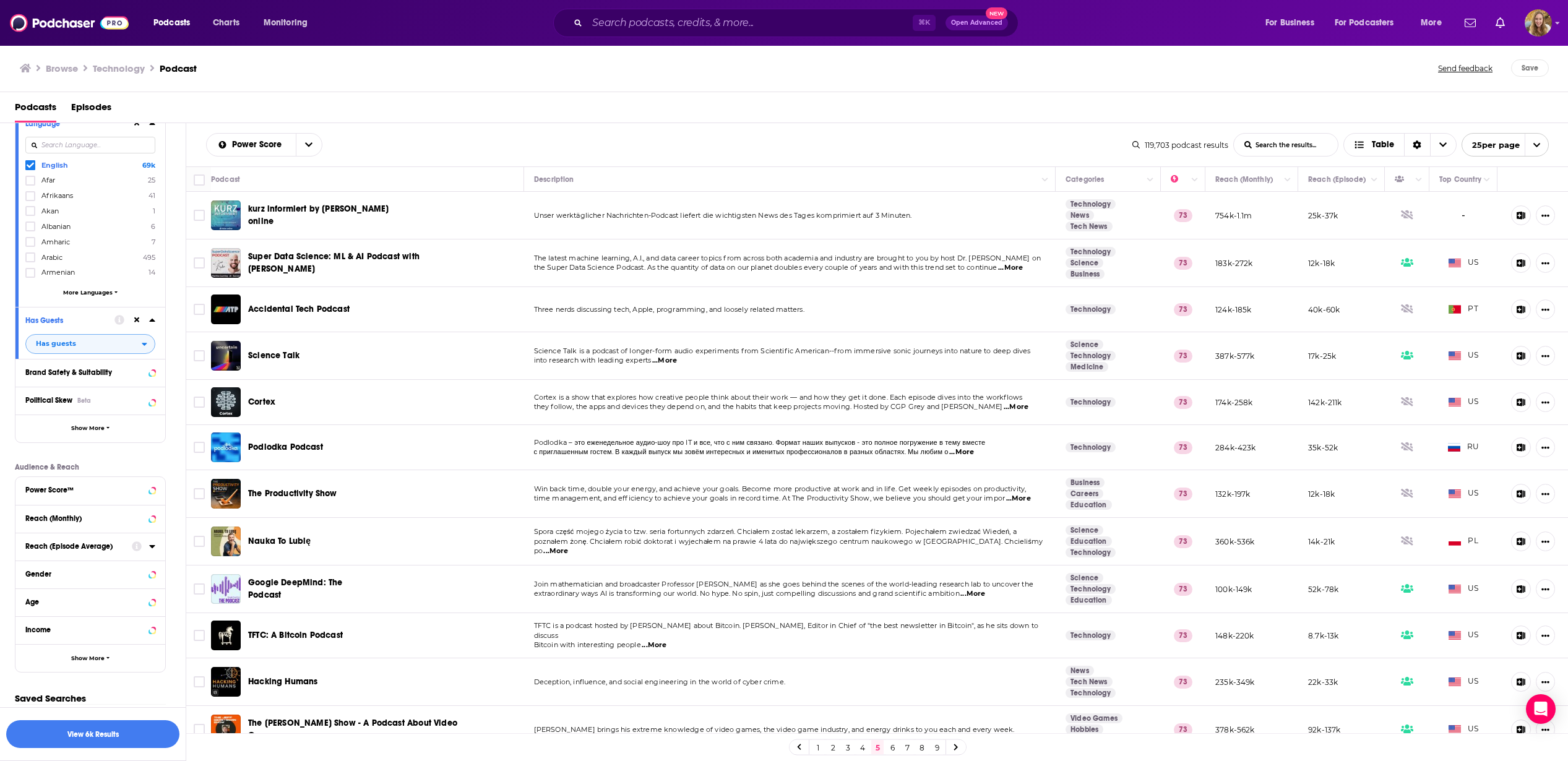
scroll to position [373, 0]
click at [151, 490] on icon at bounding box center [152, 487] width 6 height 10
click at [111, 458] on div "Podcast Details Category Technology 120k Business 22k Education 11k Podcasting …" at bounding box center [100, 344] width 171 height 998
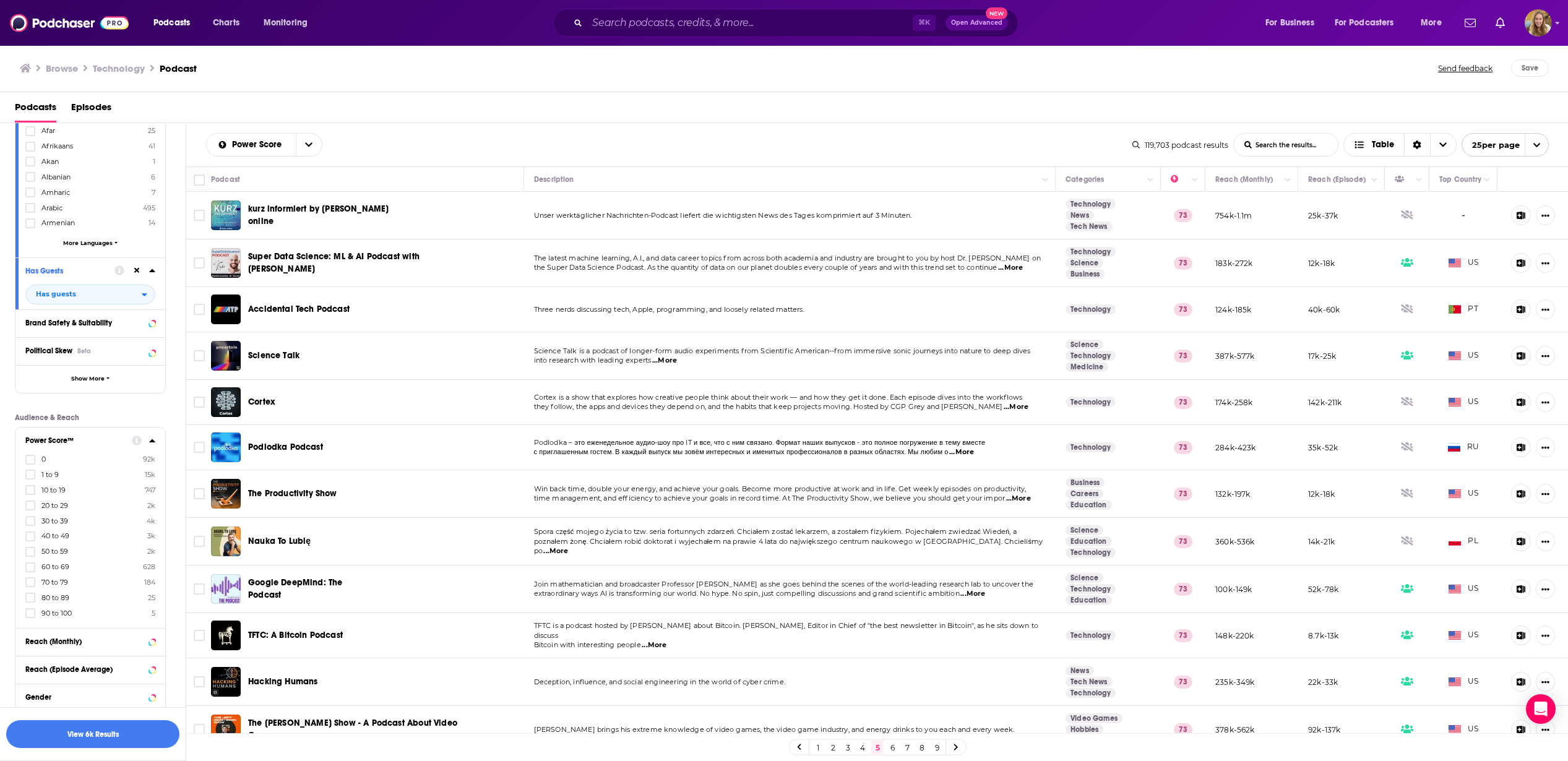
scroll to position [546, 0]
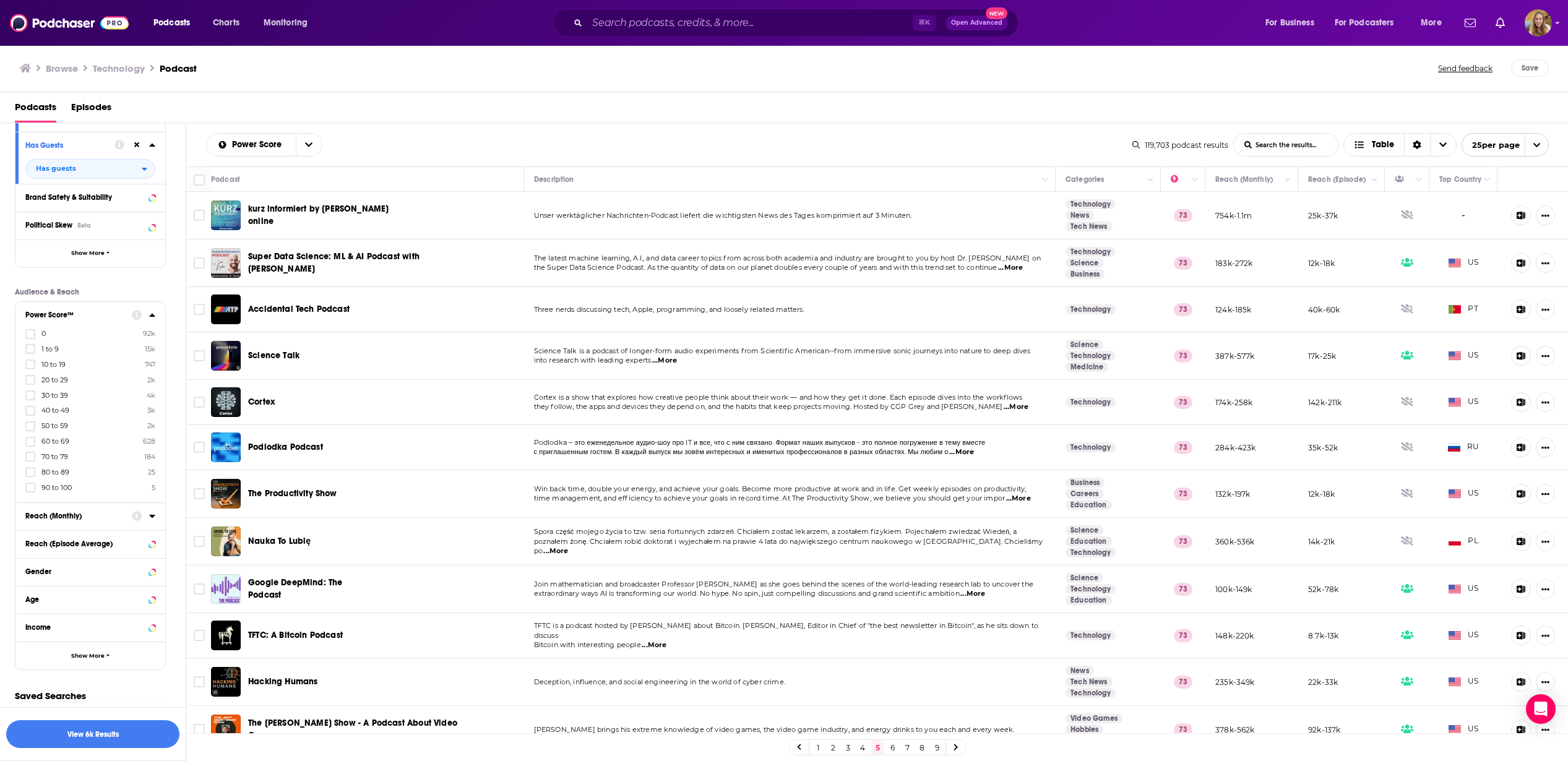
click at [146, 518] on div at bounding box center [144, 516] width 24 height 15
click at [152, 517] on icon at bounding box center [152, 516] width 5 height 3
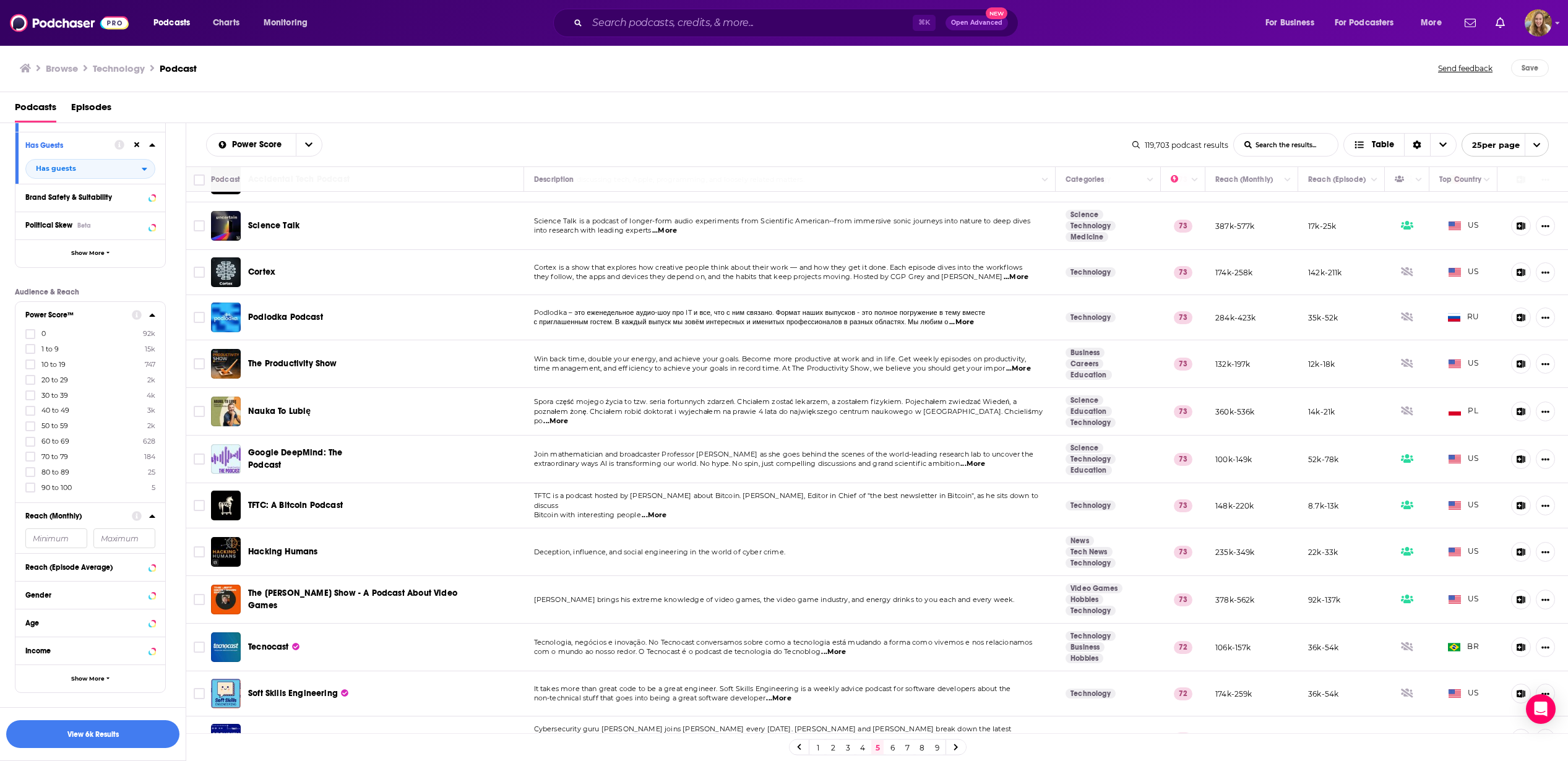
scroll to position [133, 0]
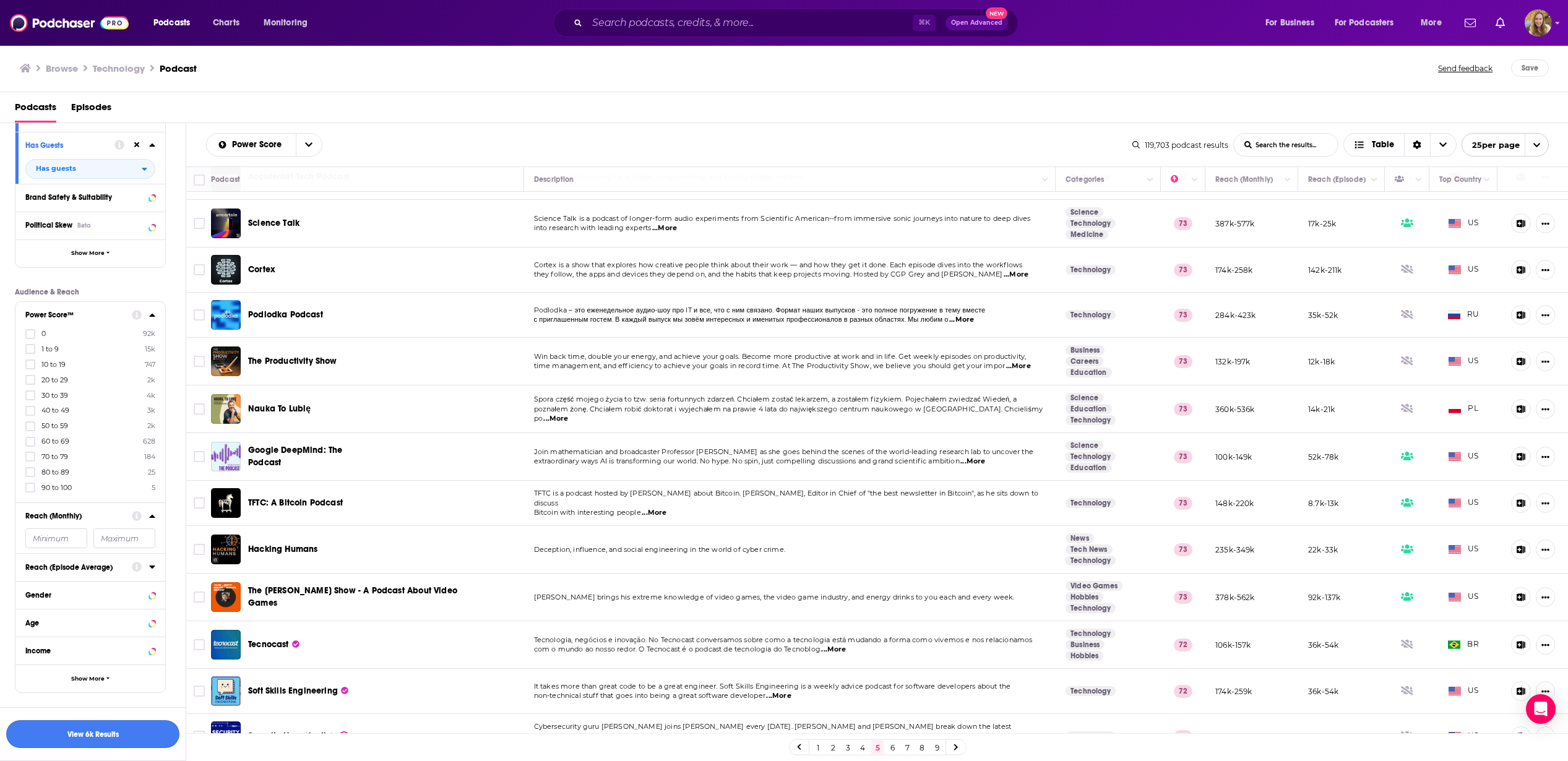
click at [66, 739] on button "View 6k Results" at bounding box center [92, 734] width 173 height 28
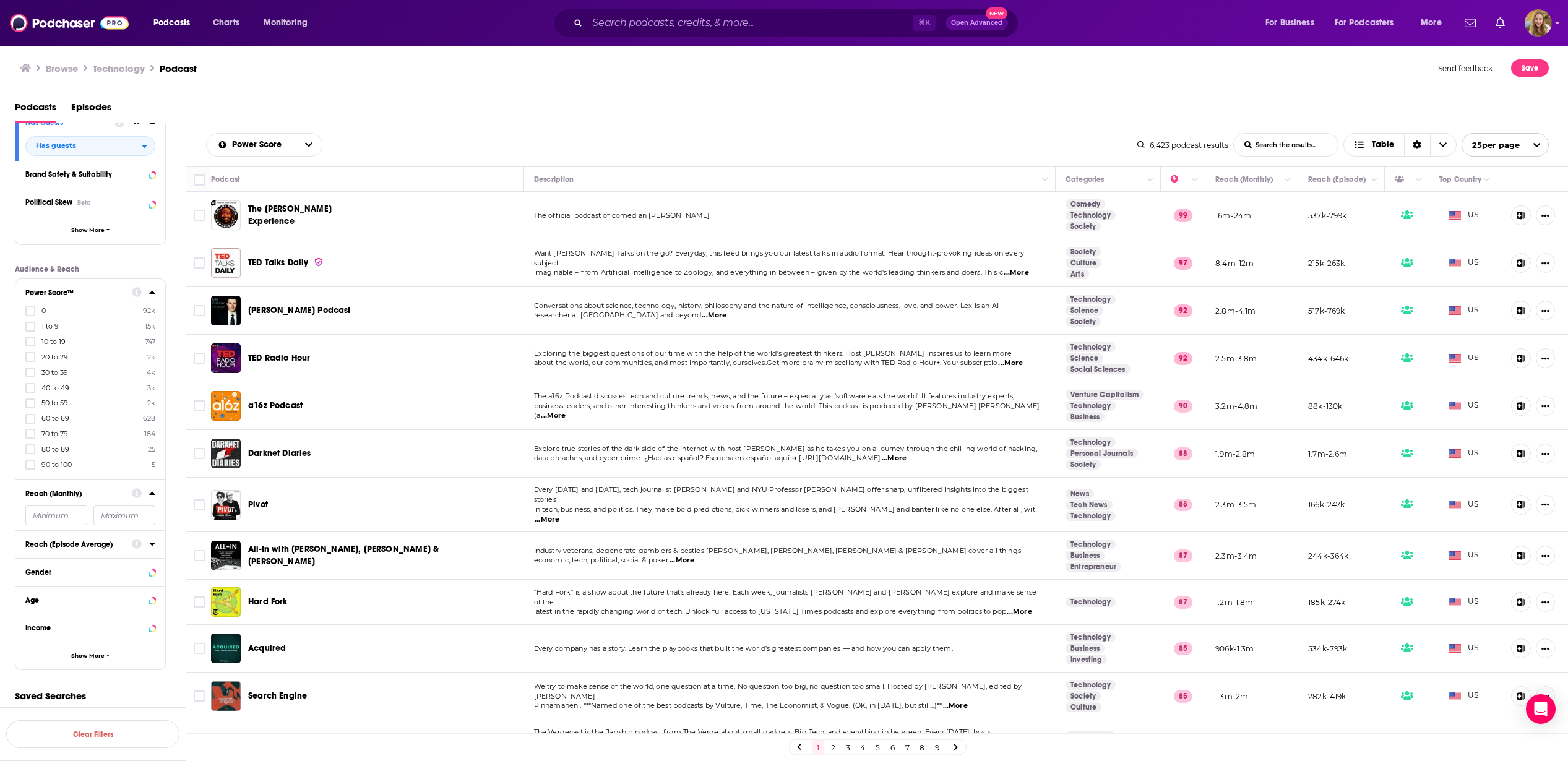
scroll to position [441, 0]
